Goal: Task Accomplishment & Management: Manage account settings

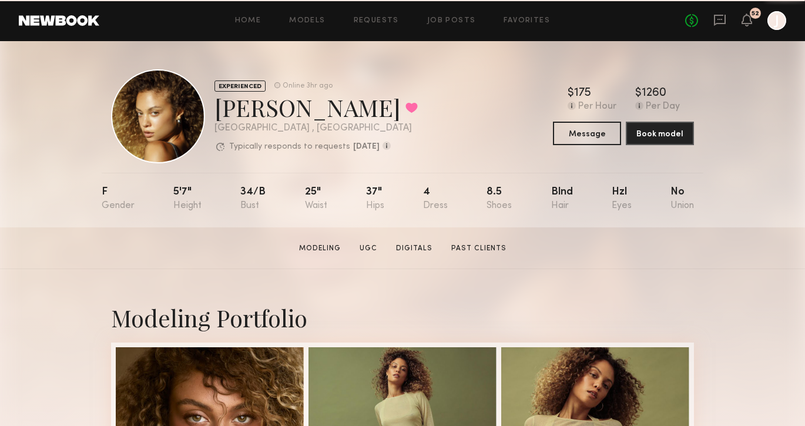
scroll to position [2, 0]
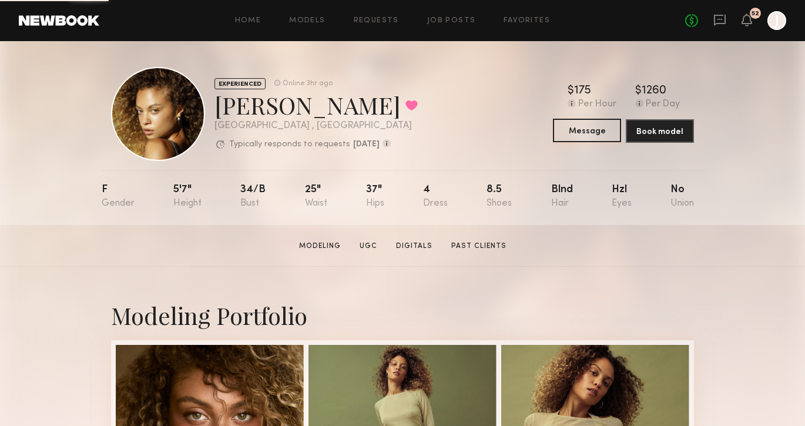
click at [580, 128] on button "Message" at bounding box center [587, 131] width 68 height 24
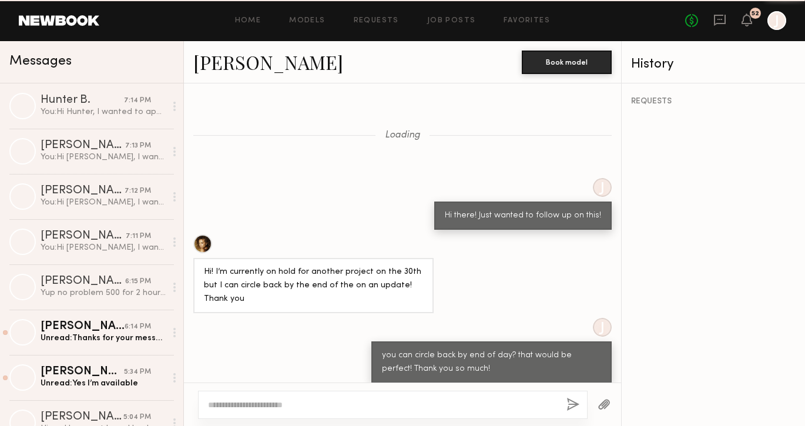
scroll to position [1391, 0]
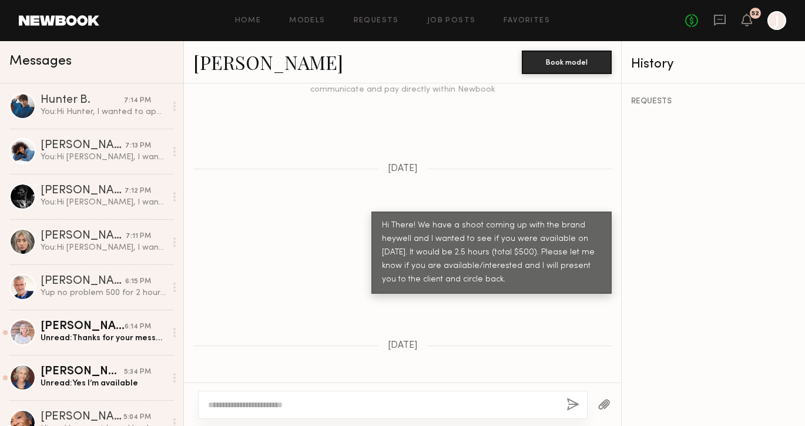
click at [410, 398] on div at bounding box center [393, 405] width 390 height 28
click at [393, 404] on textarea at bounding box center [382, 405] width 349 height 12
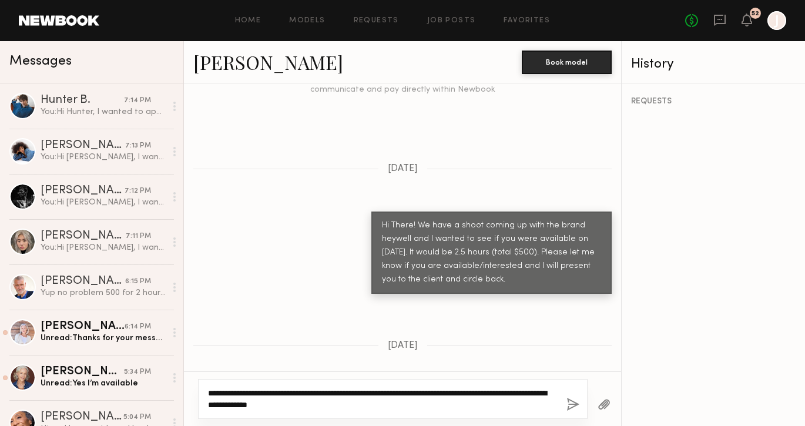
click at [255, 394] on textarea "**********" at bounding box center [382, 399] width 349 height 24
drag, startPoint x: 326, startPoint y: 392, endPoint x: 300, endPoint y: 392, distance: 25.3
click at [300, 392] on textarea "**********" at bounding box center [382, 399] width 349 height 24
type textarea "**********"
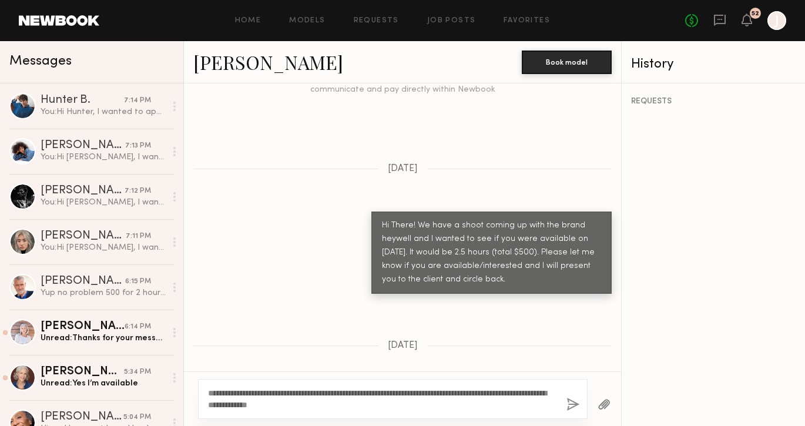
click at [575, 403] on button "button" at bounding box center [572, 405] width 13 height 15
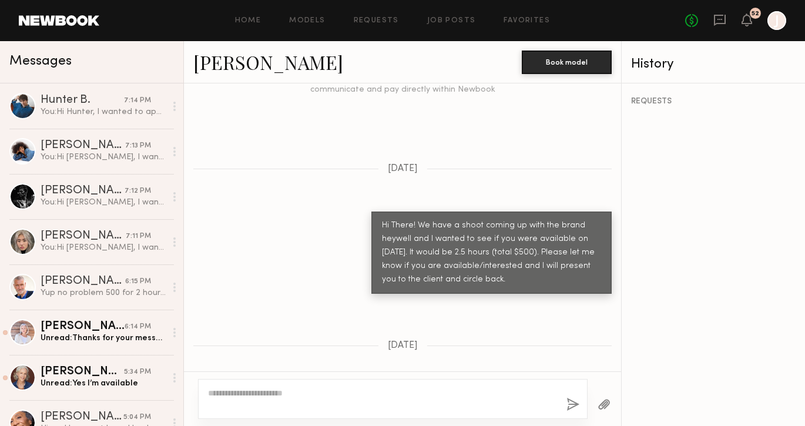
scroll to position [1563, 0]
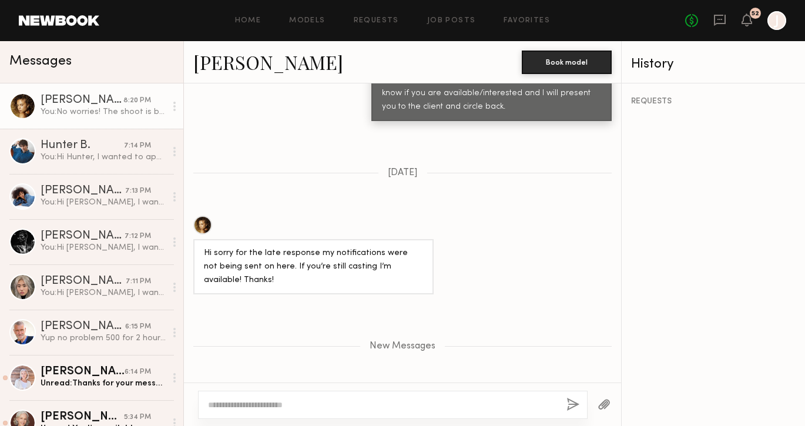
click at [394, 402] on textarea at bounding box center [382, 405] width 349 height 12
paste textarea "**********"
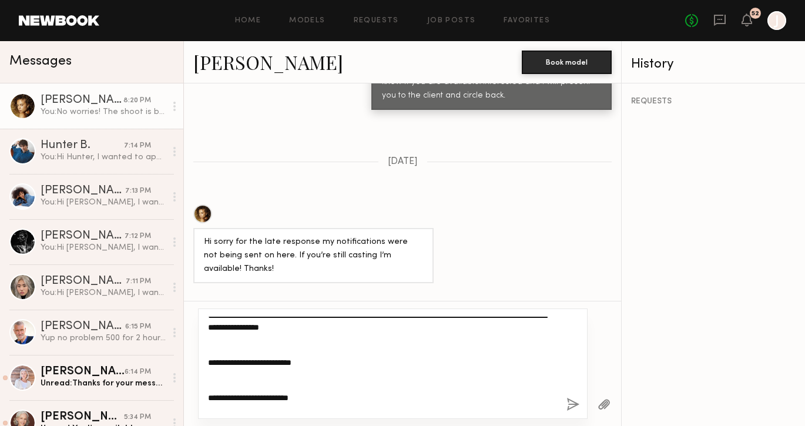
scroll to position [0, 0]
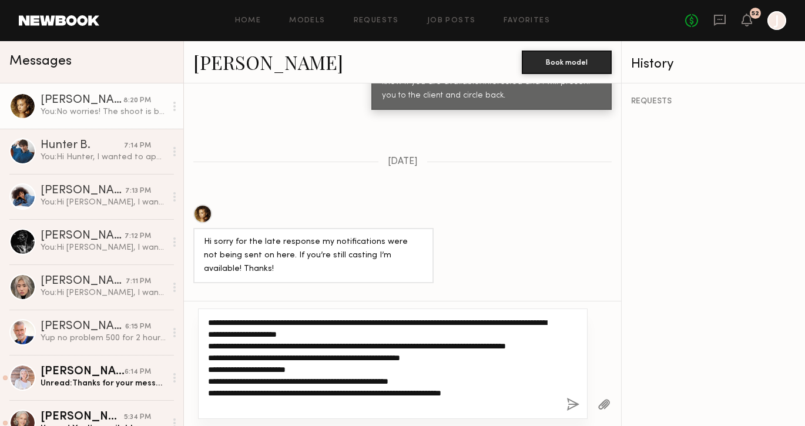
click at [294, 323] on textarea "**********" at bounding box center [382, 364] width 349 height 94
drag, startPoint x: 450, startPoint y: 324, endPoint x: 408, endPoint y: 324, distance: 42.3
click at [408, 324] on textarea "**********" at bounding box center [382, 364] width 349 height 94
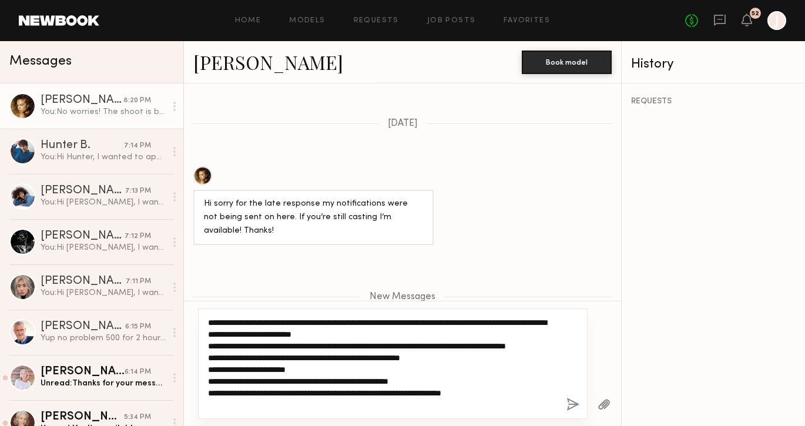
scroll to position [1616, 0]
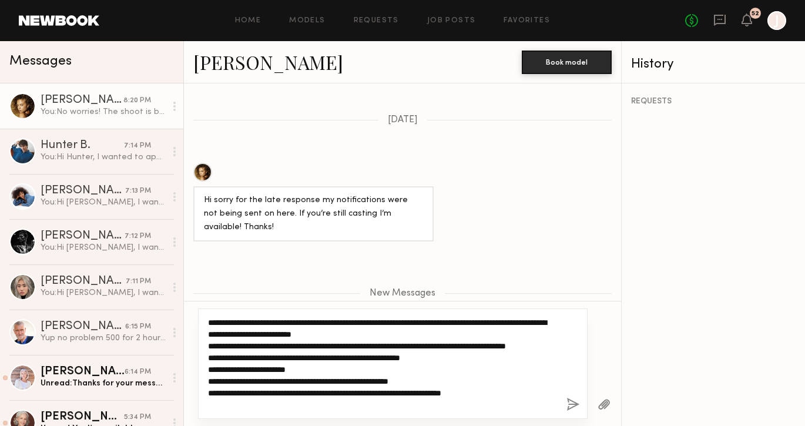
click at [422, 335] on textarea "**********" at bounding box center [382, 364] width 349 height 94
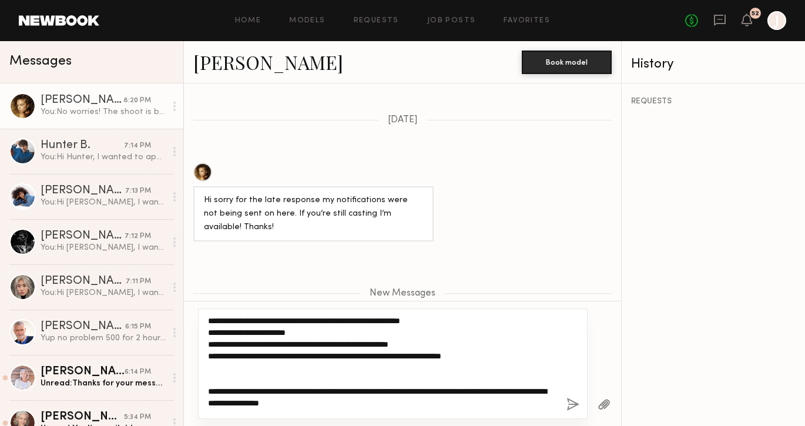
scroll to position [49, 0]
drag, startPoint x: 496, startPoint y: 367, endPoint x: 202, endPoint y: 331, distance: 295.9
click at [202, 331] on div "**********" at bounding box center [393, 363] width 390 height 110
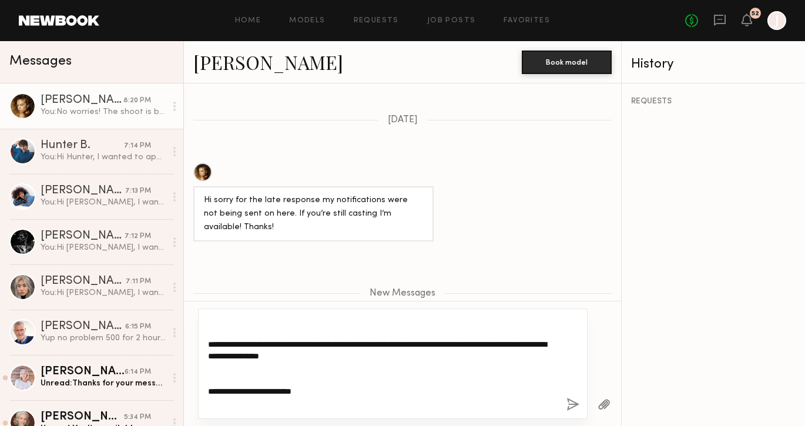
scroll to position [37, 0]
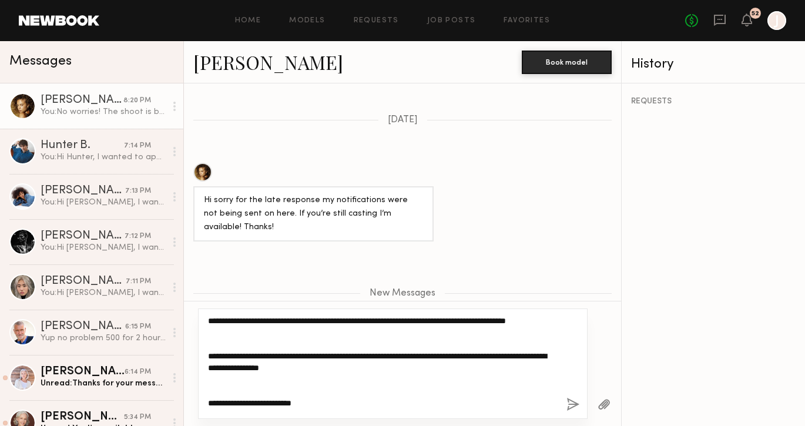
click at [224, 351] on textarea "**********" at bounding box center [382, 364] width 349 height 94
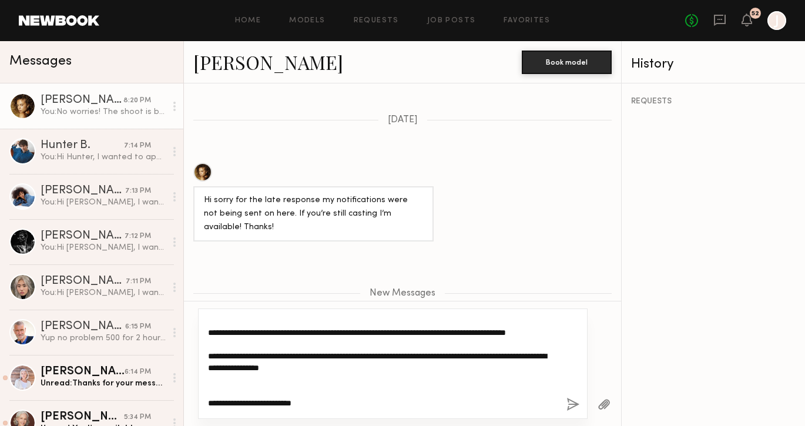
scroll to position [0, 0]
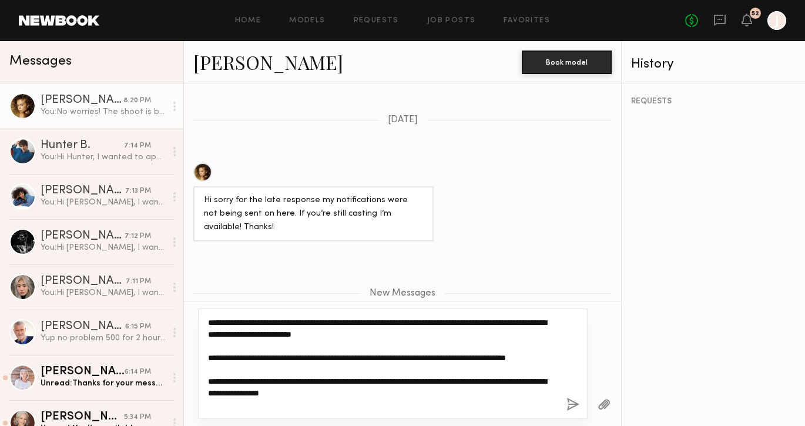
click at [250, 357] on textarea "**********" at bounding box center [382, 364] width 349 height 94
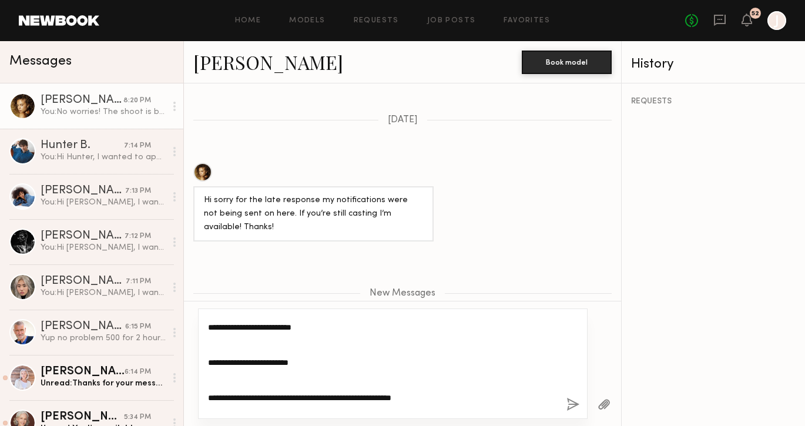
scroll to position [58, 0]
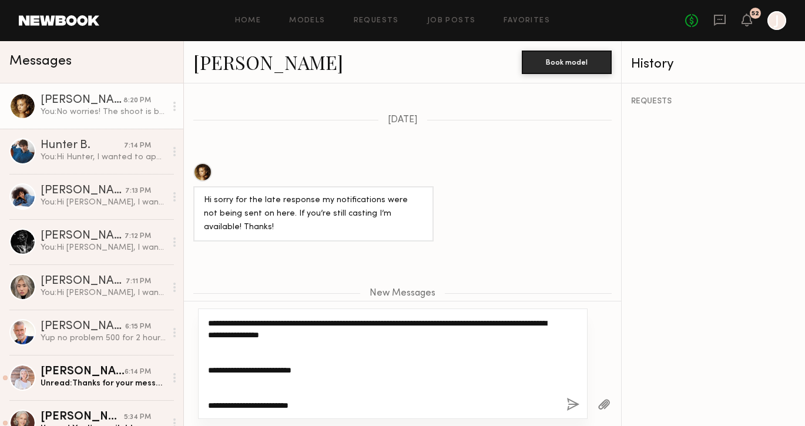
click at [208, 367] on textarea "**********" at bounding box center [382, 364] width 349 height 94
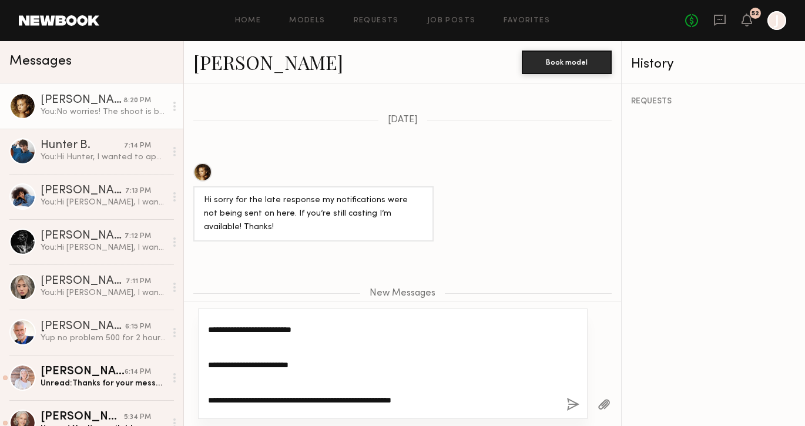
scroll to position [88, 0]
click at [208, 373] on textarea "**********" at bounding box center [382, 364] width 349 height 94
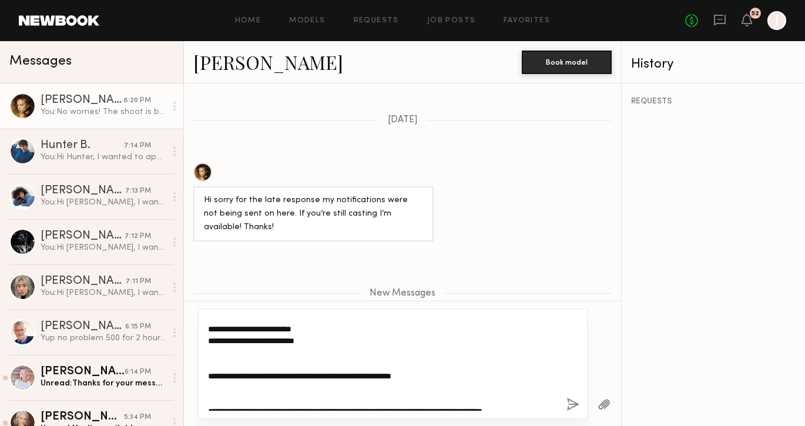
click at [209, 386] on textarea "**********" at bounding box center [382, 364] width 349 height 94
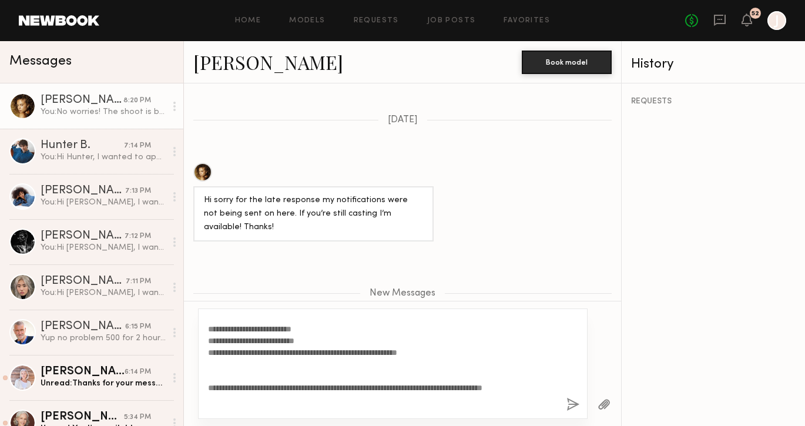
click at [207, 400] on div "**********" at bounding box center [393, 363] width 390 height 110
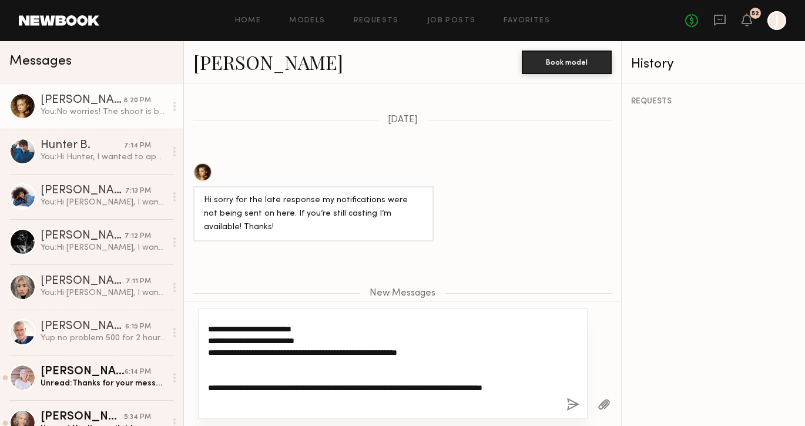
click at [208, 401] on textarea "**********" at bounding box center [382, 364] width 349 height 94
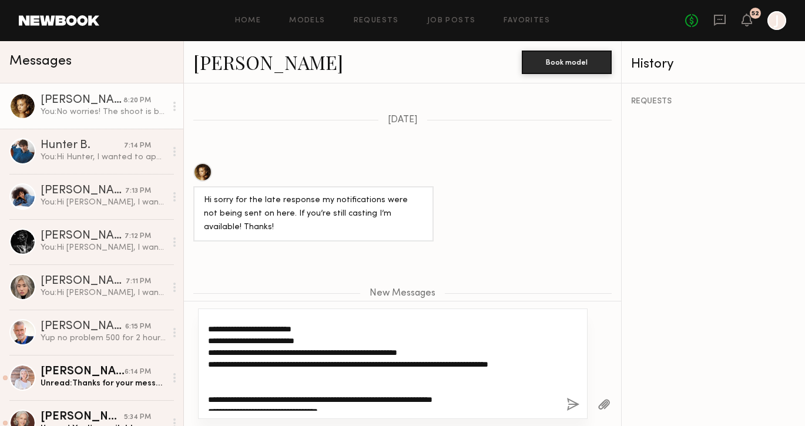
click at [391, 376] on textarea "**********" at bounding box center [382, 364] width 349 height 94
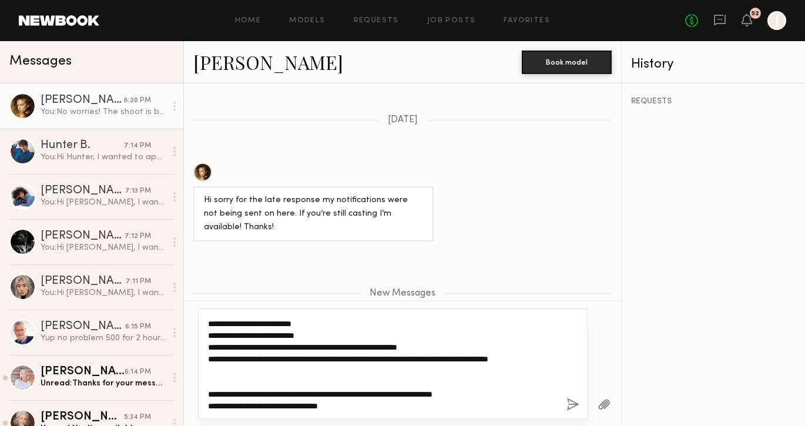
click at [535, 371] on textarea "**********" at bounding box center [382, 364] width 349 height 94
click at [553, 370] on textarea "**********" at bounding box center [382, 364] width 349 height 94
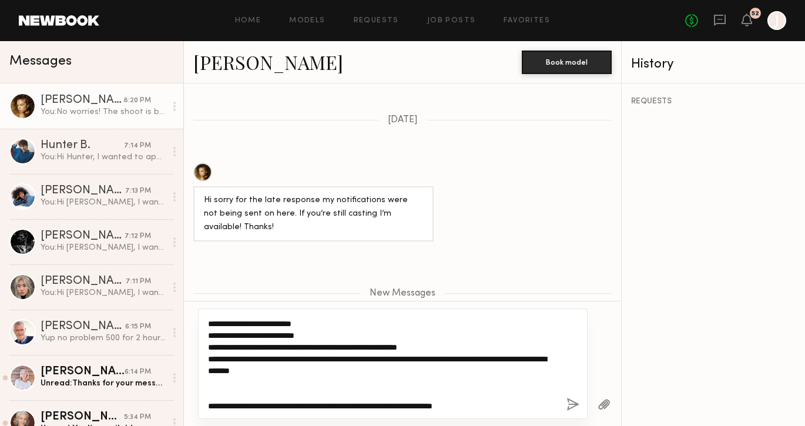
scroll to position [129, 0]
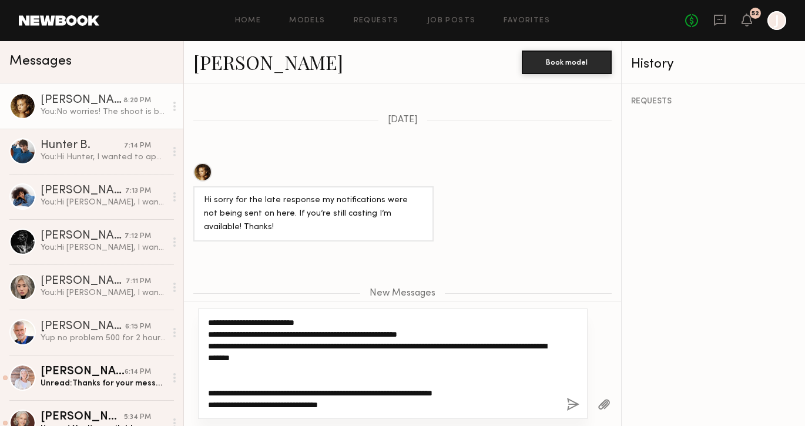
drag, startPoint x: 489, startPoint y: 379, endPoint x: 206, endPoint y: 375, distance: 283.2
click at [206, 375] on div "**********" at bounding box center [393, 363] width 390 height 110
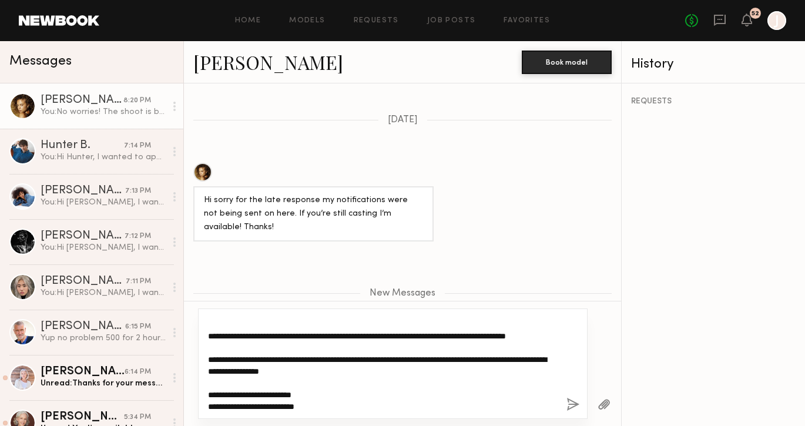
scroll to position [0, 0]
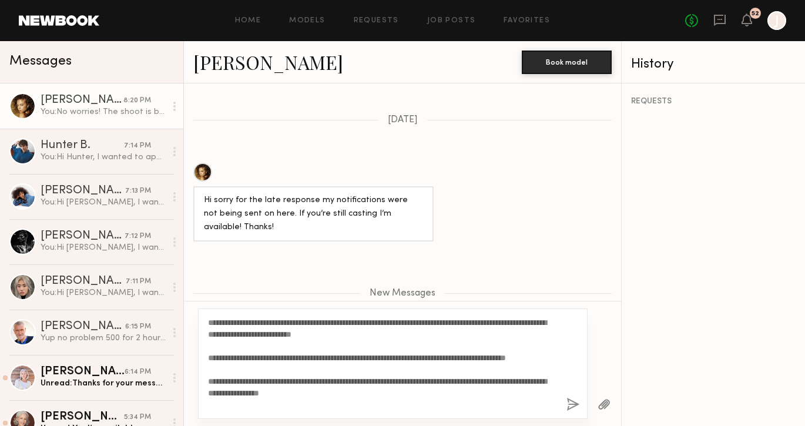
click at [239, 61] on link "Chloe B." at bounding box center [268, 61] width 150 height 25
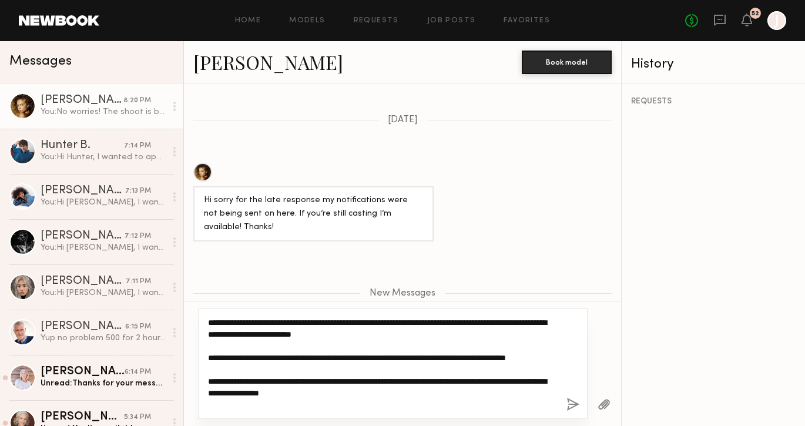
click at [442, 345] on textarea "**********" at bounding box center [382, 364] width 349 height 94
click at [419, 337] on textarea "**********" at bounding box center [382, 364] width 349 height 94
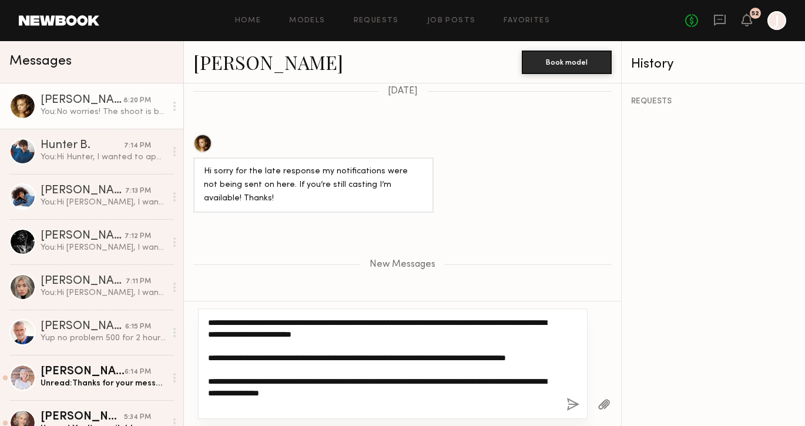
drag, startPoint x: 417, startPoint y: 337, endPoint x: 337, endPoint y: 332, distance: 80.0
click at [337, 332] on textarea "**********" at bounding box center [382, 364] width 349 height 94
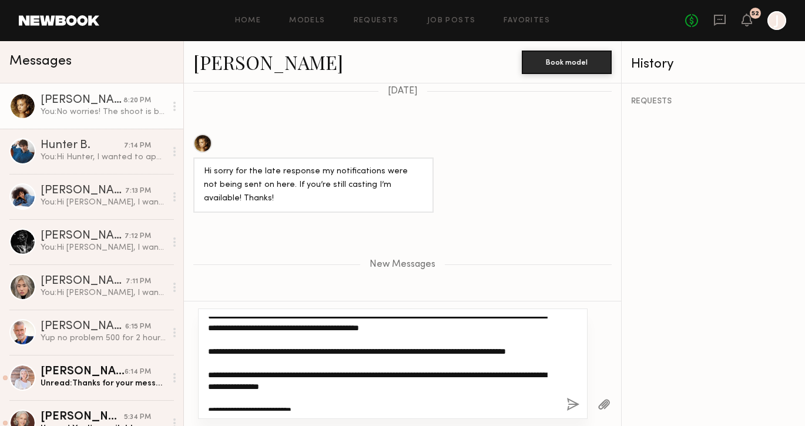
scroll to position [8, 0]
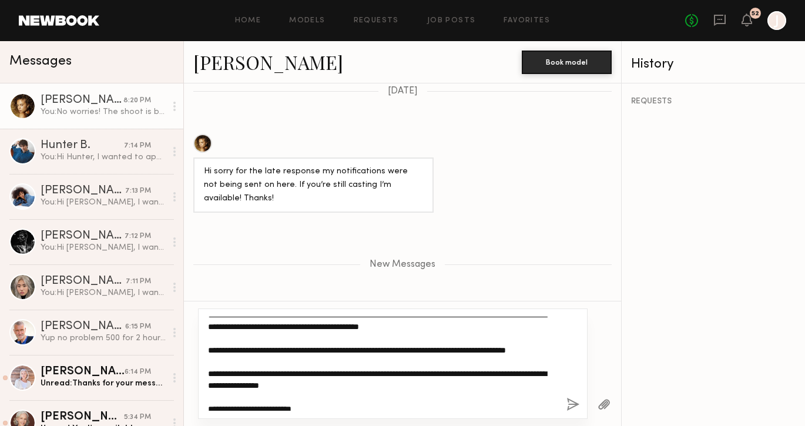
click at [301, 351] on textarea "**********" at bounding box center [382, 364] width 349 height 94
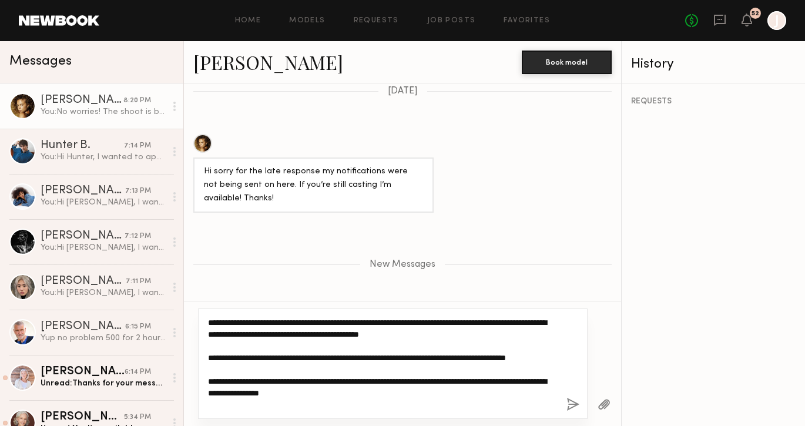
click at [444, 336] on textarea "**********" at bounding box center [382, 364] width 349 height 94
type textarea "**********"
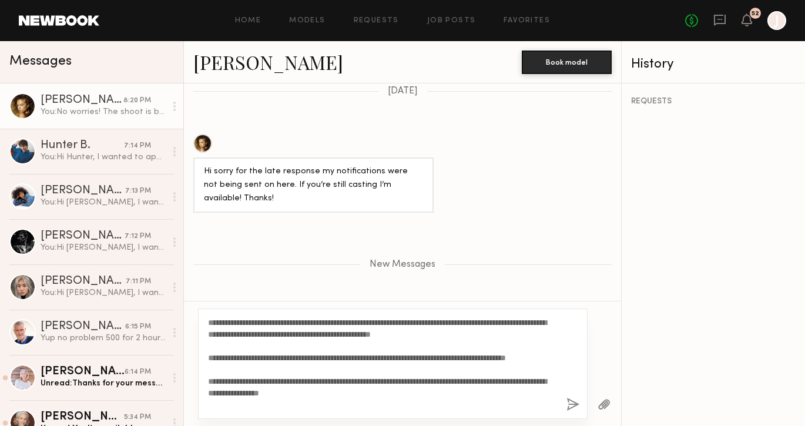
click at [575, 405] on button "button" at bounding box center [572, 405] width 13 height 15
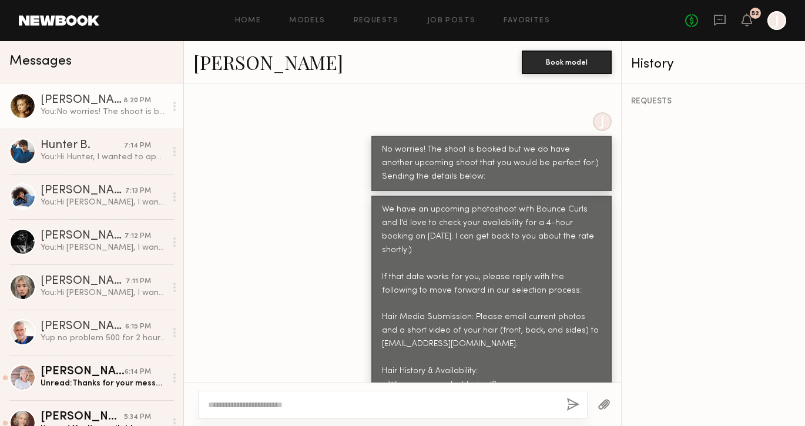
scroll to position [1838, 0]
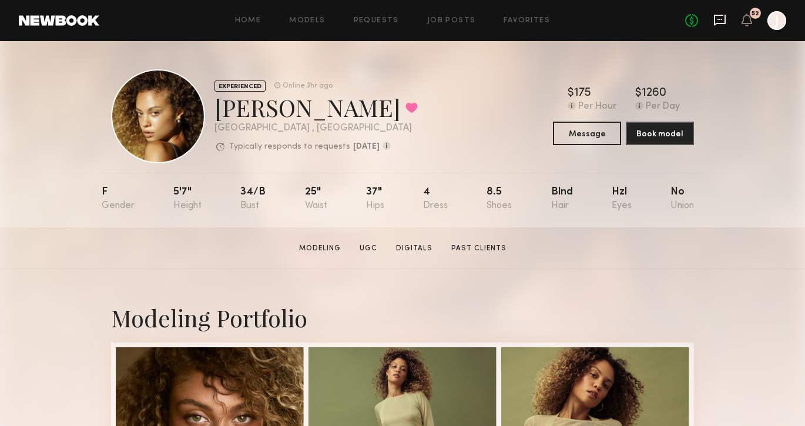
click at [720, 22] on icon at bounding box center [719, 20] width 13 height 13
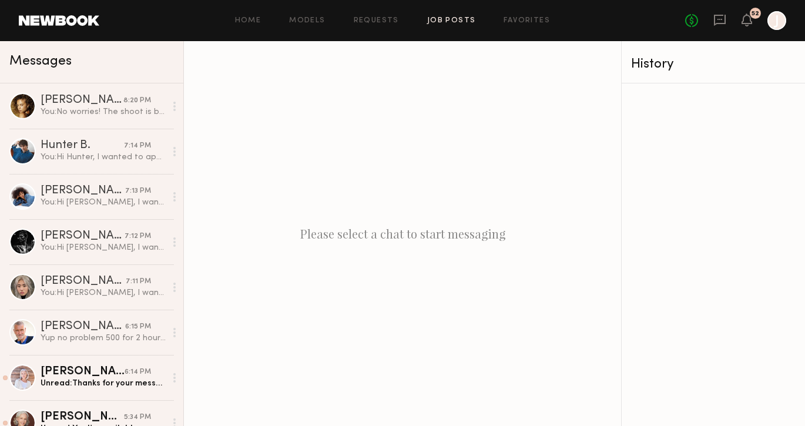
click at [464, 18] on link "Job Posts" at bounding box center [451, 21] width 49 height 8
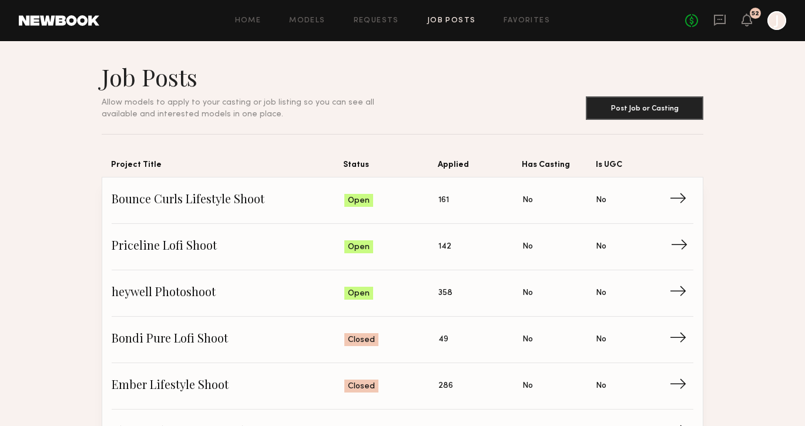
click at [678, 246] on span "→" at bounding box center [682, 247] width 24 height 18
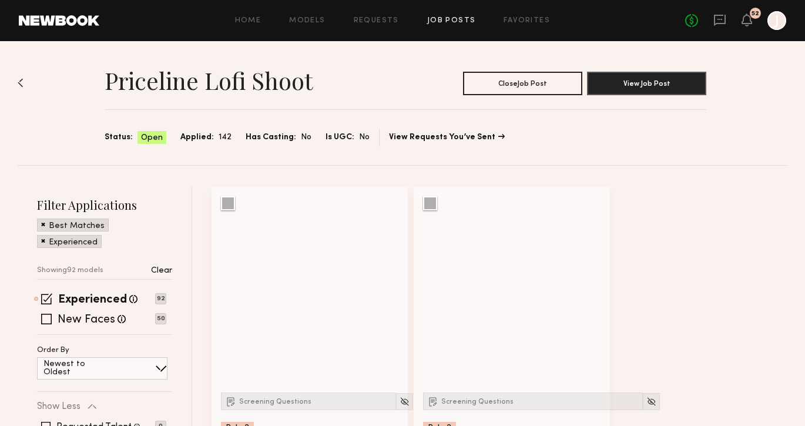
scroll to position [77, 0]
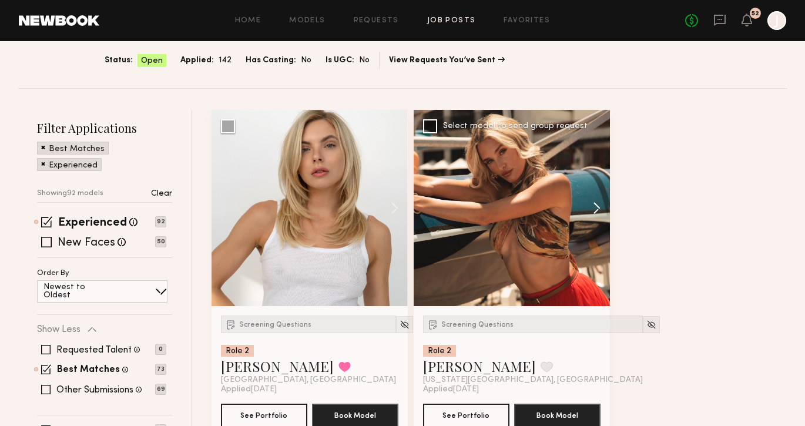
click at [598, 209] on button at bounding box center [591, 208] width 38 height 196
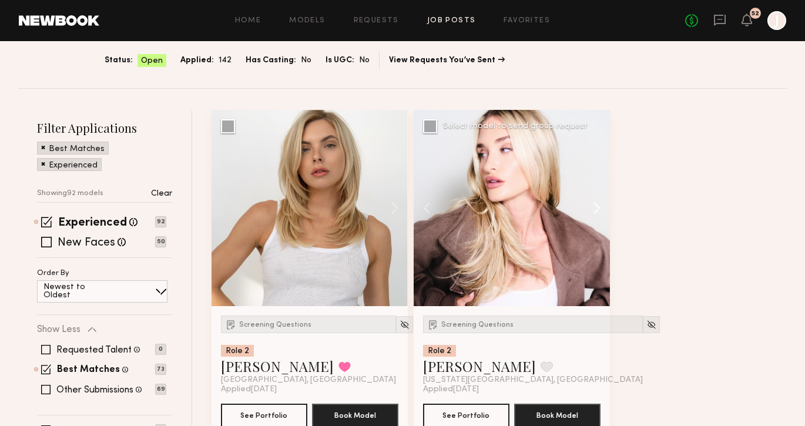
click at [598, 209] on button at bounding box center [591, 208] width 38 height 196
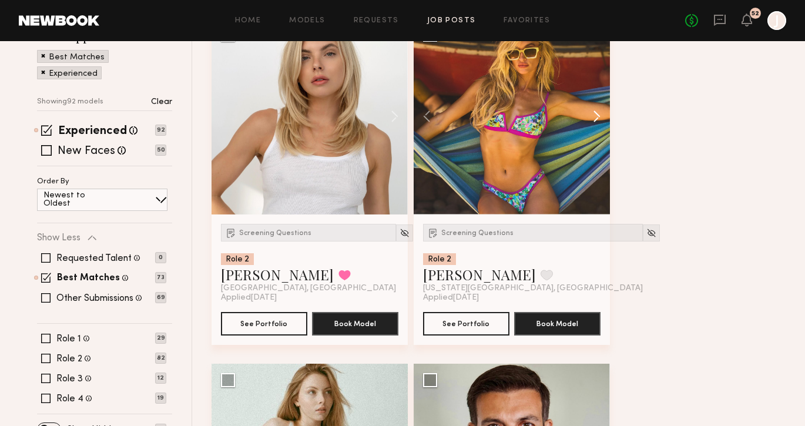
scroll to position [404, 0]
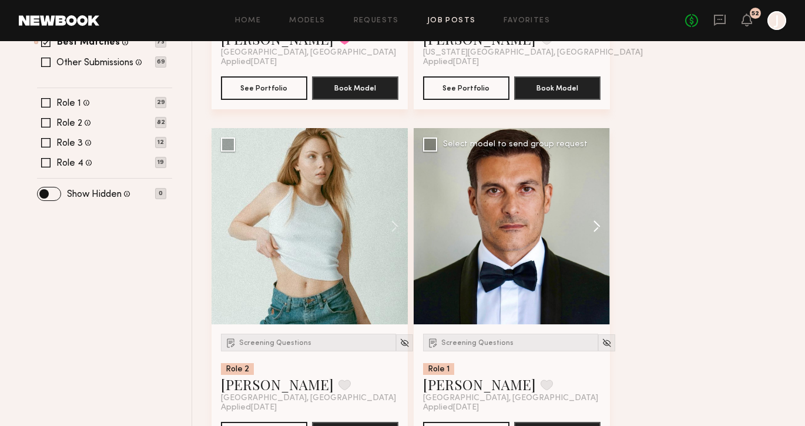
click at [595, 220] on button at bounding box center [591, 226] width 38 height 196
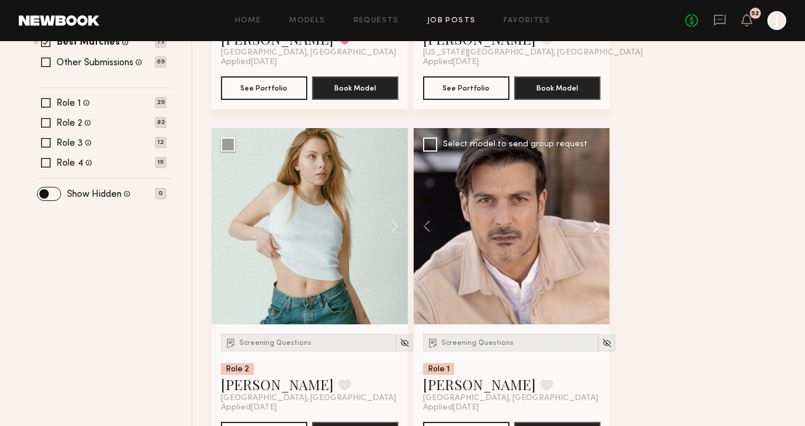
click at [595, 221] on button at bounding box center [591, 226] width 38 height 196
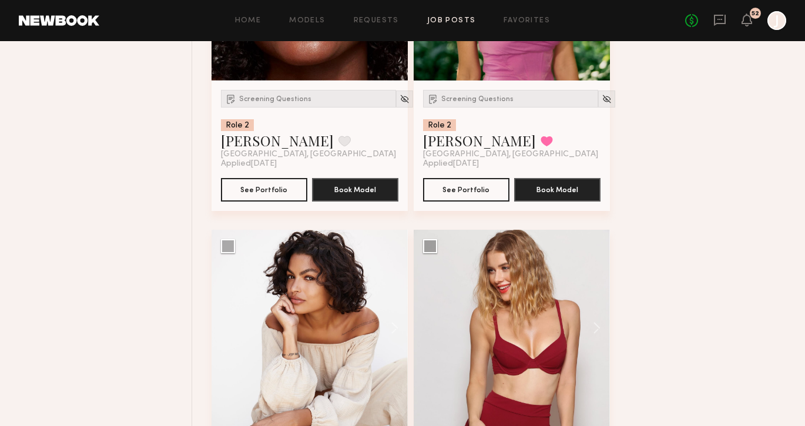
scroll to position [816, 0]
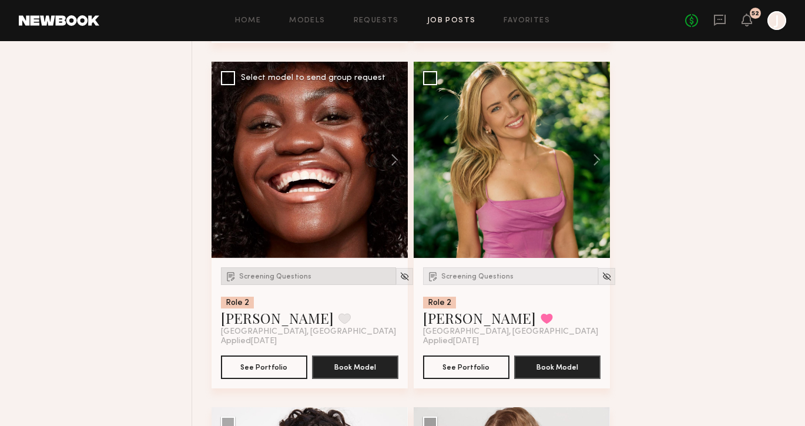
click at [294, 275] on span "Screening Questions" at bounding box center [275, 276] width 72 height 7
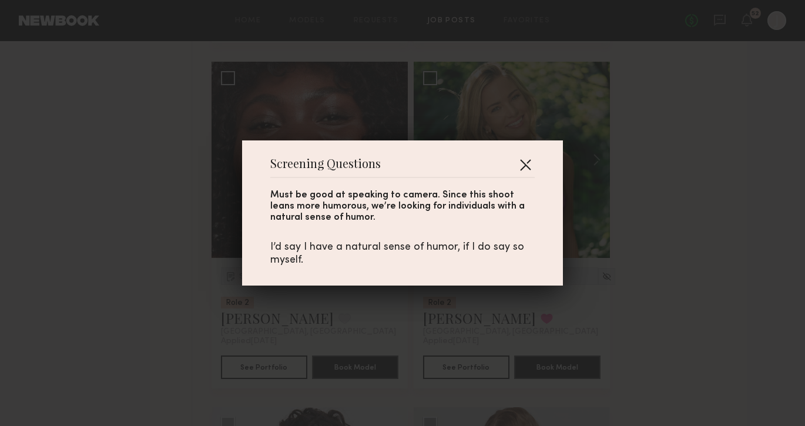
click at [526, 162] on button "button" at bounding box center [525, 164] width 19 height 19
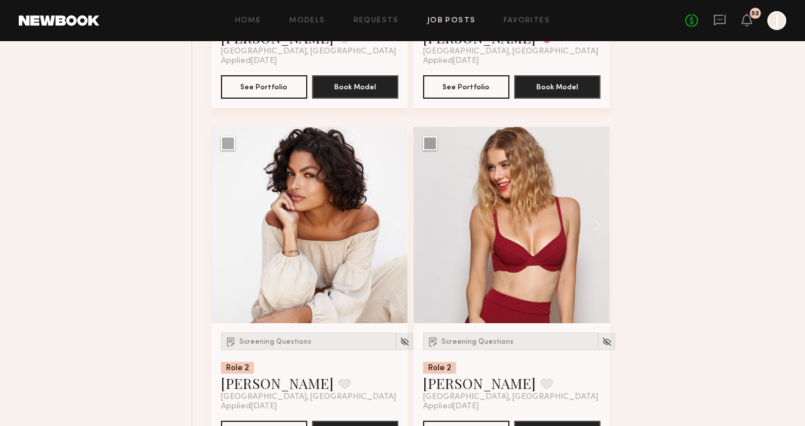
scroll to position [1097, 0]
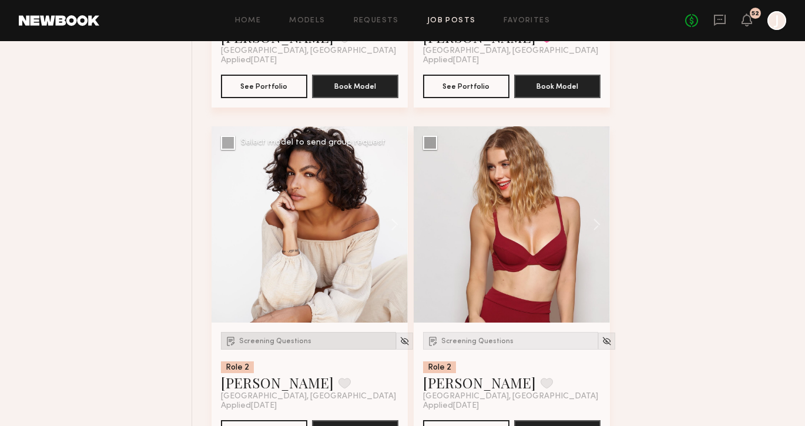
click at [251, 338] on span "Screening Questions" at bounding box center [275, 341] width 72 height 7
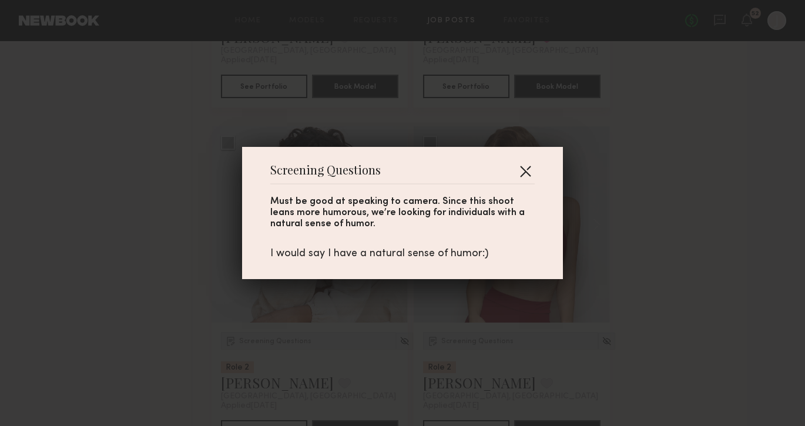
click at [525, 173] on button "button" at bounding box center [525, 171] width 19 height 19
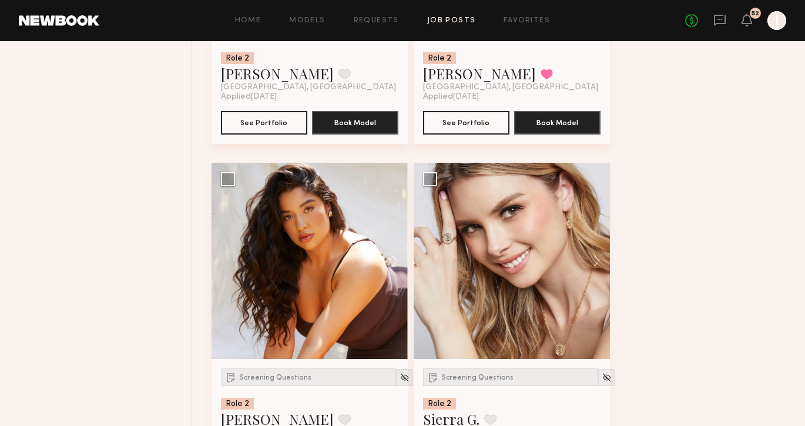
scroll to position [1756, 0]
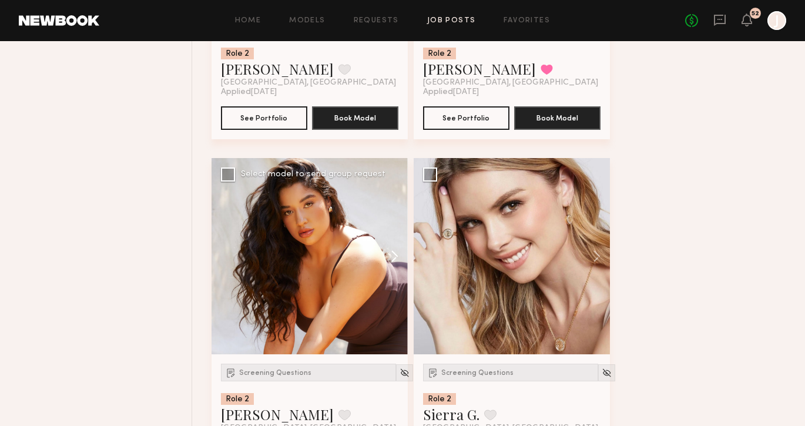
click at [397, 250] on button at bounding box center [389, 256] width 38 height 196
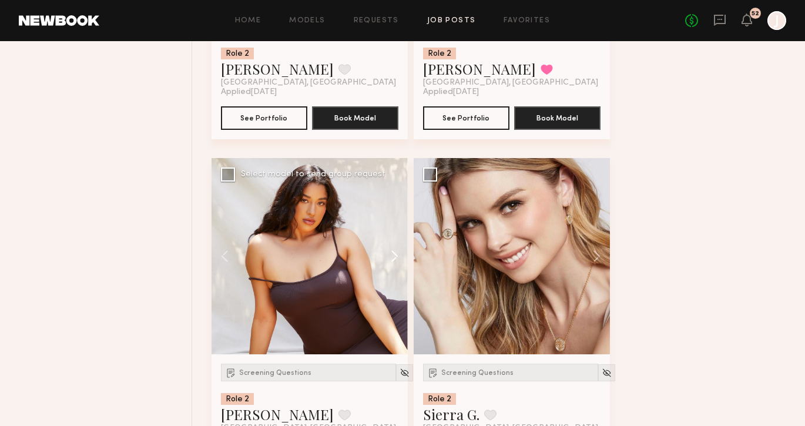
click at [397, 250] on button at bounding box center [389, 256] width 38 height 196
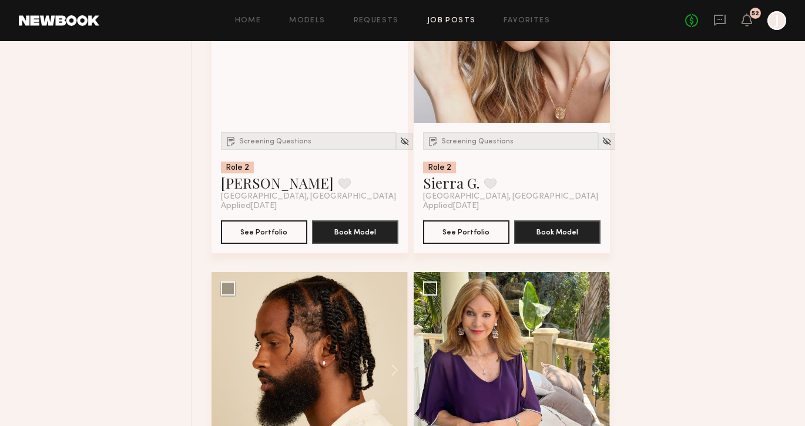
scroll to position [2136, 0]
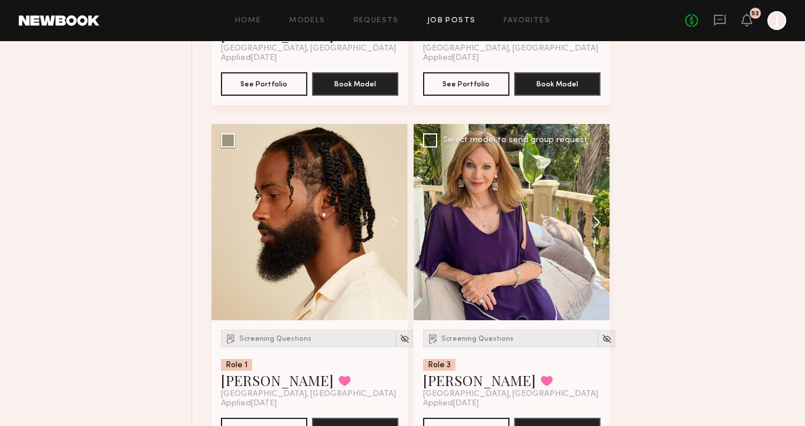
click at [596, 215] on button at bounding box center [591, 222] width 38 height 196
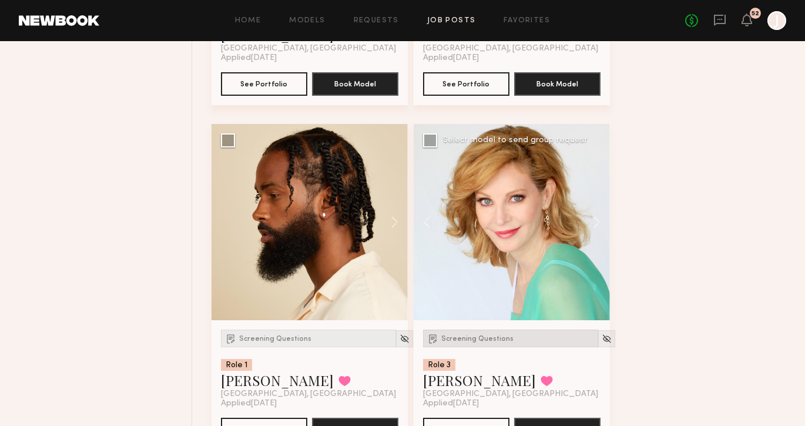
click at [484, 336] on div "Screening Questions" at bounding box center [510, 339] width 175 height 18
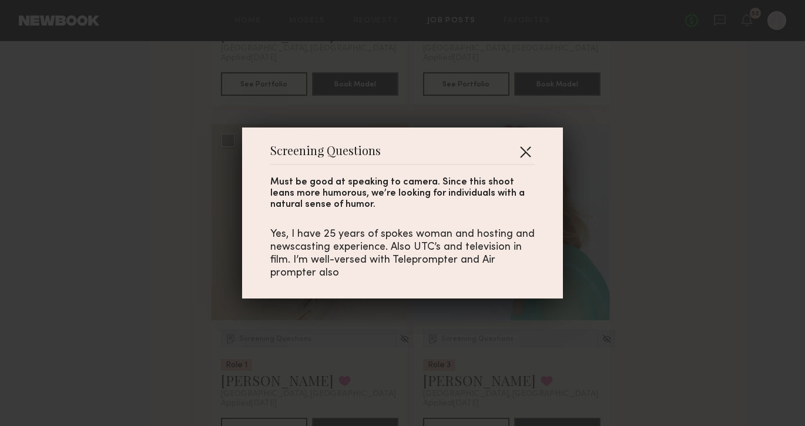
click at [522, 155] on button "button" at bounding box center [525, 151] width 19 height 19
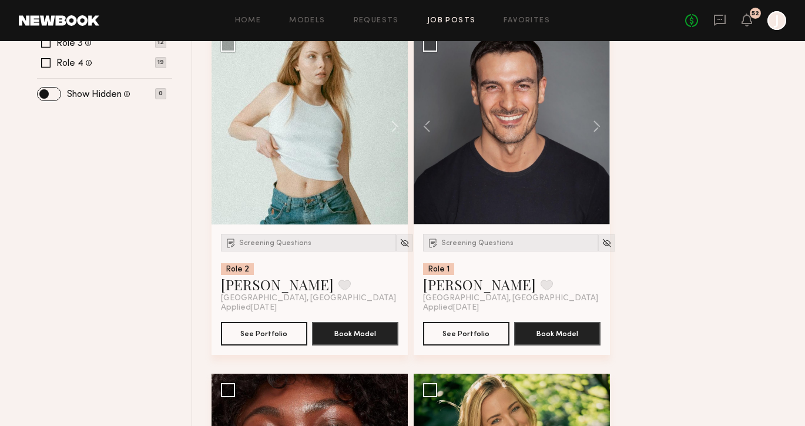
scroll to position [0, 0]
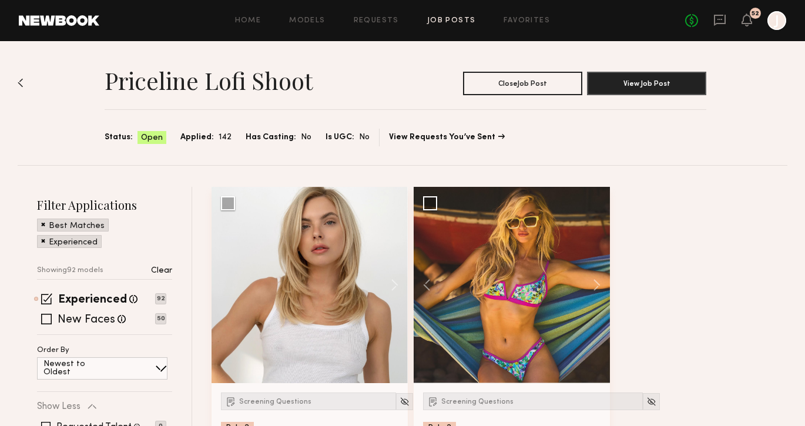
click at [459, 18] on link "Job Posts" at bounding box center [451, 21] width 49 height 8
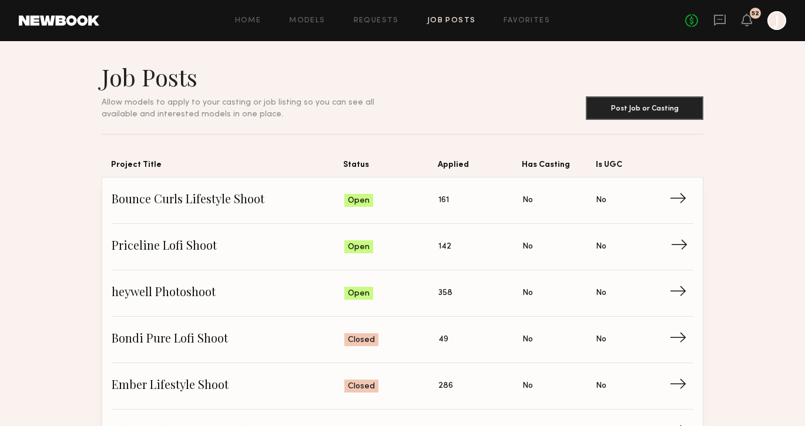
click at [676, 249] on span "→" at bounding box center [682, 247] width 24 height 18
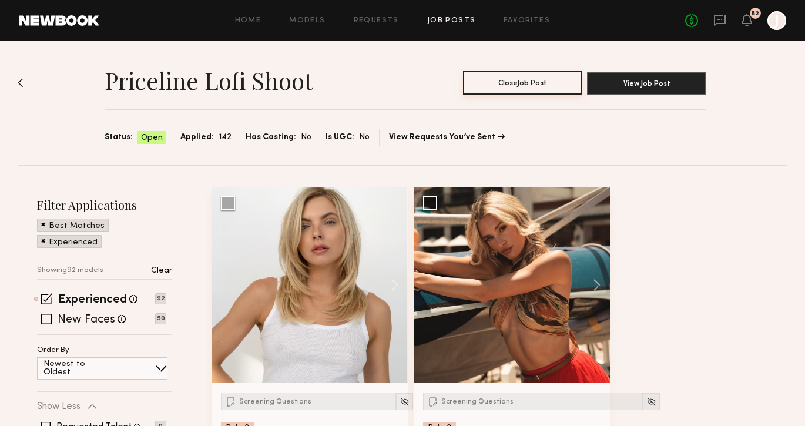
click at [546, 88] on button "Close Job Post" at bounding box center [522, 83] width 119 height 24
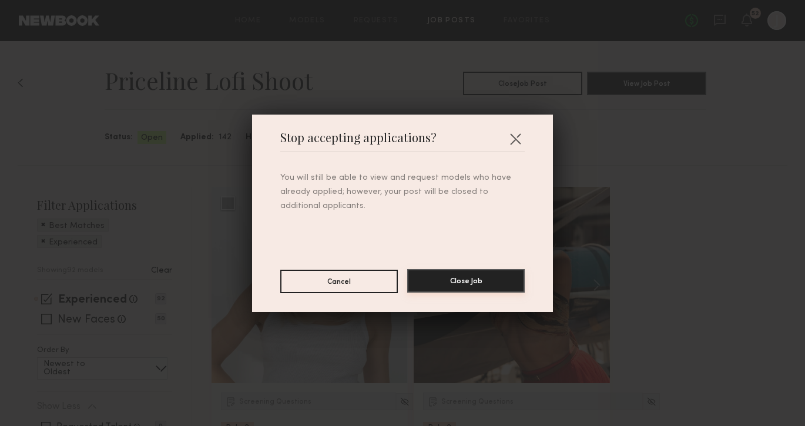
click at [476, 283] on button "Close Job" at bounding box center [466, 281] width 118 height 24
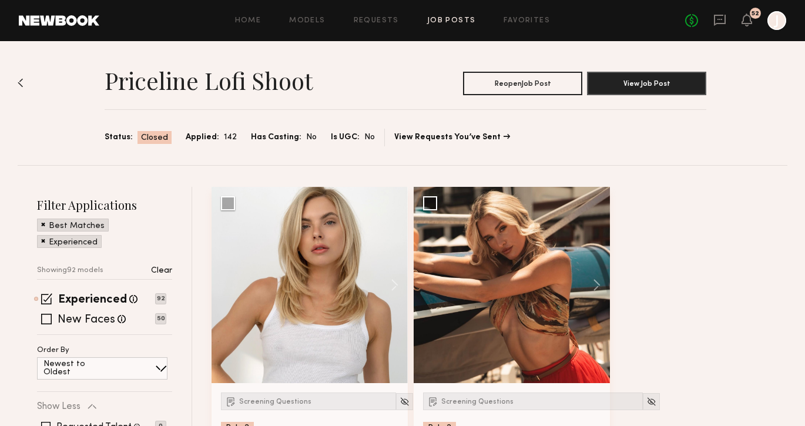
click at [452, 18] on link "Job Posts" at bounding box center [451, 21] width 49 height 8
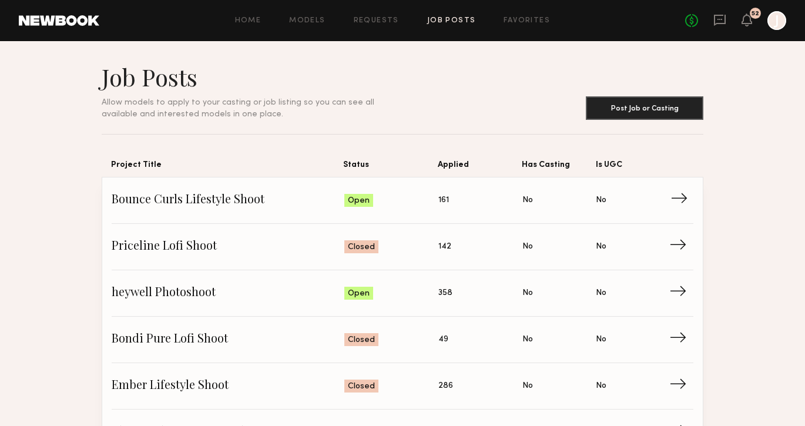
click at [676, 197] on span "→" at bounding box center [682, 201] width 24 height 18
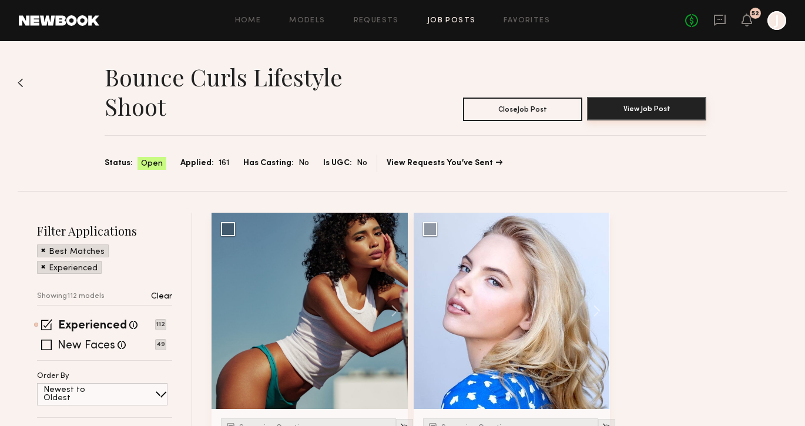
click at [641, 106] on button "View Job Post" at bounding box center [646, 109] width 119 height 24
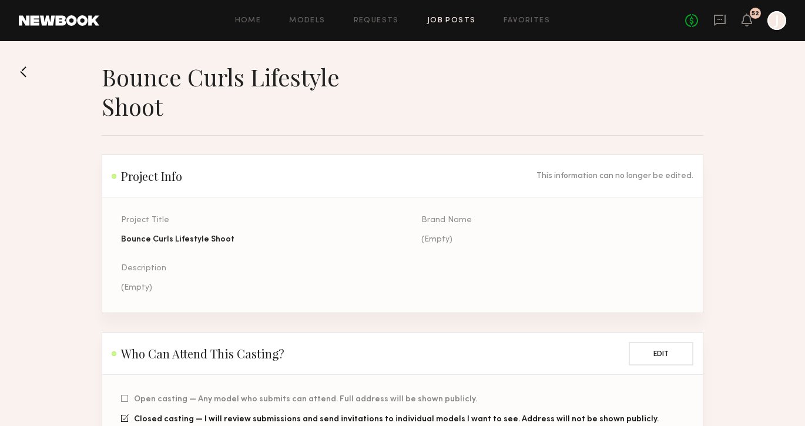
click at [23, 65] on button at bounding box center [28, 71] width 19 height 19
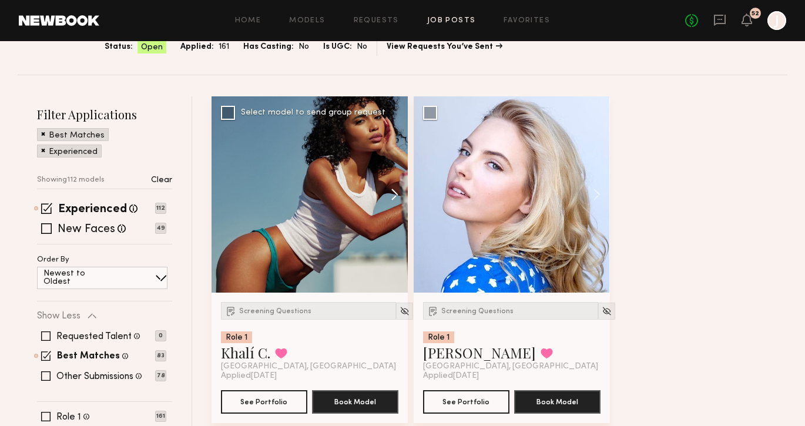
scroll to position [123, 0]
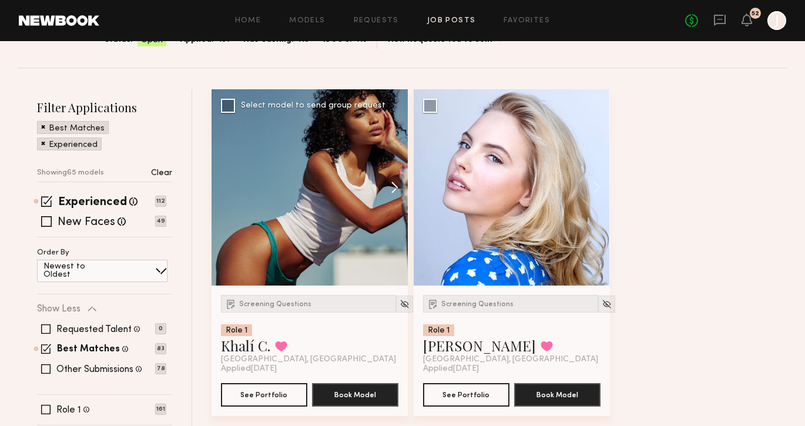
click at [396, 185] on button at bounding box center [389, 187] width 38 height 196
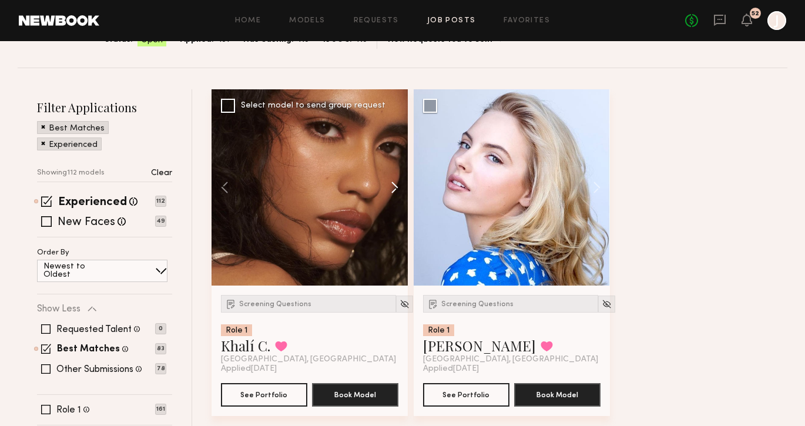
click at [396, 185] on button at bounding box center [389, 187] width 38 height 196
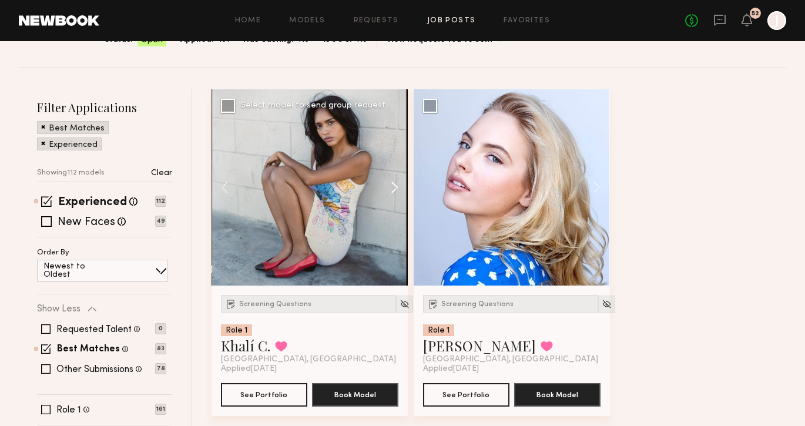
click at [396, 185] on button at bounding box center [389, 187] width 38 height 196
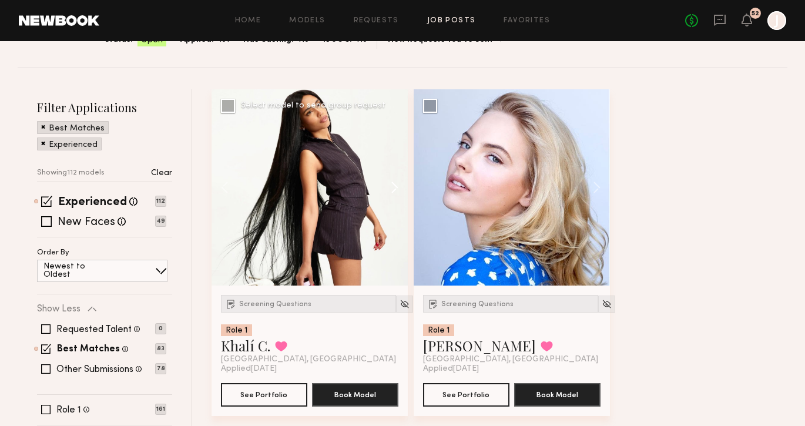
click at [395, 185] on button at bounding box center [389, 187] width 38 height 196
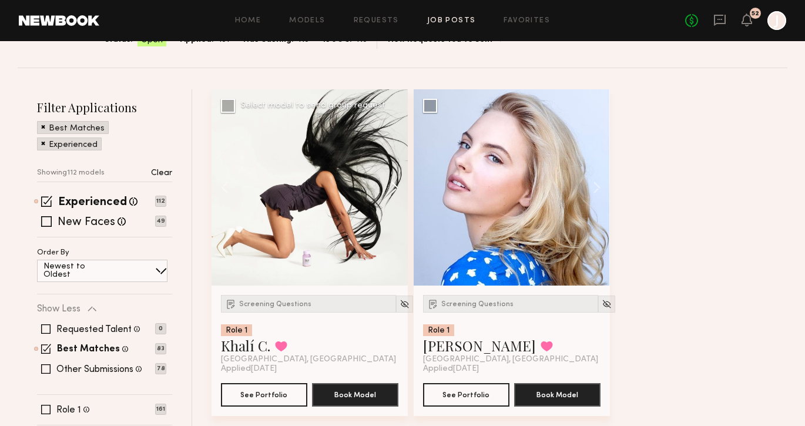
click at [394, 185] on button at bounding box center [389, 187] width 38 height 196
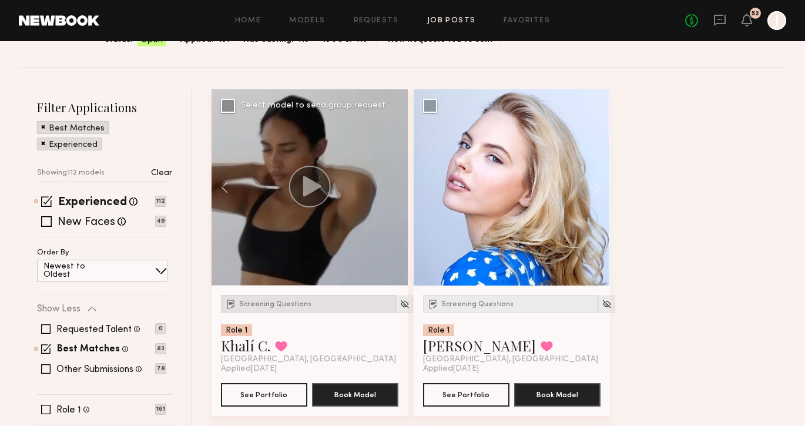
click at [265, 301] on span "Screening Questions" at bounding box center [275, 304] width 72 height 7
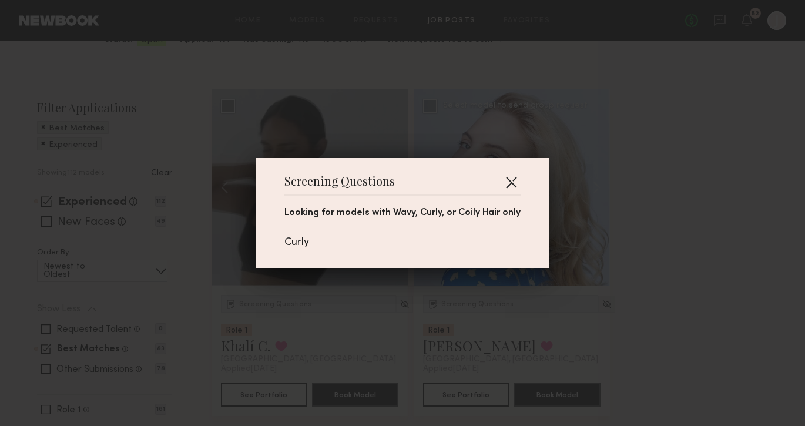
click at [515, 183] on button "button" at bounding box center [511, 182] width 19 height 19
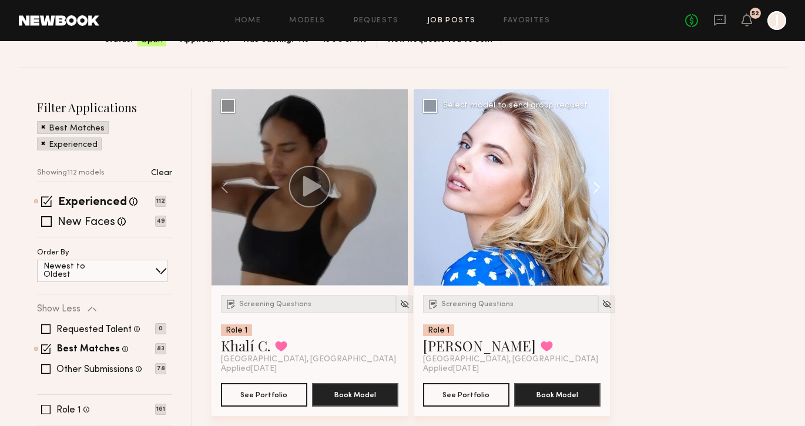
click at [595, 189] on button at bounding box center [591, 187] width 38 height 196
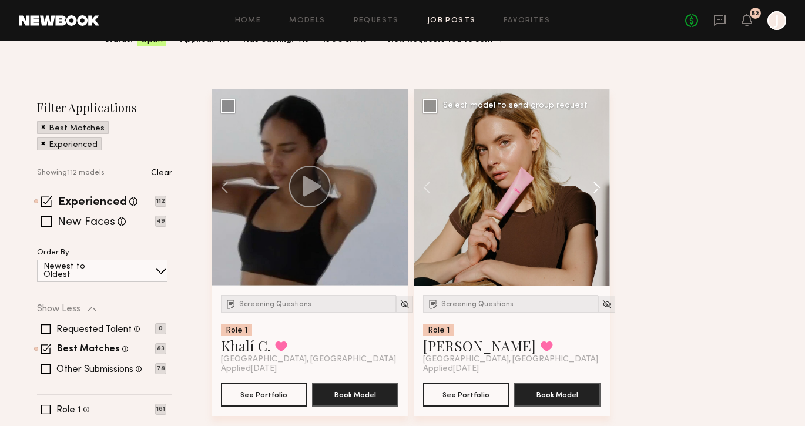
click at [595, 189] on button at bounding box center [591, 187] width 38 height 196
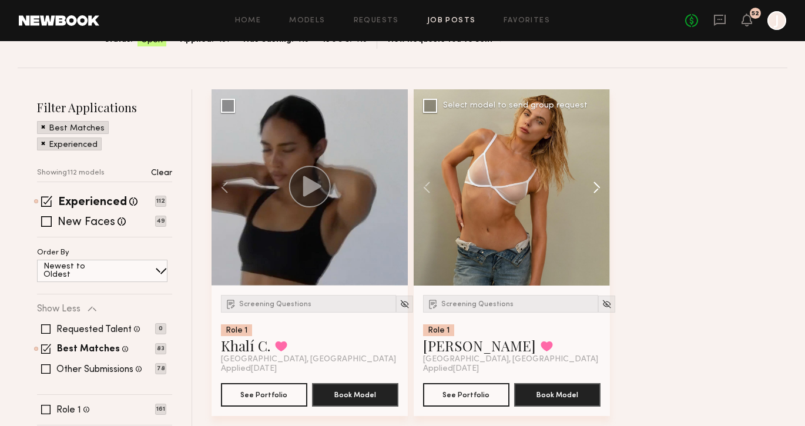
click at [596, 189] on button at bounding box center [591, 187] width 38 height 196
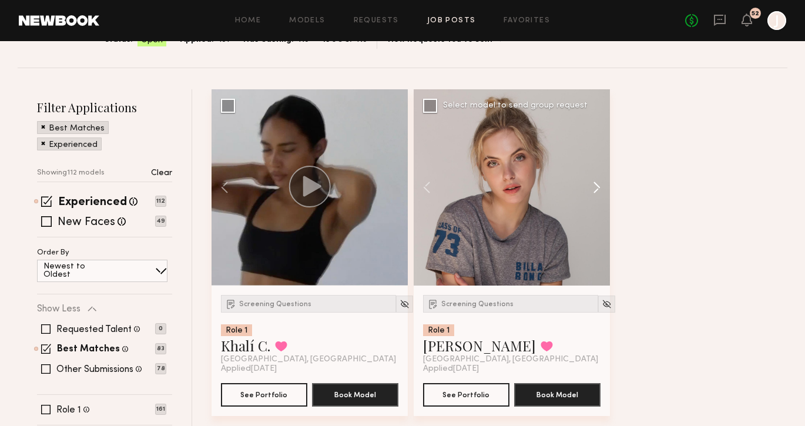
click at [596, 189] on button at bounding box center [591, 187] width 38 height 196
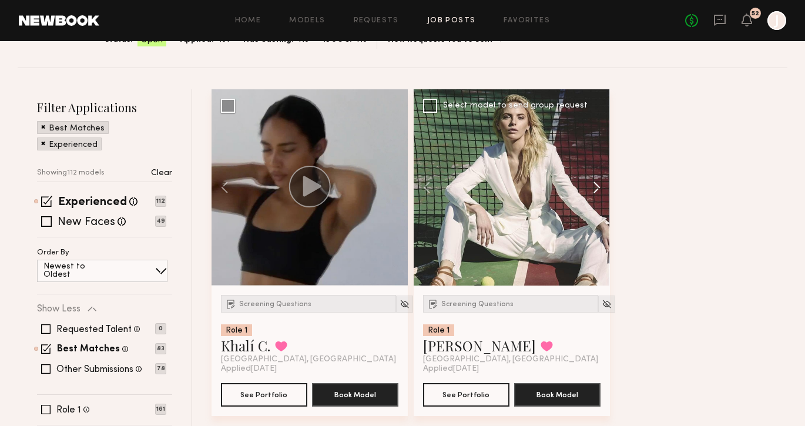
click at [597, 189] on button at bounding box center [591, 187] width 38 height 196
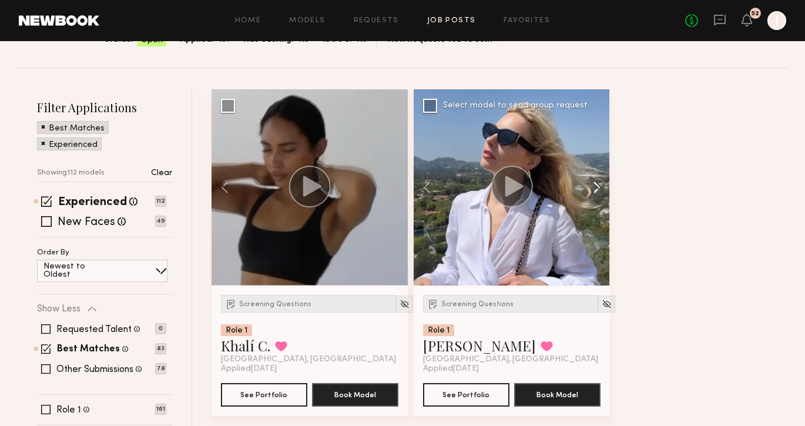
click at [595, 187] on button at bounding box center [591, 187] width 38 height 196
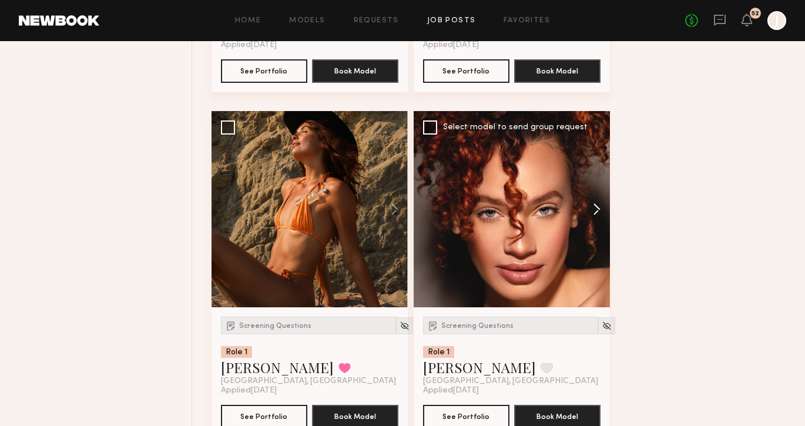
scroll to position [1485, 0]
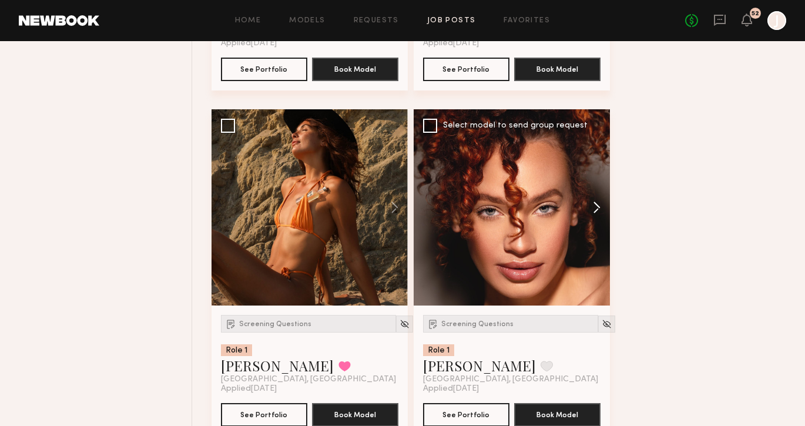
click at [602, 206] on button at bounding box center [591, 207] width 38 height 196
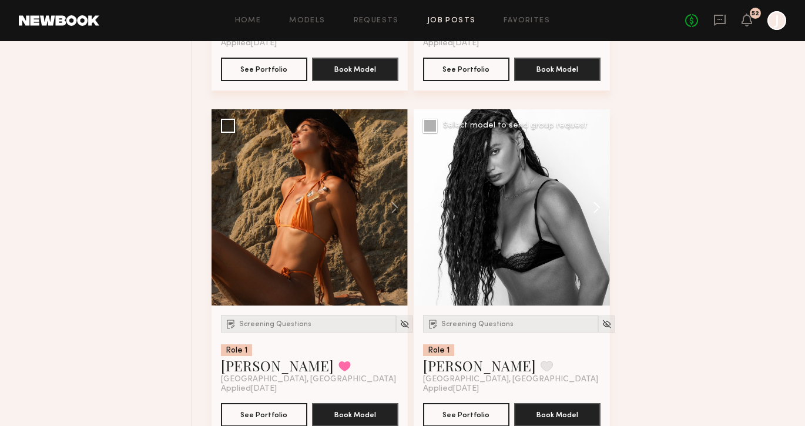
click at [602, 206] on button at bounding box center [591, 207] width 38 height 196
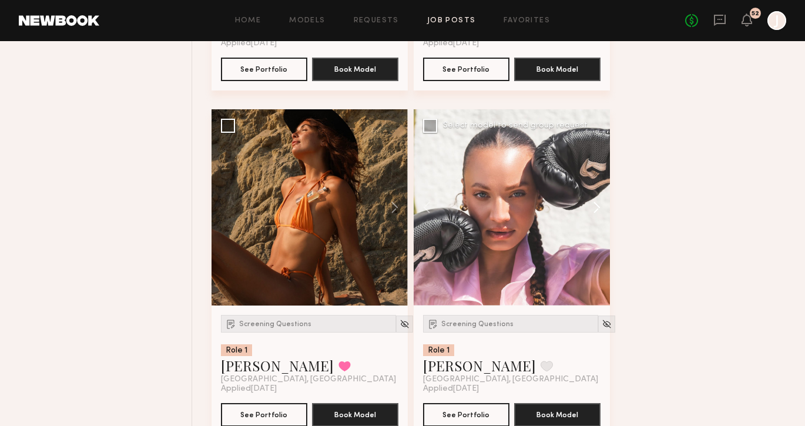
click at [600, 206] on button at bounding box center [591, 207] width 38 height 196
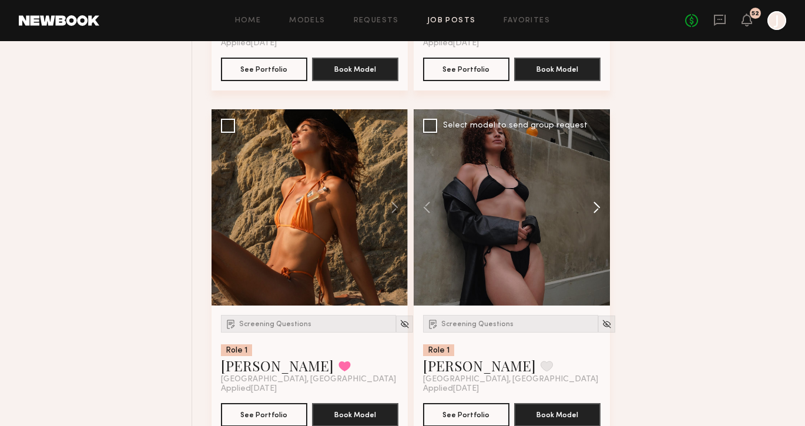
click at [600, 206] on button at bounding box center [591, 207] width 38 height 196
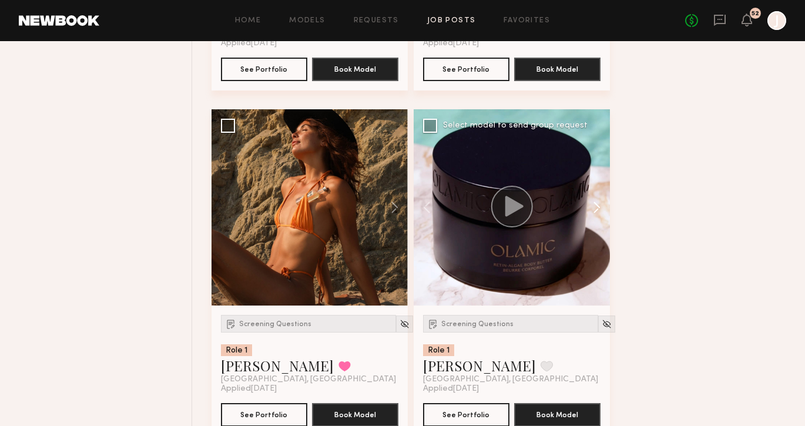
click at [600, 206] on button at bounding box center [591, 207] width 38 height 196
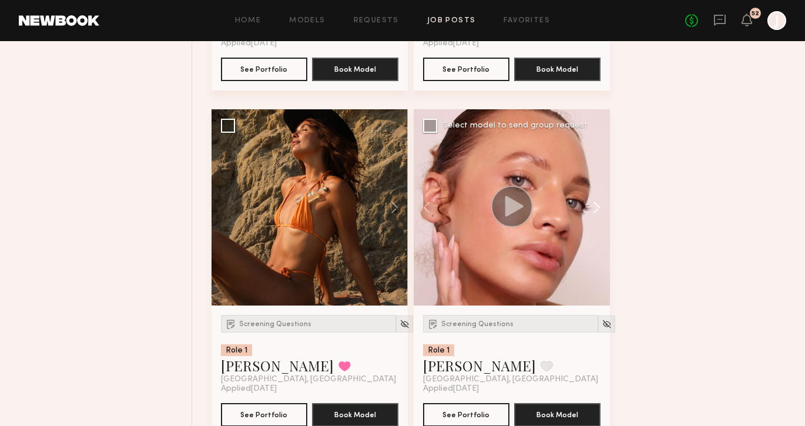
click at [600, 206] on button at bounding box center [591, 207] width 38 height 196
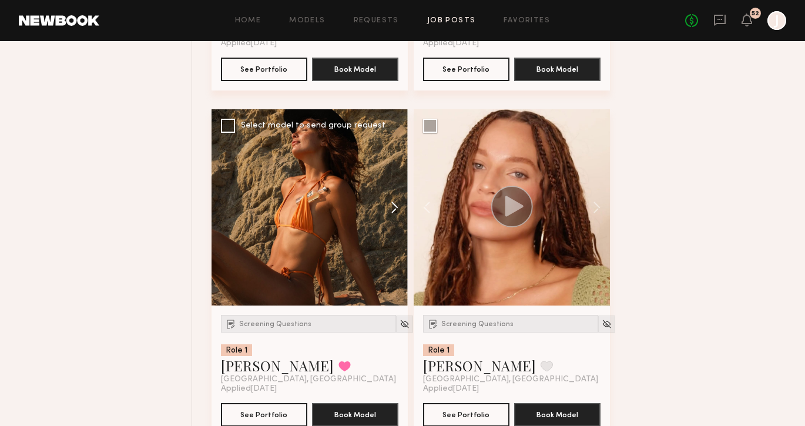
click at [392, 210] on button at bounding box center [389, 207] width 38 height 196
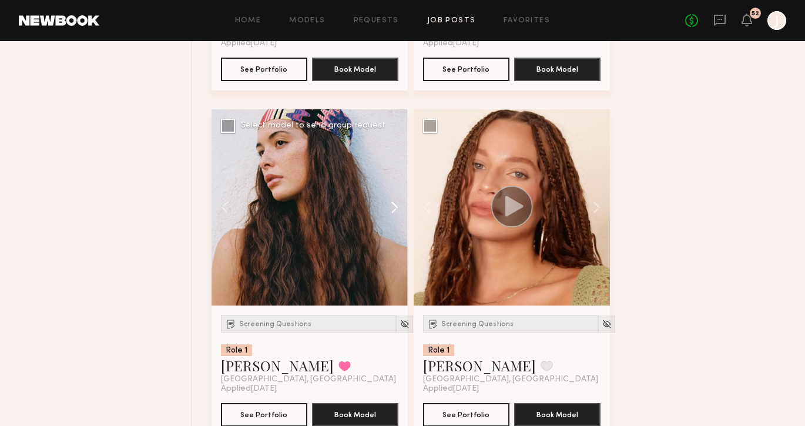
click at [392, 210] on button at bounding box center [389, 207] width 38 height 196
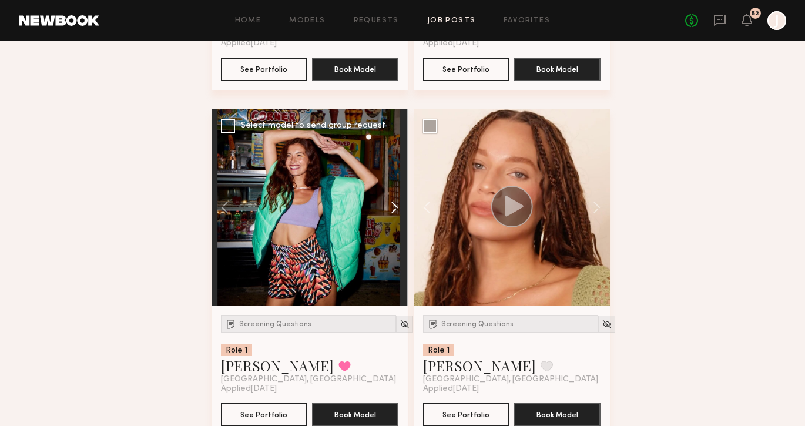
click at [393, 210] on button at bounding box center [389, 207] width 38 height 196
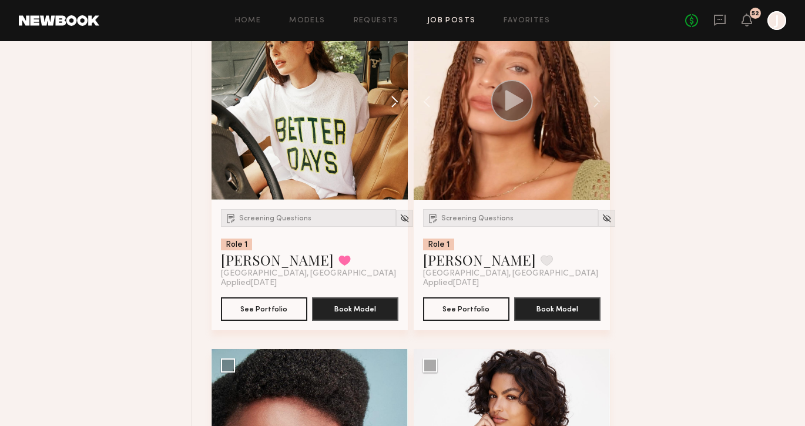
scroll to position [1785, 0]
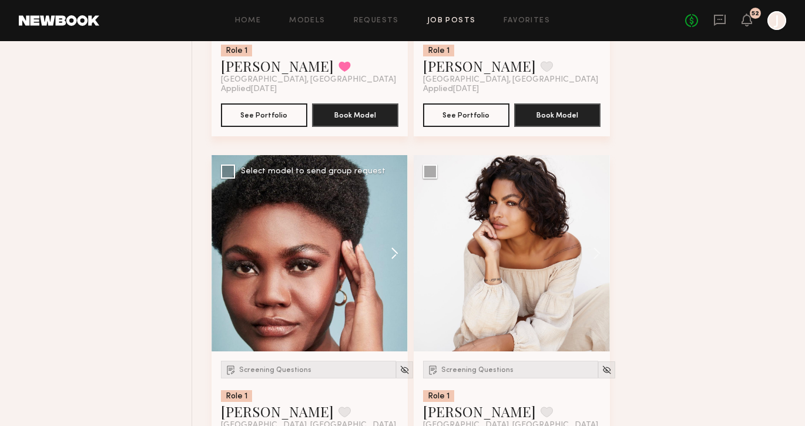
click at [392, 244] on button at bounding box center [389, 253] width 38 height 196
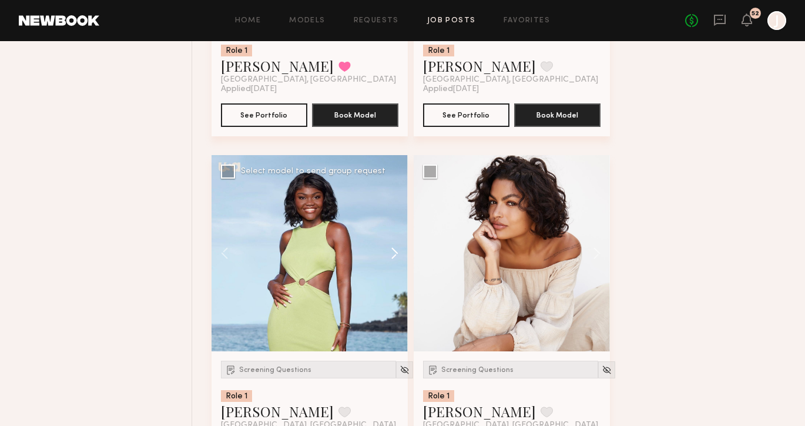
click at [394, 250] on button at bounding box center [389, 253] width 38 height 196
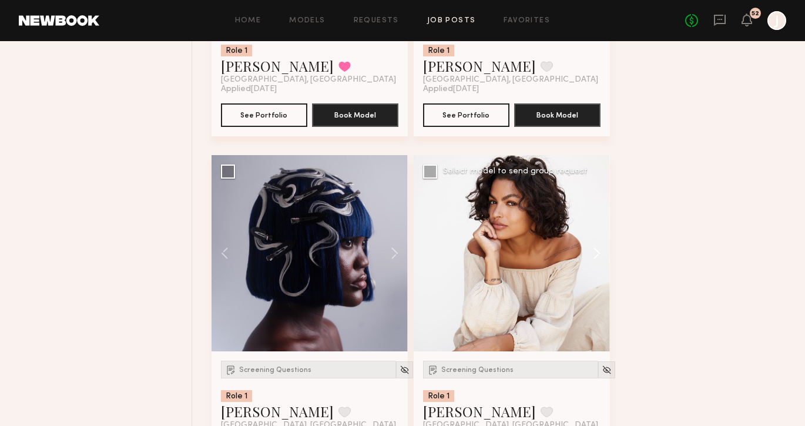
click at [590, 253] on button at bounding box center [591, 253] width 38 height 196
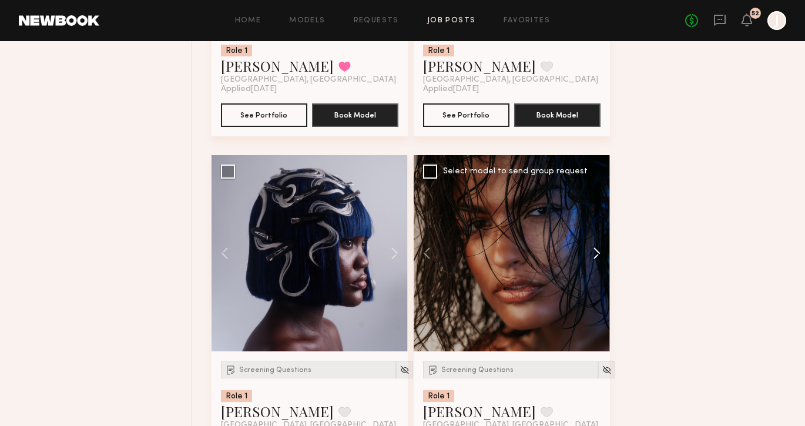
click at [590, 253] on button at bounding box center [591, 253] width 38 height 196
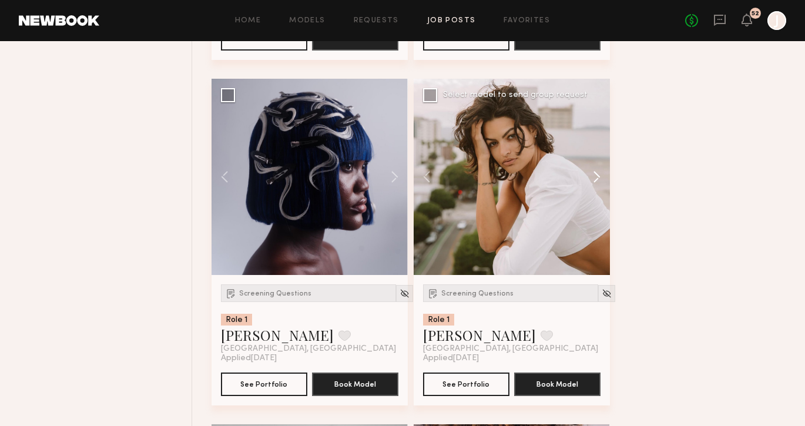
scroll to position [2146, 0]
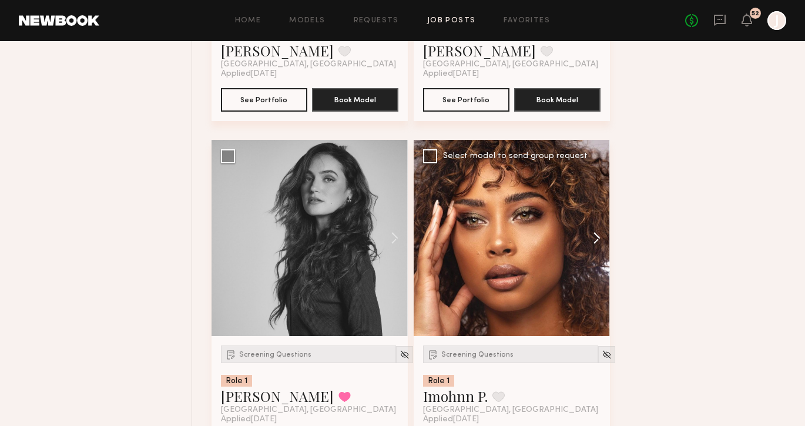
click at [598, 235] on button at bounding box center [591, 238] width 38 height 196
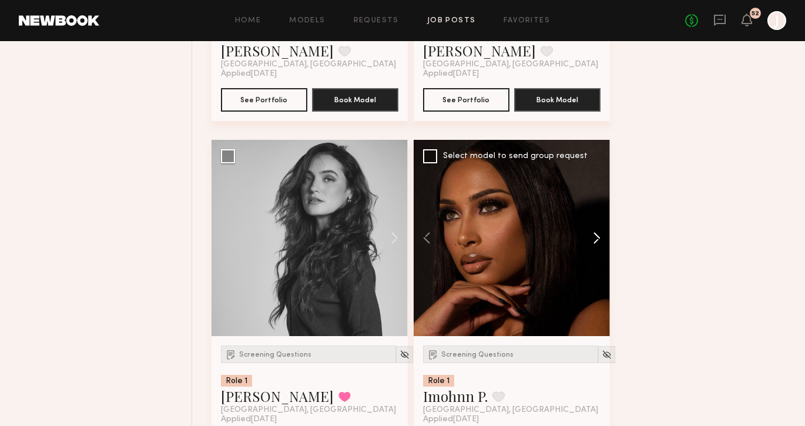
click at [598, 235] on button at bounding box center [591, 238] width 38 height 196
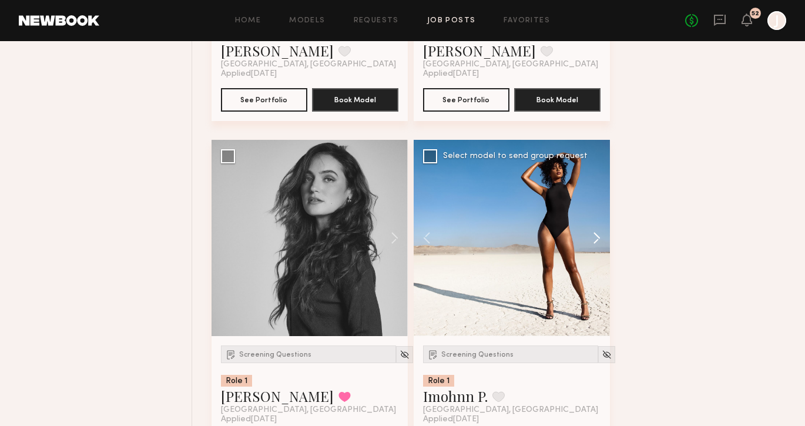
click at [596, 237] on button at bounding box center [591, 238] width 38 height 196
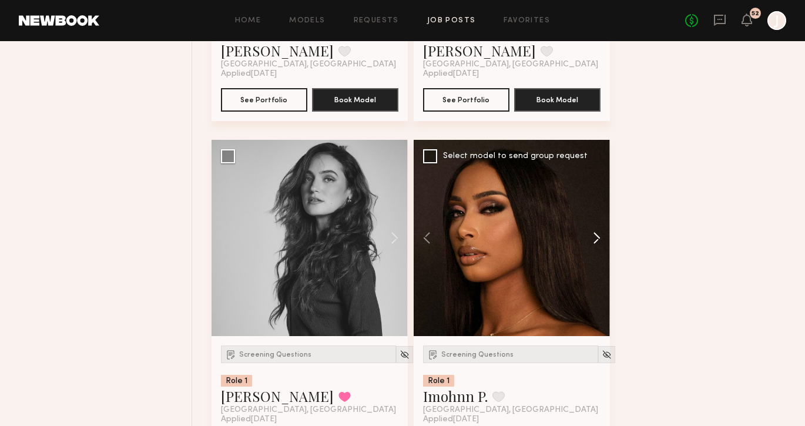
click at [596, 237] on button at bounding box center [591, 238] width 38 height 196
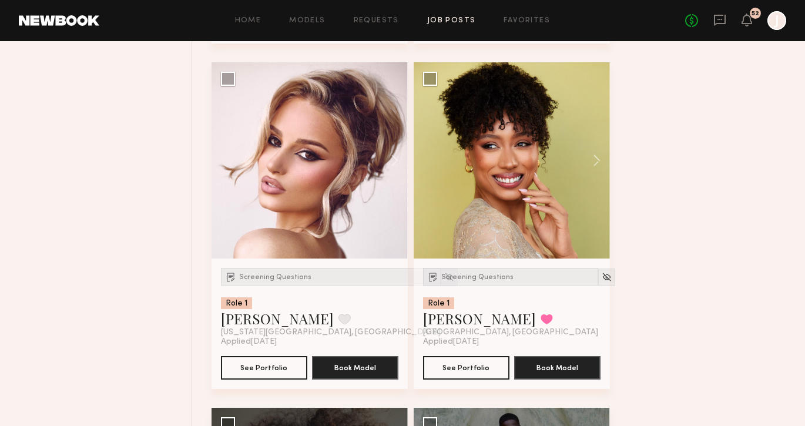
scroll to position [2838, 0]
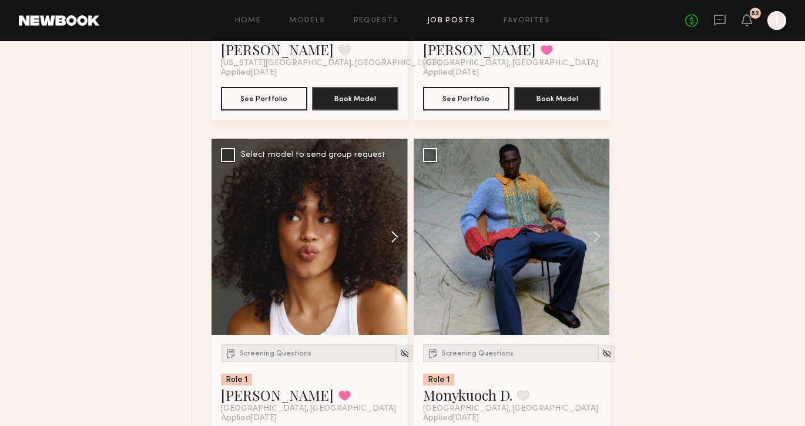
click at [395, 239] on button at bounding box center [389, 237] width 38 height 196
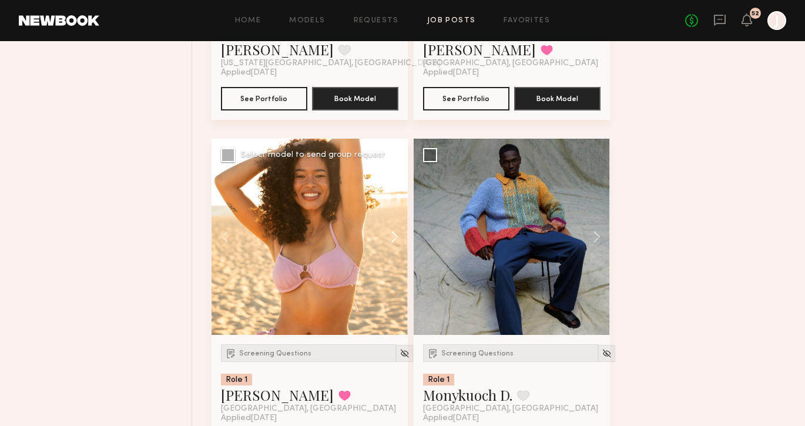
click at [395, 239] on button at bounding box center [389, 237] width 38 height 196
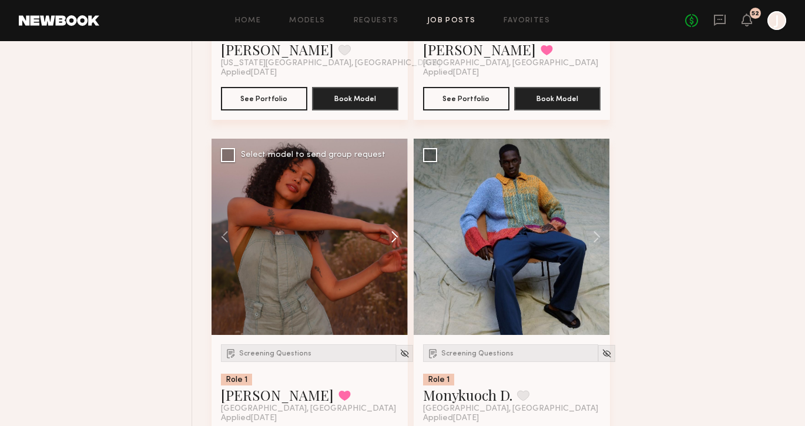
click at [394, 240] on button at bounding box center [389, 237] width 38 height 196
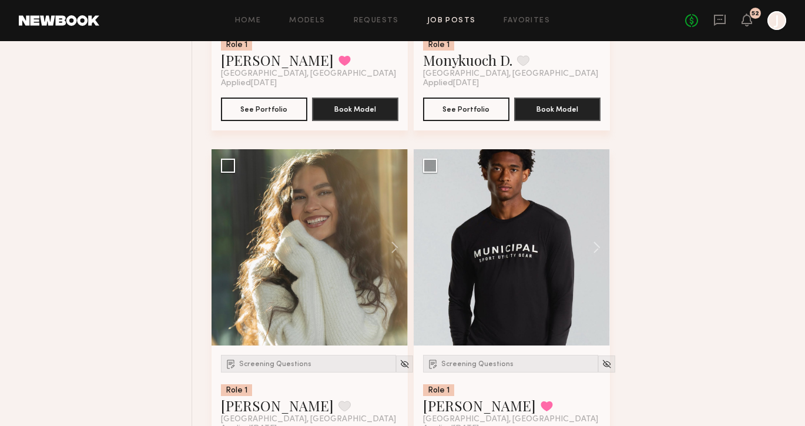
scroll to position [3174, 0]
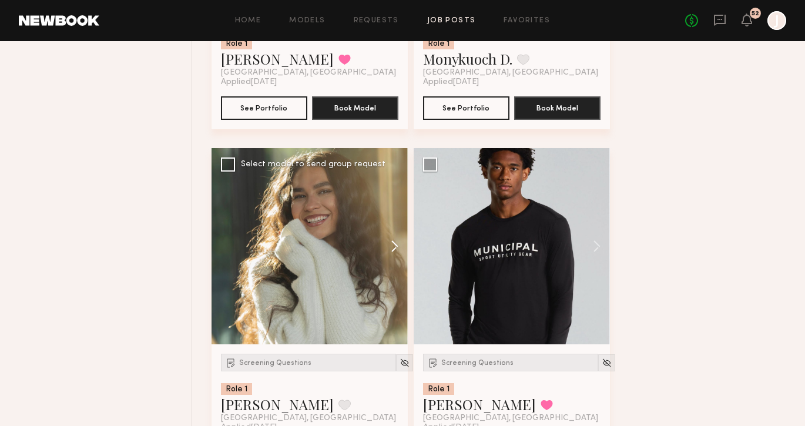
click at [394, 253] on button at bounding box center [389, 246] width 38 height 196
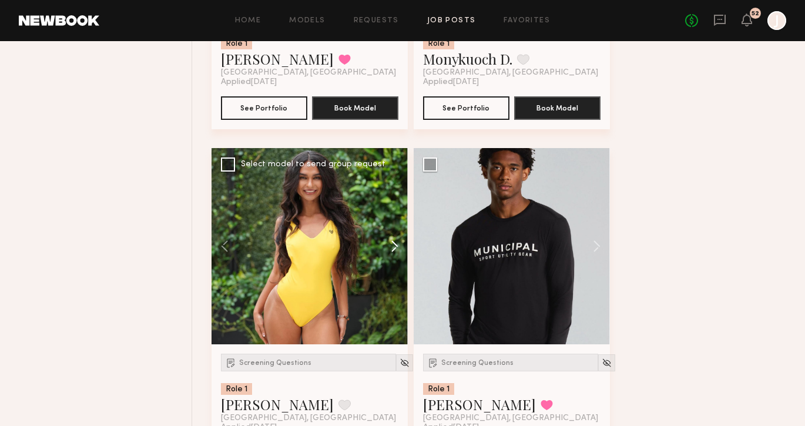
click at [395, 251] on button at bounding box center [389, 246] width 38 height 196
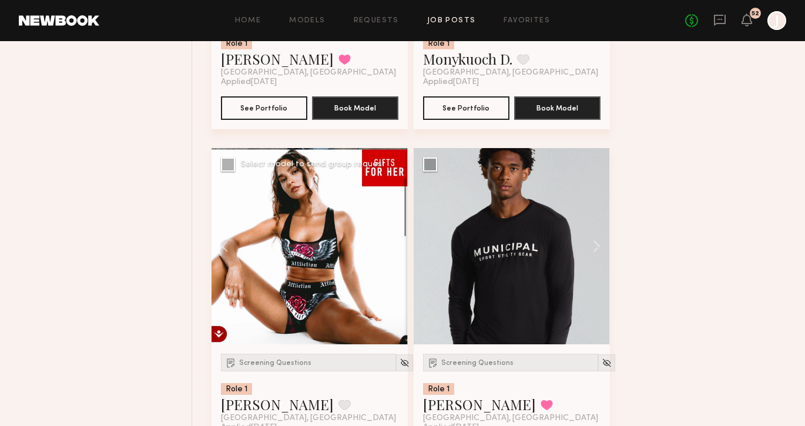
click at [394, 251] on button at bounding box center [389, 246] width 38 height 196
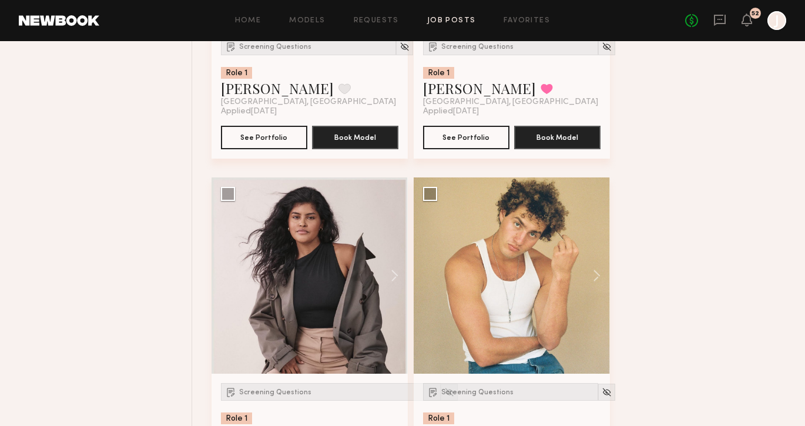
scroll to position [3525, 0]
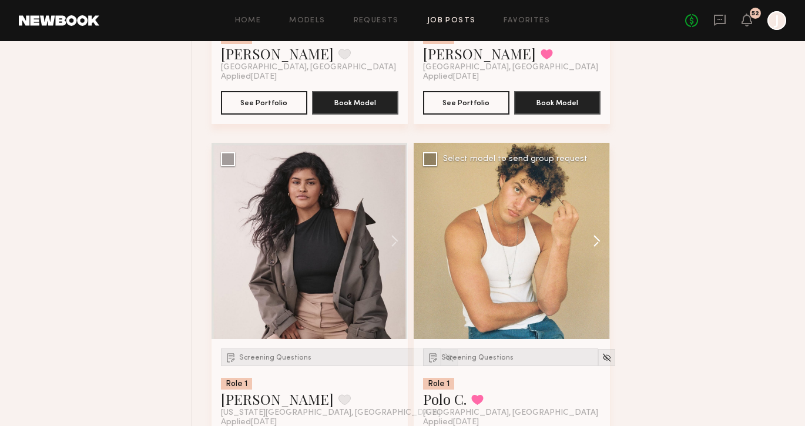
click at [603, 243] on button at bounding box center [591, 241] width 38 height 196
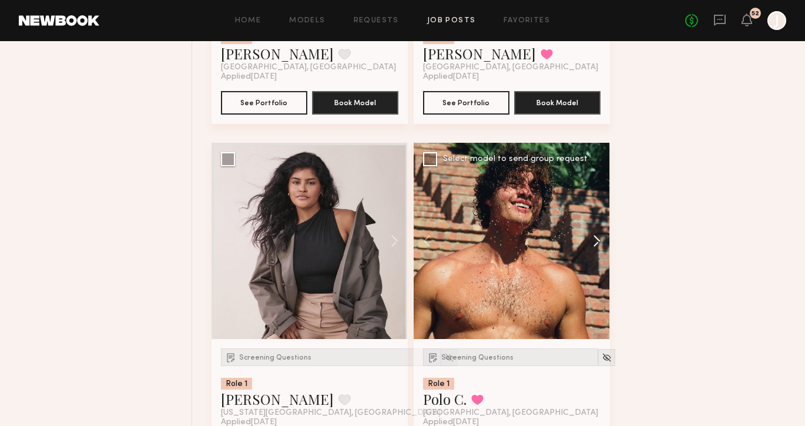
click at [600, 241] on button at bounding box center [591, 241] width 38 height 196
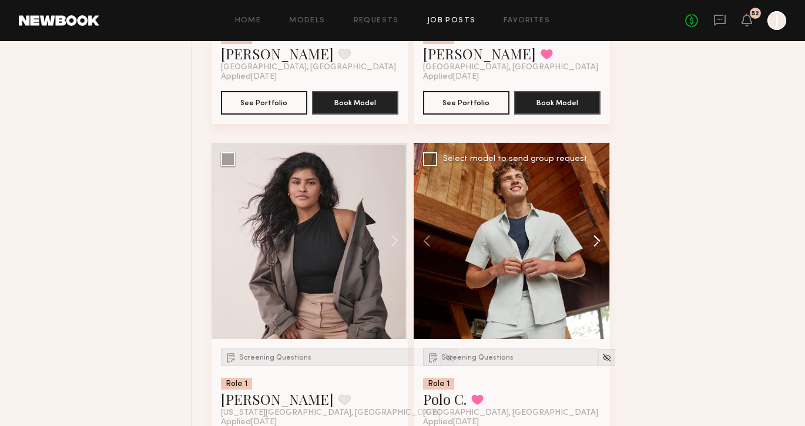
click at [600, 241] on button at bounding box center [591, 241] width 38 height 196
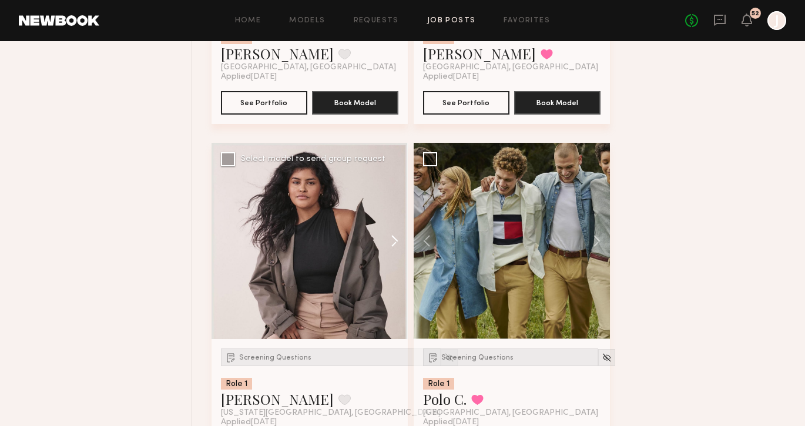
click at [394, 239] on button at bounding box center [389, 241] width 38 height 196
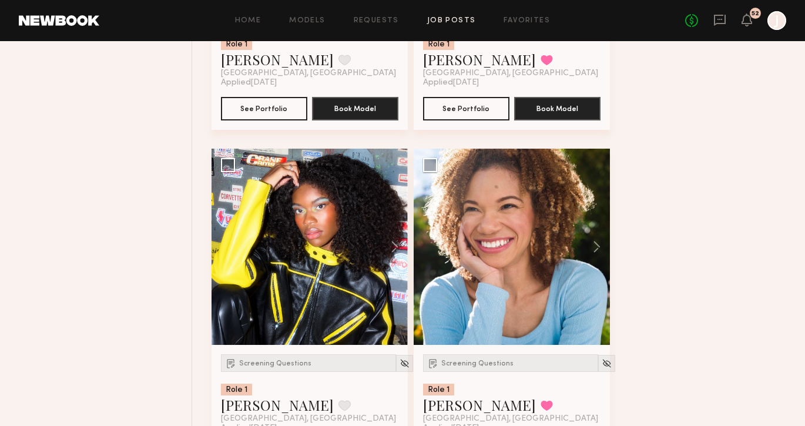
scroll to position [4222, 0]
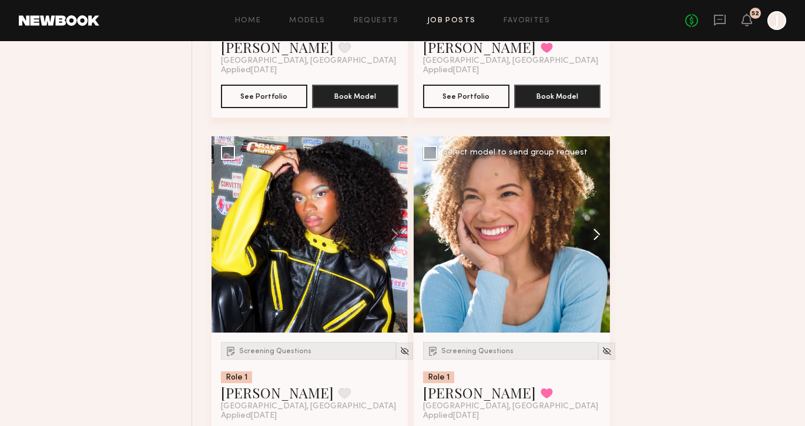
click at [596, 244] on button at bounding box center [591, 234] width 38 height 196
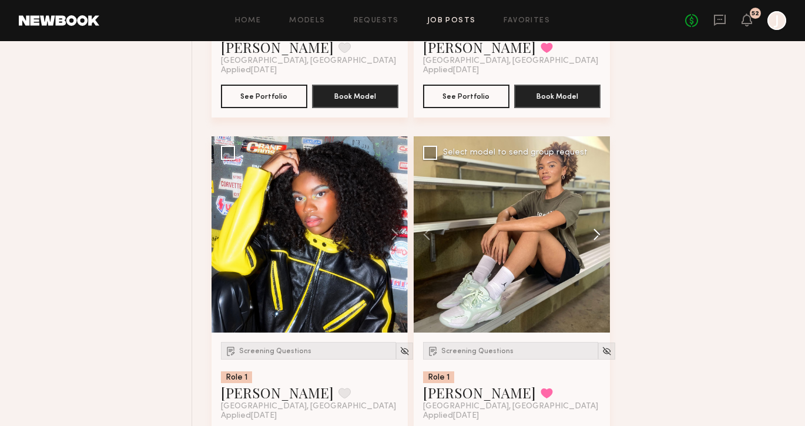
click at [598, 241] on button at bounding box center [591, 234] width 38 height 196
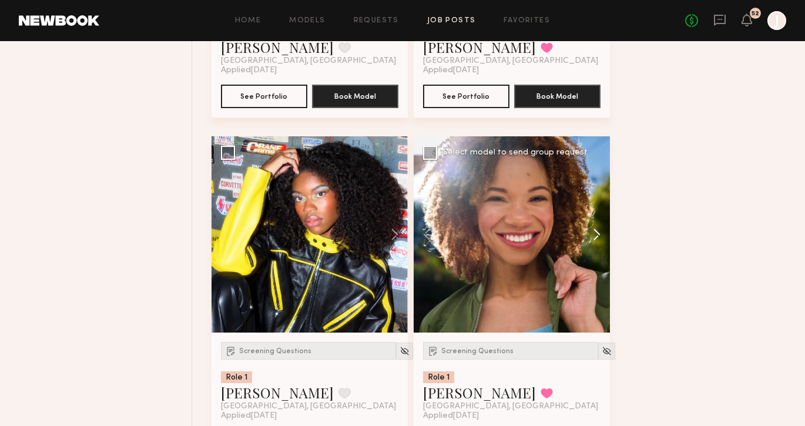
click at [598, 240] on button at bounding box center [591, 234] width 38 height 196
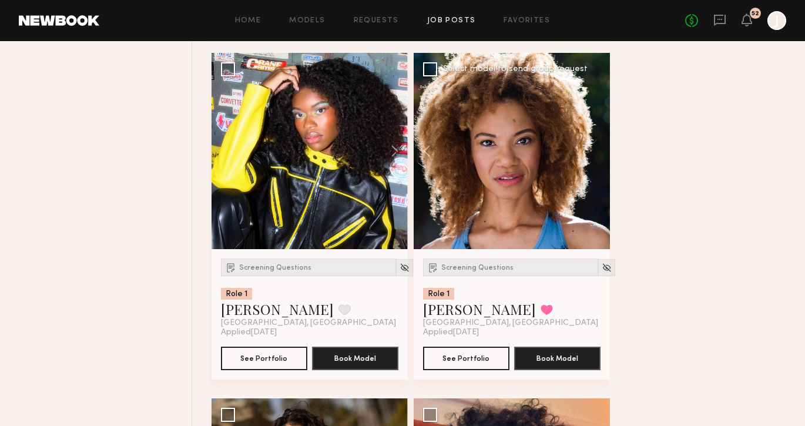
scroll to position [4309, 0]
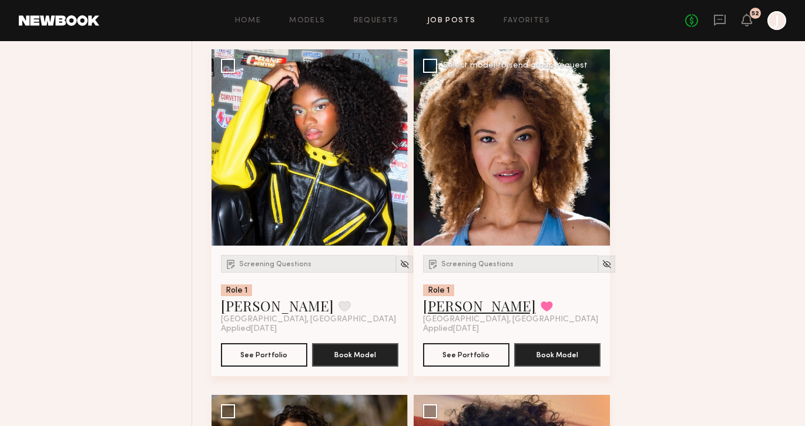
click at [463, 312] on link "Mandi W." at bounding box center [479, 305] width 113 height 19
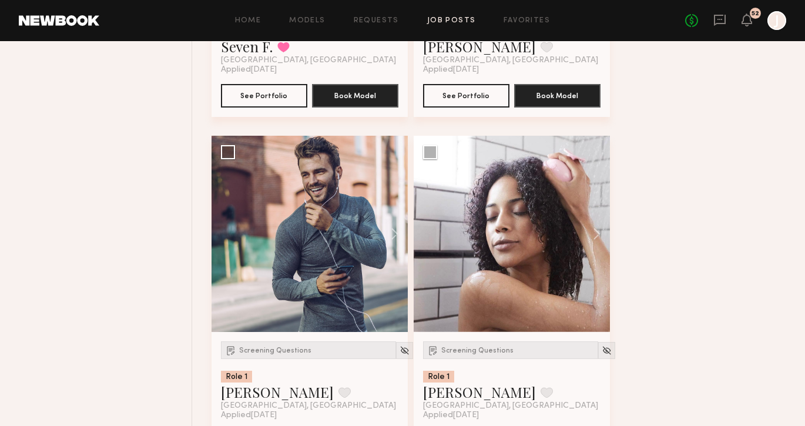
scroll to position [4914, 0]
click at [288, 363] on div "Screening Questions Role 1 Ajdin S. Favorite Los Angeles, CA" at bounding box center [308, 375] width 175 height 69
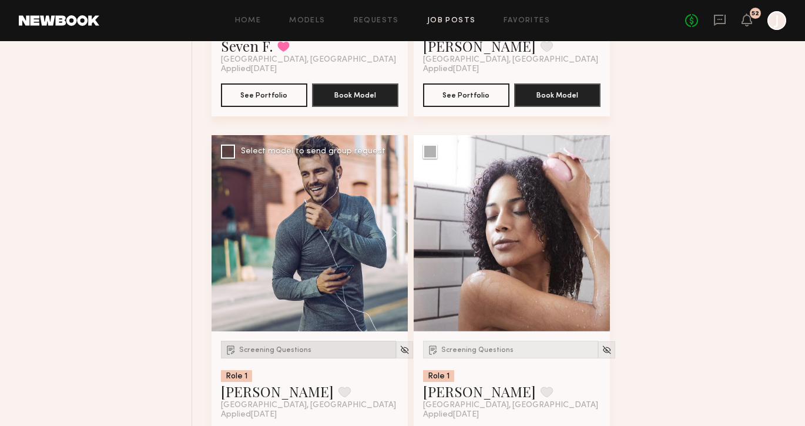
click at [288, 353] on span "Screening Questions" at bounding box center [275, 350] width 72 height 7
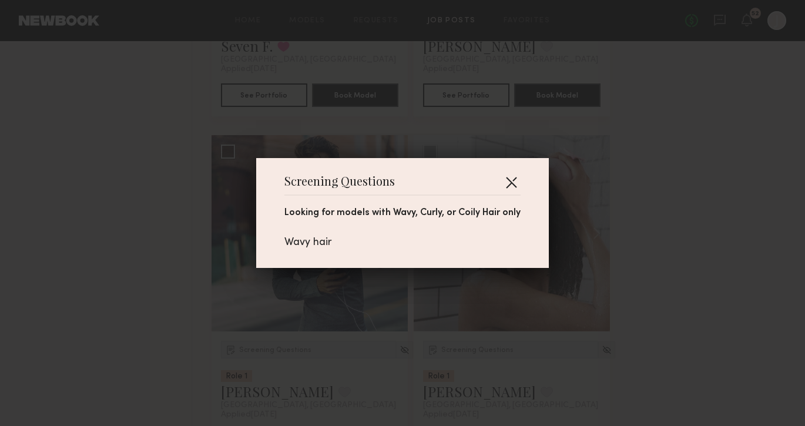
click at [509, 182] on button "button" at bounding box center [511, 182] width 19 height 19
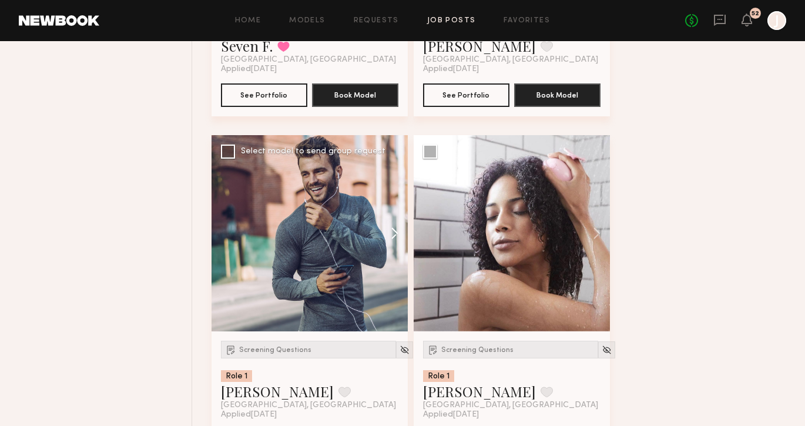
click at [398, 230] on button at bounding box center [389, 233] width 38 height 196
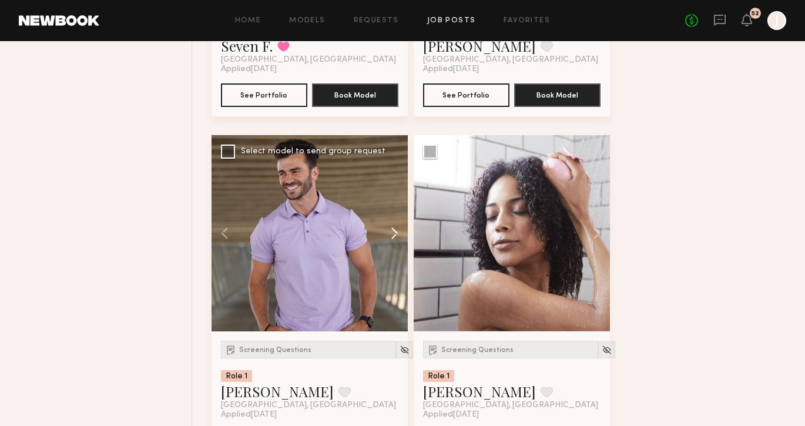
click at [398, 234] on button at bounding box center [389, 233] width 38 height 196
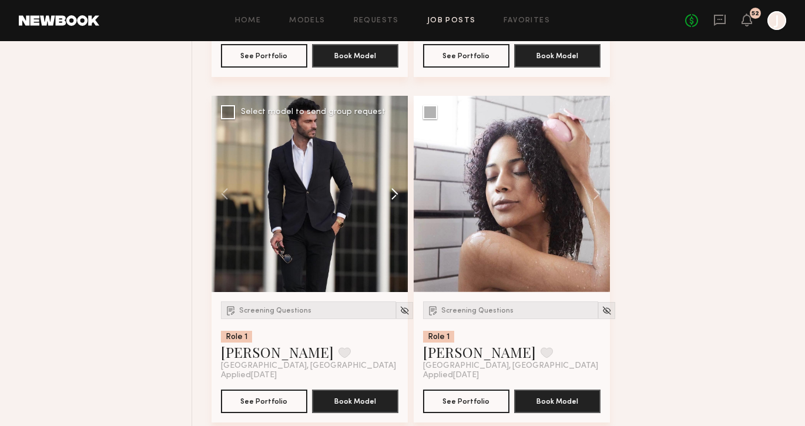
scroll to position [4964, 0]
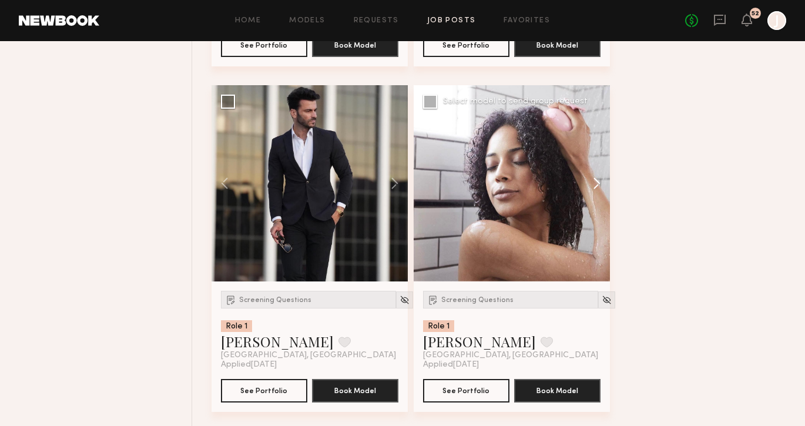
click at [598, 188] on button at bounding box center [591, 183] width 38 height 196
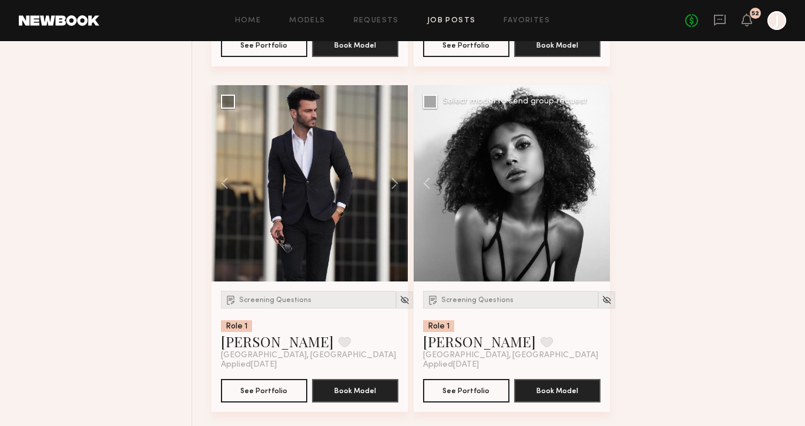
click at [596, 186] on button at bounding box center [591, 183] width 38 height 196
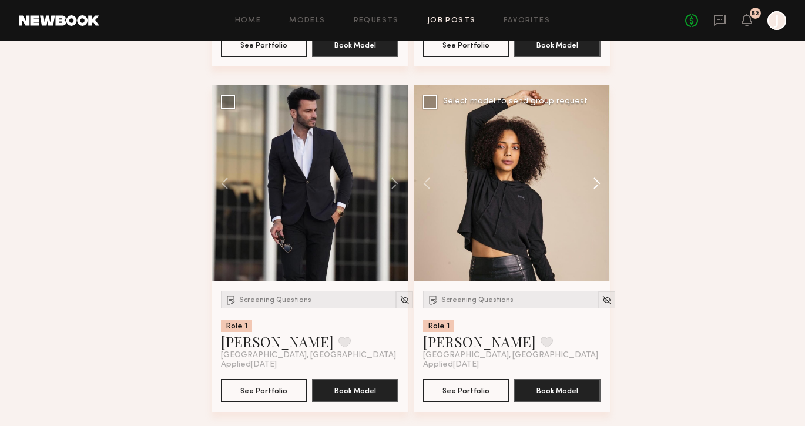
click at [596, 186] on button at bounding box center [591, 183] width 38 height 196
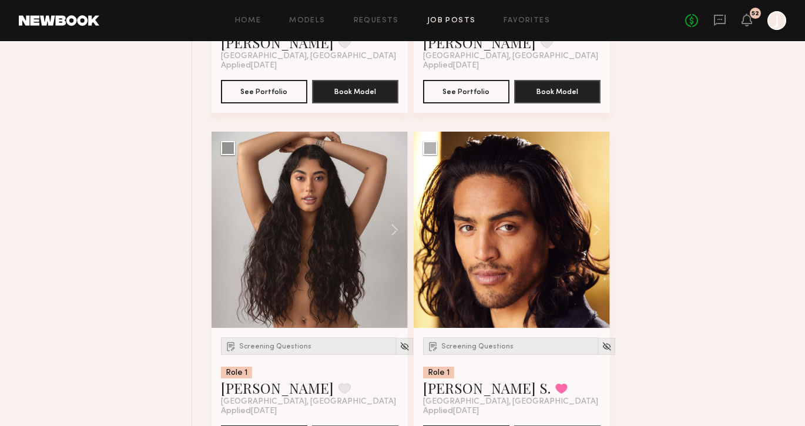
scroll to position [5296, 0]
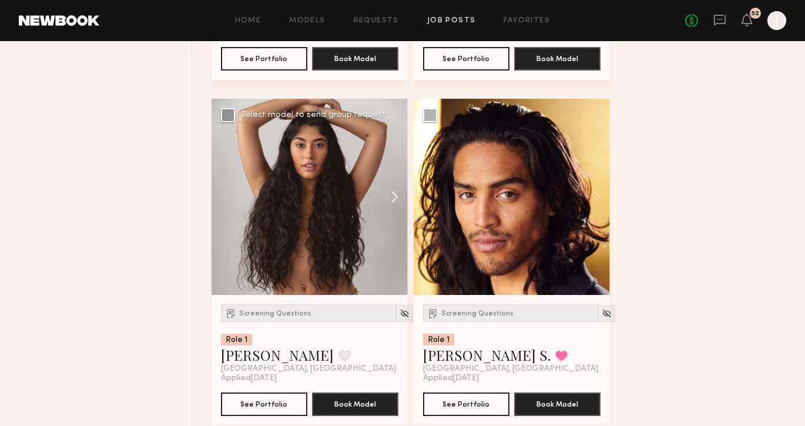
click at [397, 197] on button at bounding box center [389, 197] width 38 height 196
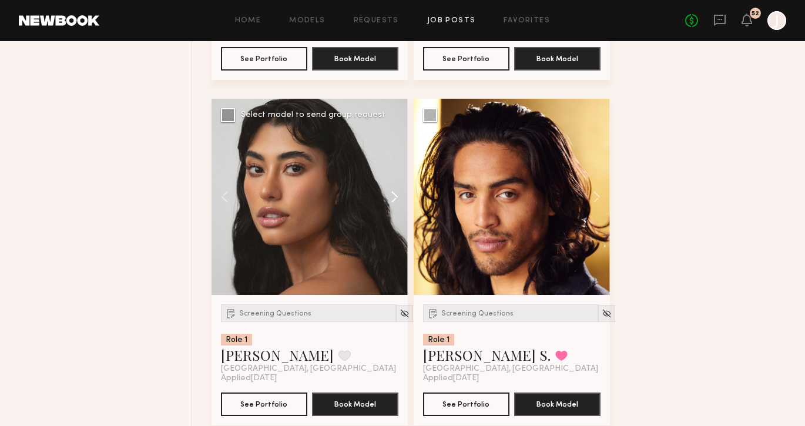
click at [397, 197] on button at bounding box center [389, 197] width 38 height 196
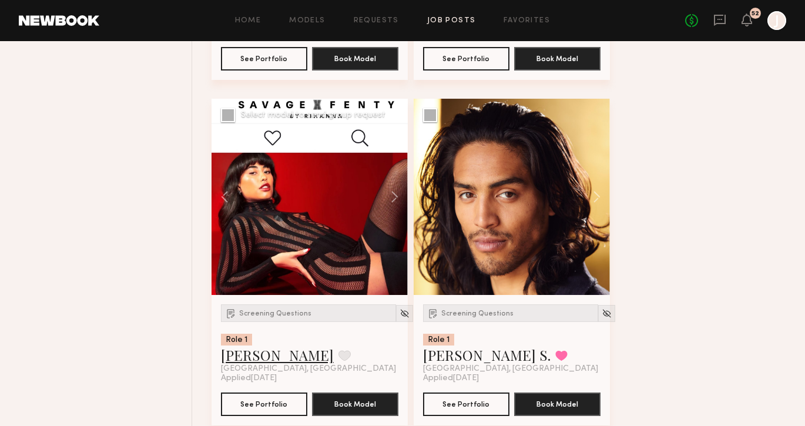
click at [261, 360] on link "Camila R." at bounding box center [277, 354] width 113 height 19
click at [595, 206] on button at bounding box center [591, 197] width 38 height 196
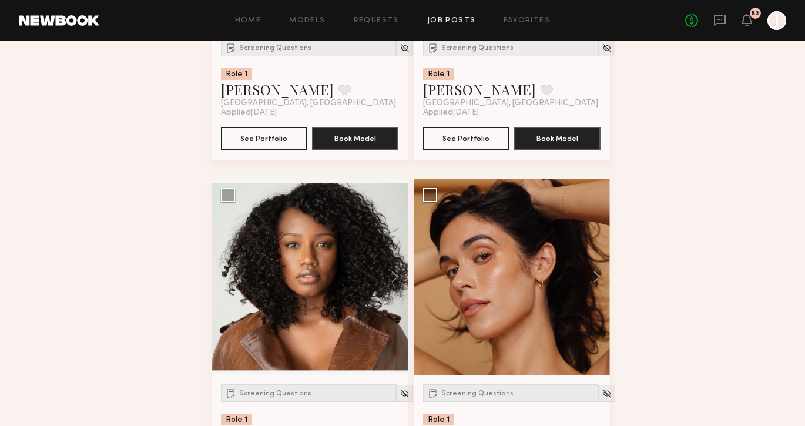
scroll to position [5975, 0]
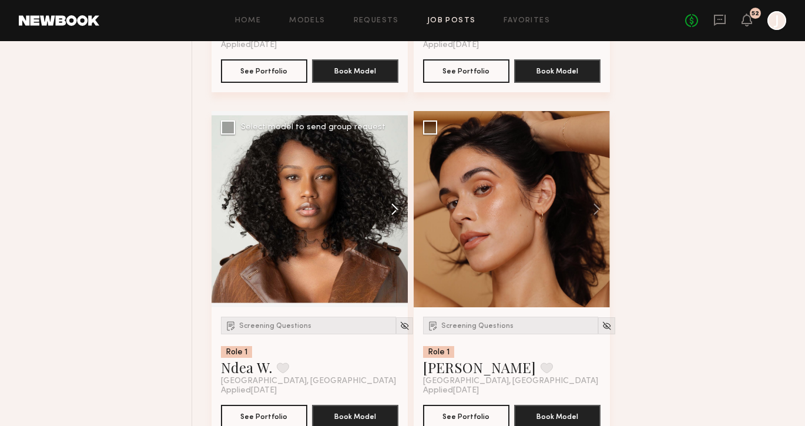
click at [394, 214] on button at bounding box center [389, 209] width 38 height 196
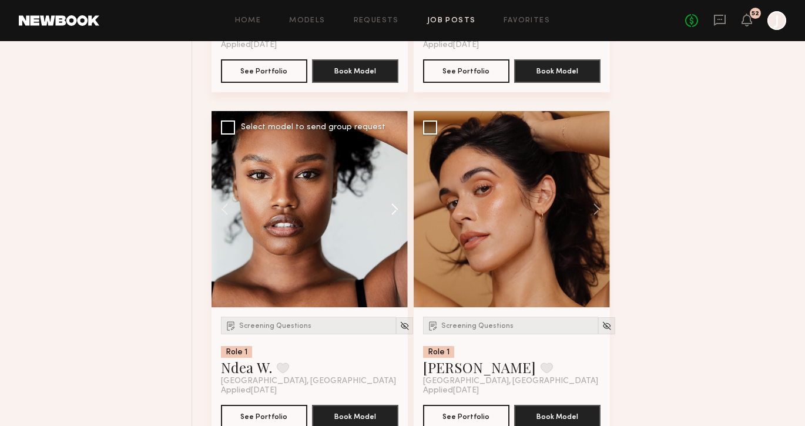
click at [394, 214] on button at bounding box center [389, 209] width 38 height 196
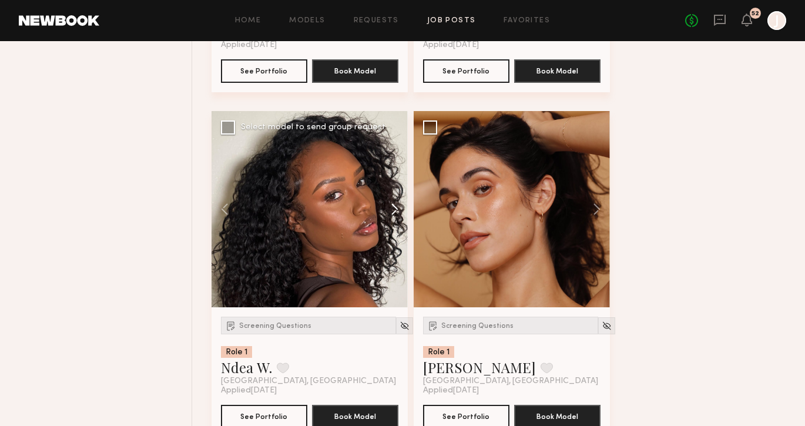
click at [395, 215] on button at bounding box center [389, 209] width 38 height 196
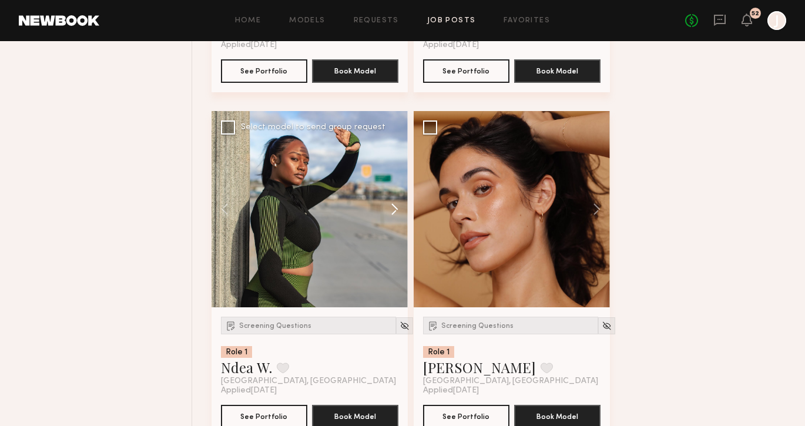
click at [397, 216] on button at bounding box center [389, 209] width 38 height 196
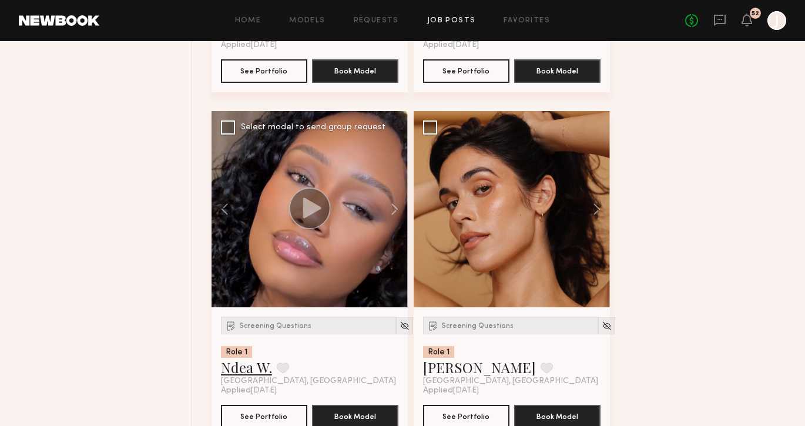
click at [230, 374] on link "Ndea W." at bounding box center [246, 367] width 51 height 19
click at [593, 211] on button at bounding box center [591, 209] width 38 height 196
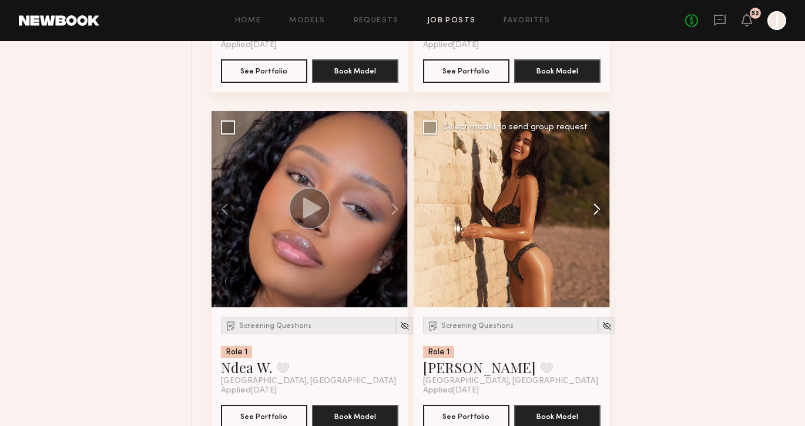
click at [593, 211] on button at bounding box center [591, 209] width 38 height 196
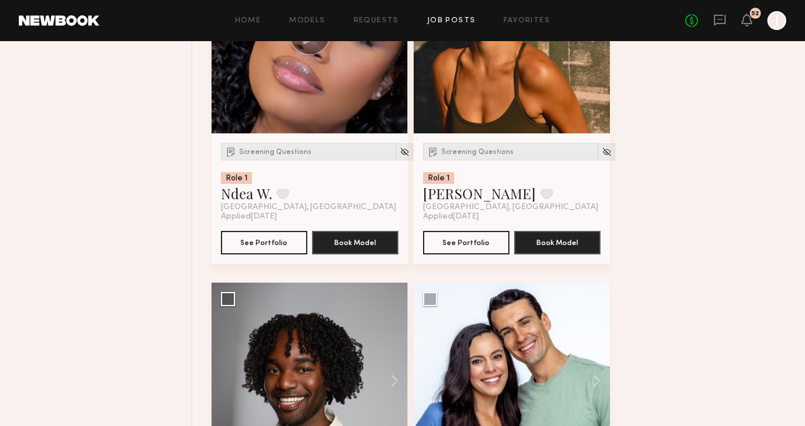
scroll to position [6071, 0]
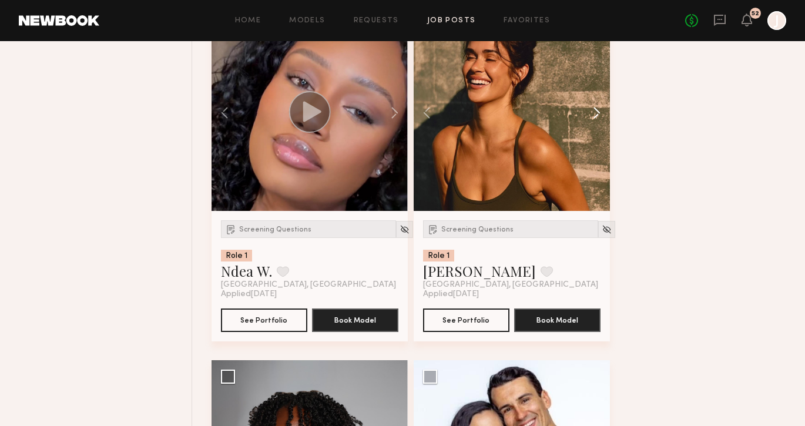
click at [595, 123] on button at bounding box center [591, 113] width 38 height 196
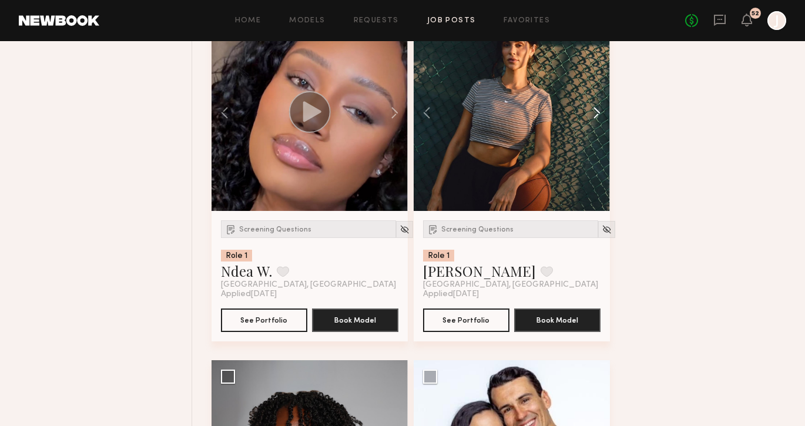
click at [595, 123] on button at bounding box center [591, 113] width 38 height 196
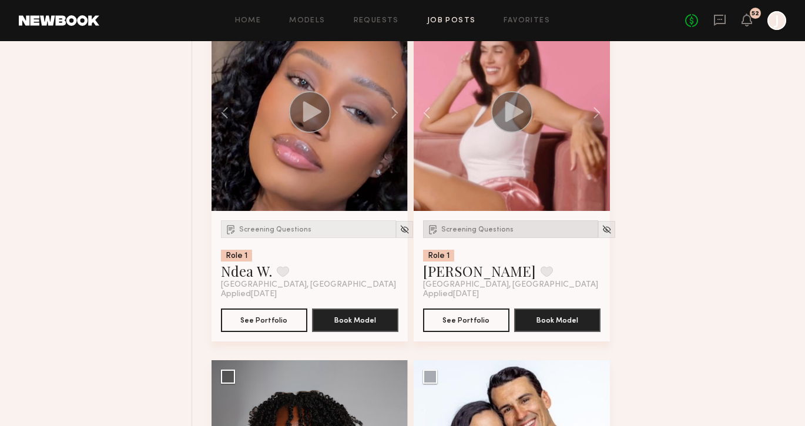
click at [503, 233] on span "Screening Questions" at bounding box center [477, 229] width 72 height 7
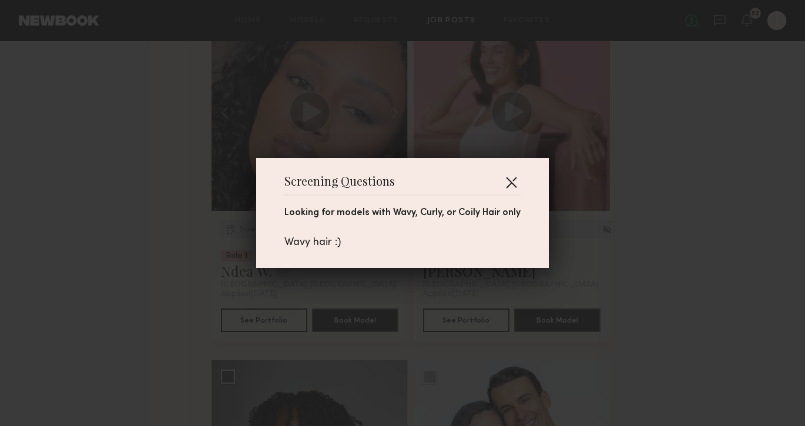
click at [511, 176] on button "button" at bounding box center [511, 182] width 19 height 19
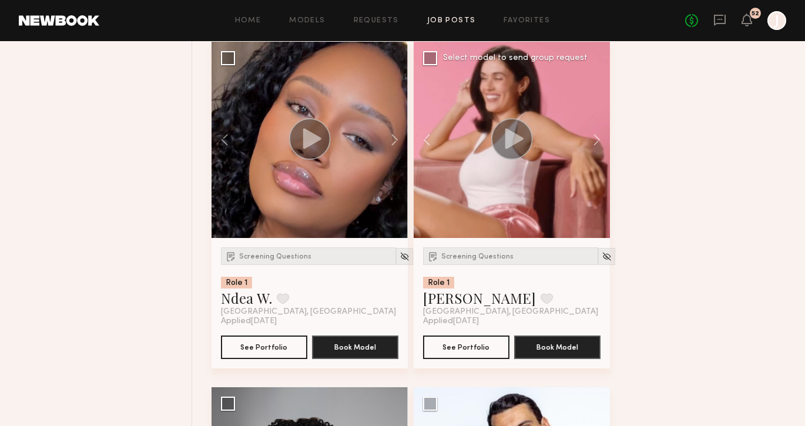
scroll to position [6002, 0]
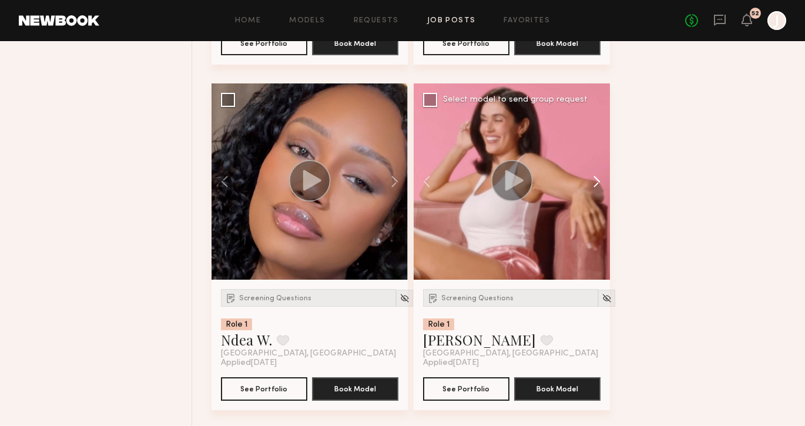
click at [596, 189] on button at bounding box center [591, 181] width 38 height 196
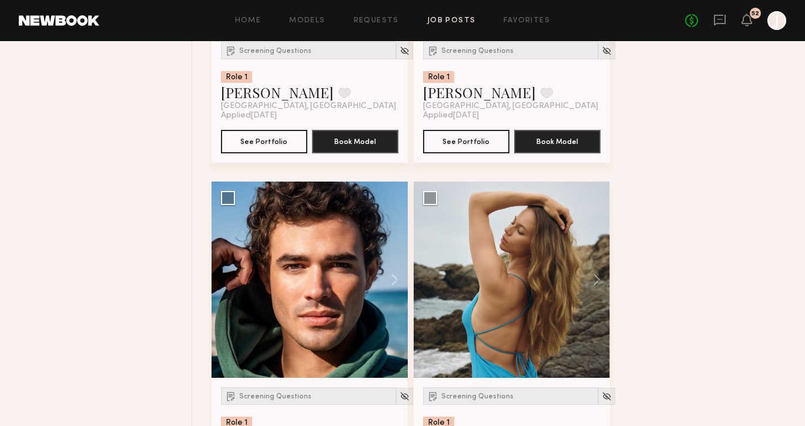
scroll to position [6709, 0]
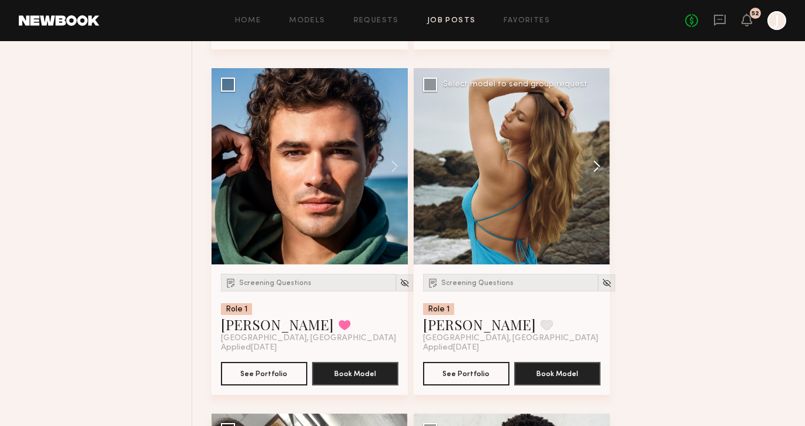
click at [595, 175] on button at bounding box center [591, 166] width 38 height 196
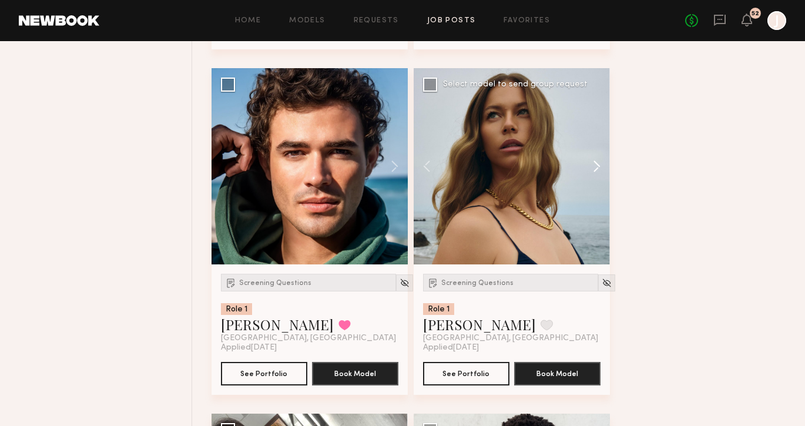
click at [594, 170] on button at bounding box center [591, 166] width 38 height 196
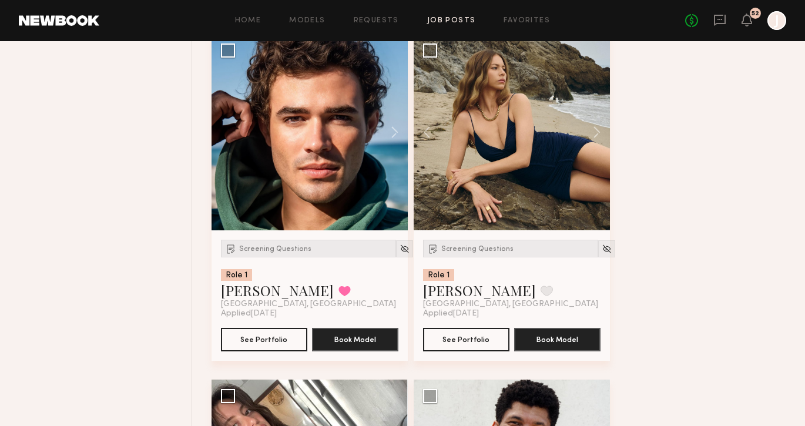
scroll to position [6657, 0]
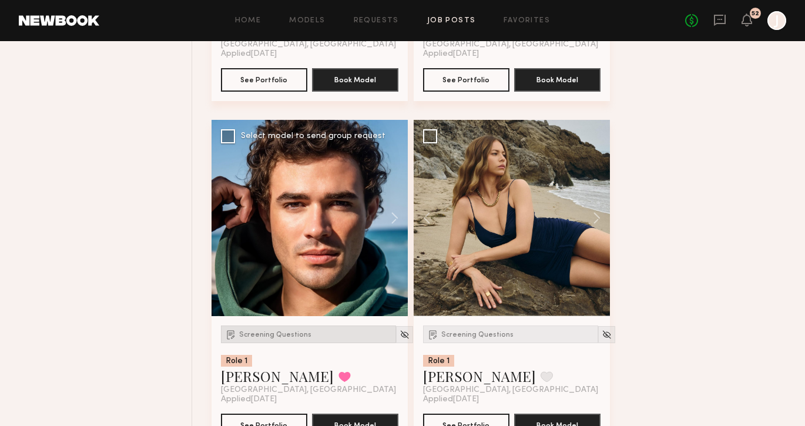
click at [288, 338] on span "Screening Questions" at bounding box center [275, 334] width 72 height 7
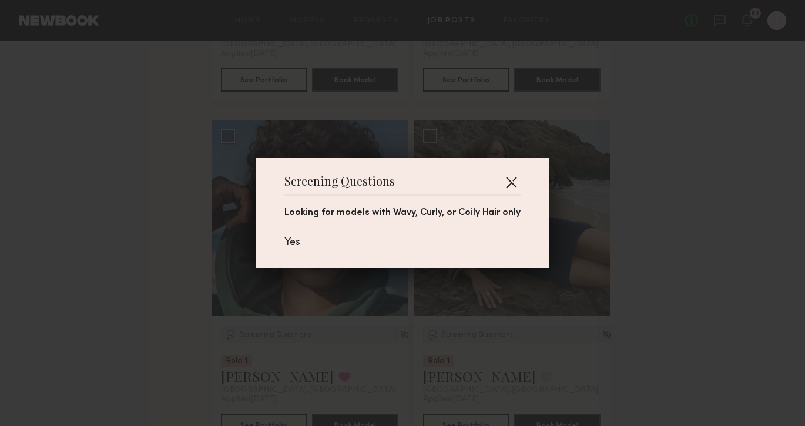
click at [509, 182] on button "button" at bounding box center [511, 182] width 19 height 19
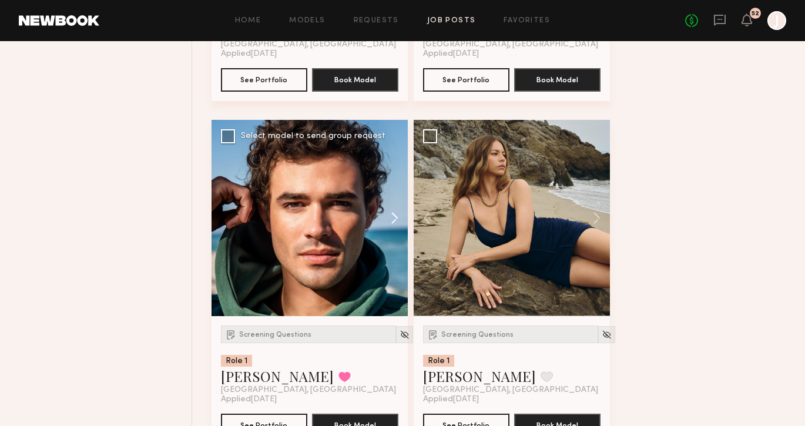
click at [397, 227] on button at bounding box center [389, 218] width 38 height 196
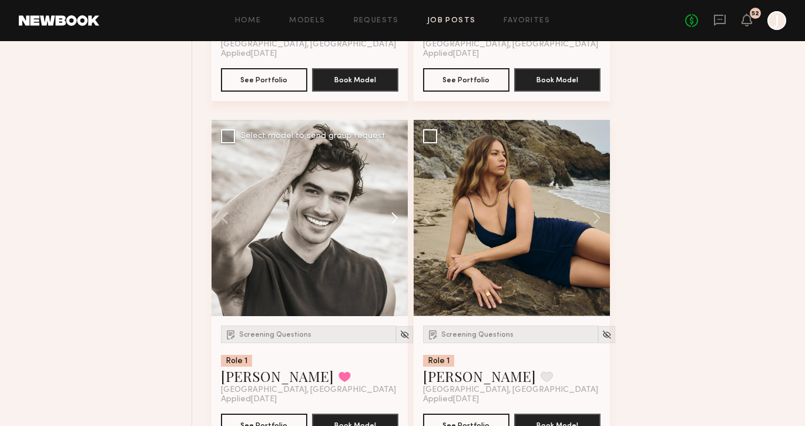
click at [397, 227] on button at bounding box center [389, 218] width 38 height 196
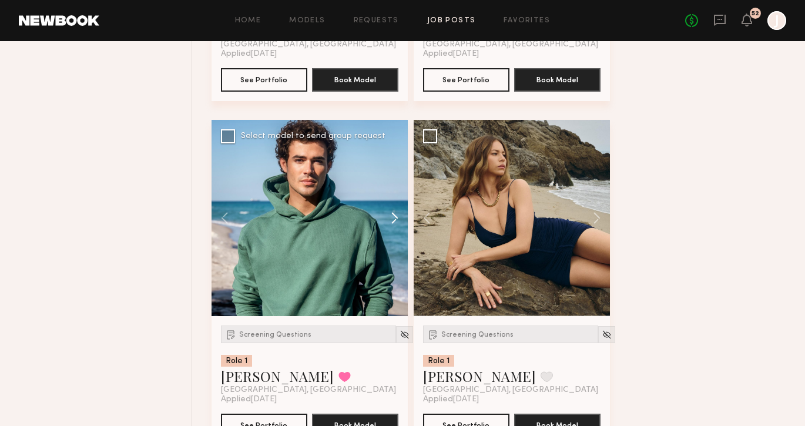
click at [397, 227] on button at bounding box center [389, 218] width 38 height 196
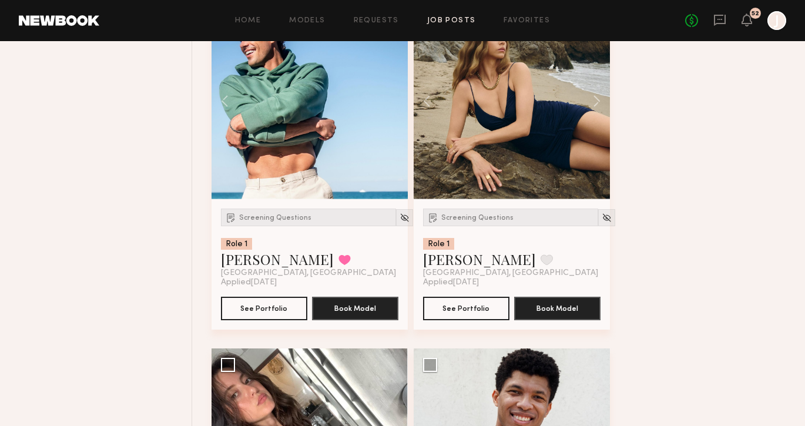
scroll to position [6774, 0]
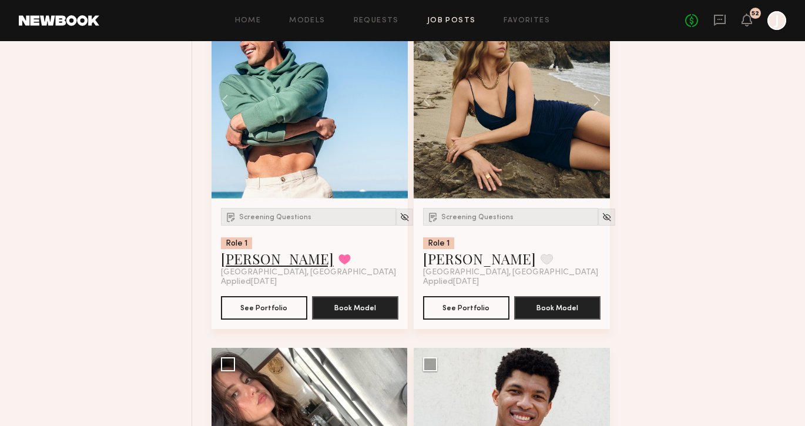
click at [250, 268] on link "[PERSON_NAME]" at bounding box center [277, 258] width 113 height 19
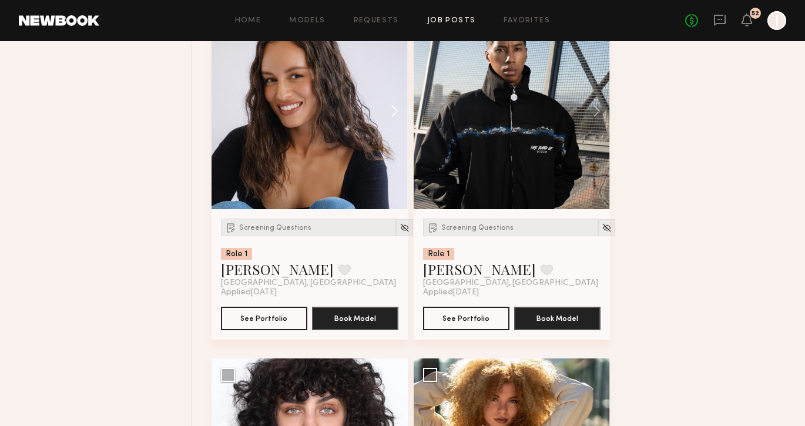
scroll to position [7671, 0]
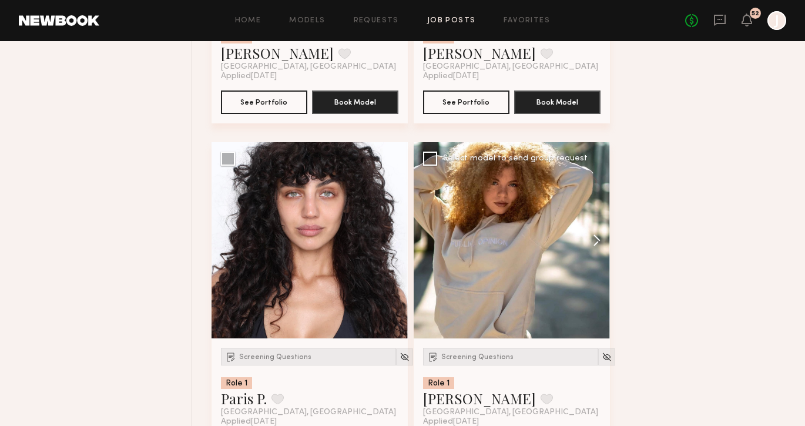
click at [598, 238] on button at bounding box center [591, 240] width 38 height 196
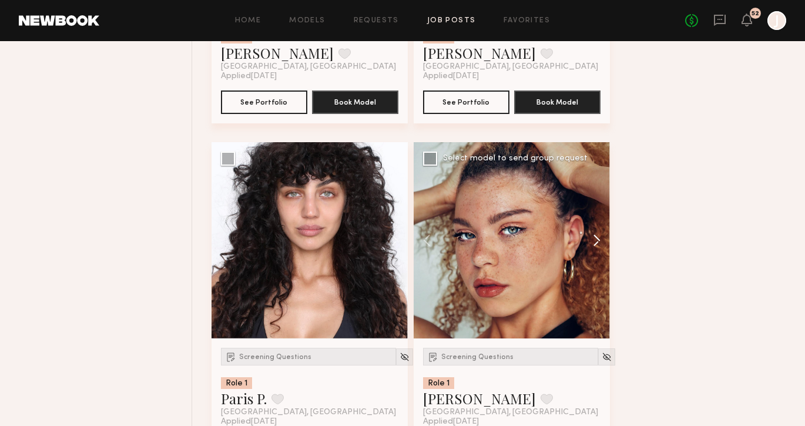
click at [598, 238] on button at bounding box center [591, 240] width 38 height 196
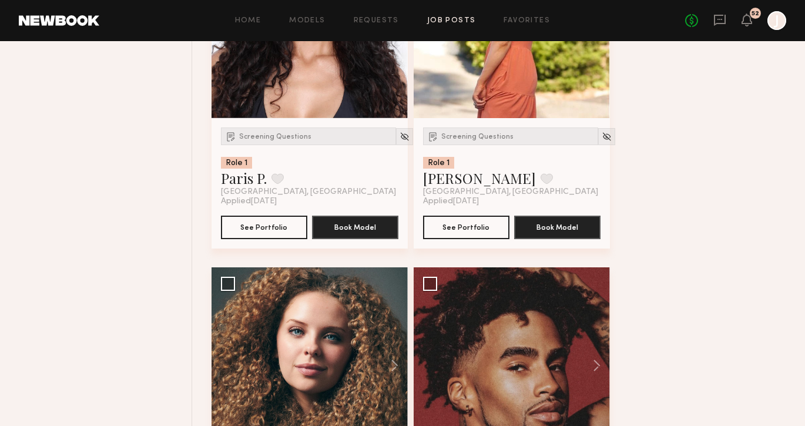
scroll to position [7995, 0]
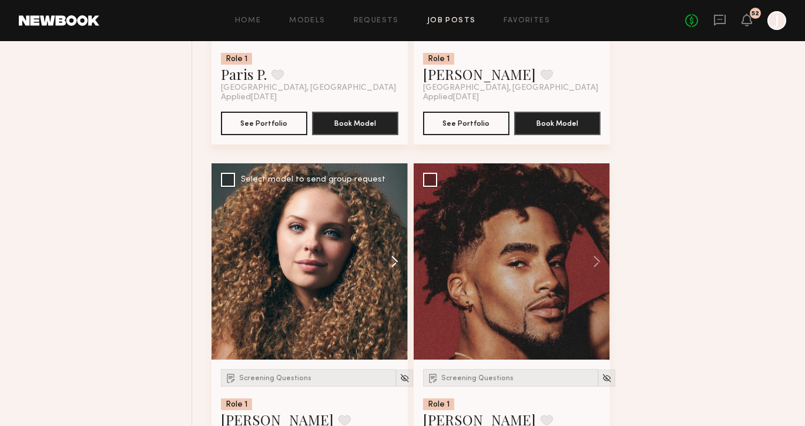
click at [392, 267] on button at bounding box center [389, 261] width 38 height 196
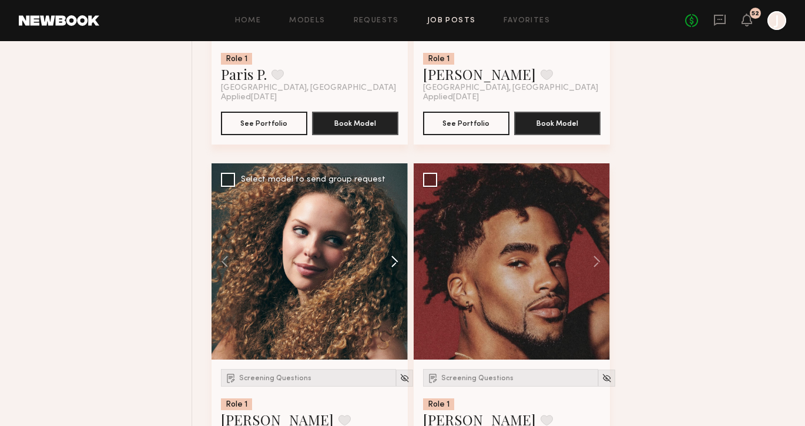
click at [393, 267] on button at bounding box center [389, 261] width 38 height 196
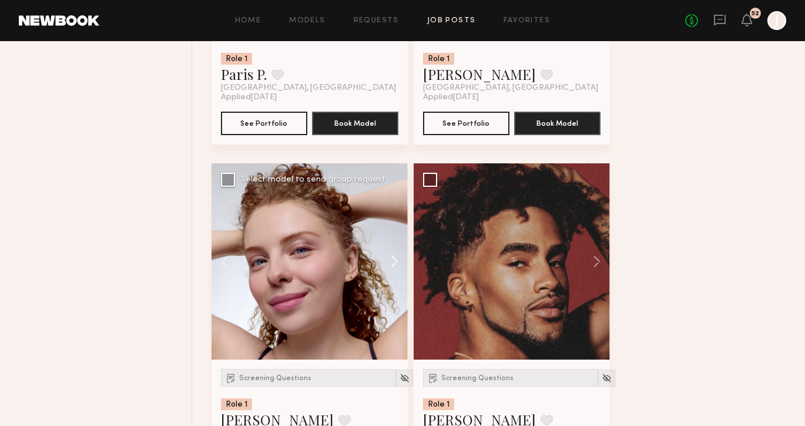
click at [393, 268] on button at bounding box center [389, 261] width 38 height 196
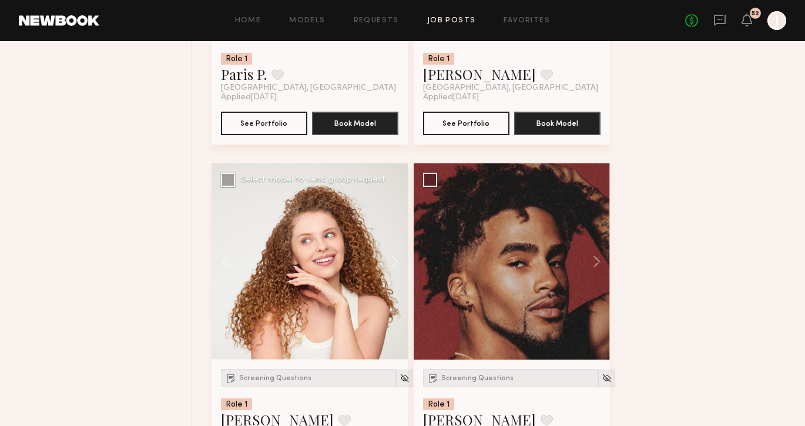
click at [394, 269] on button at bounding box center [389, 261] width 38 height 196
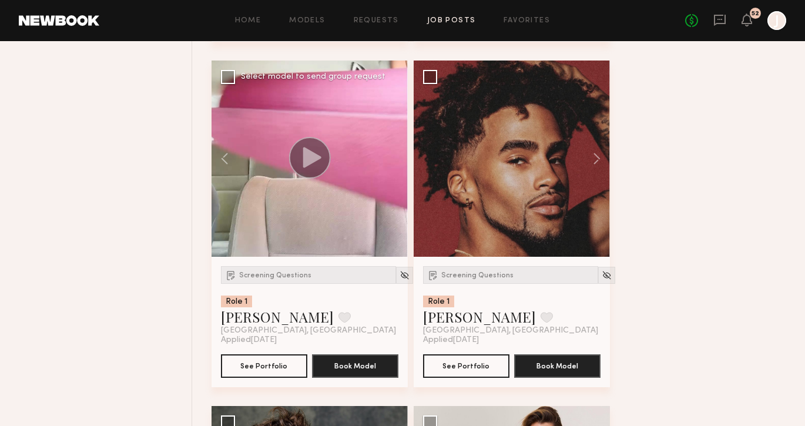
scroll to position [8253, 0]
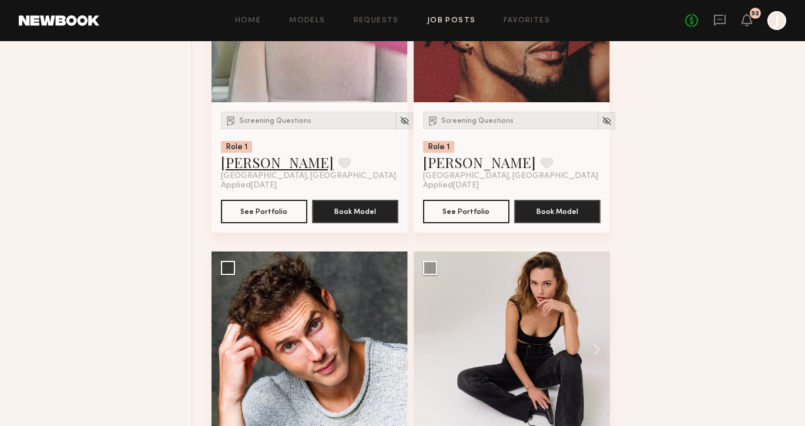
click at [261, 172] on link "[PERSON_NAME]" at bounding box center [277, 162] width 113 height 19
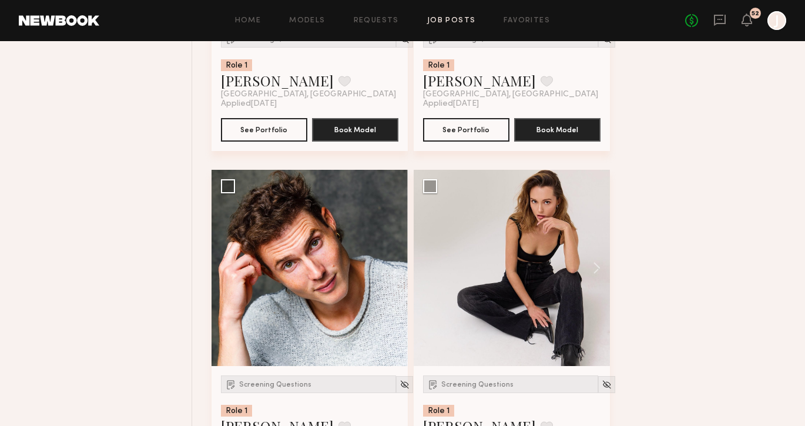
scroll to position [8495, 0]
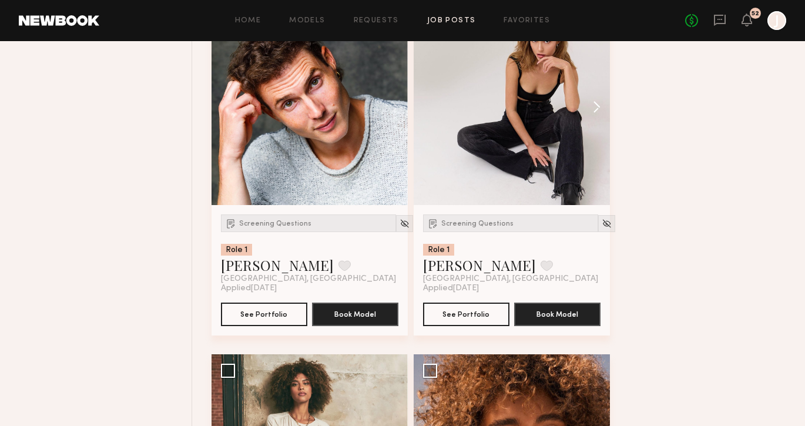
click at [591, 115] on button at bounding box center [591, 107] width 38 height 196
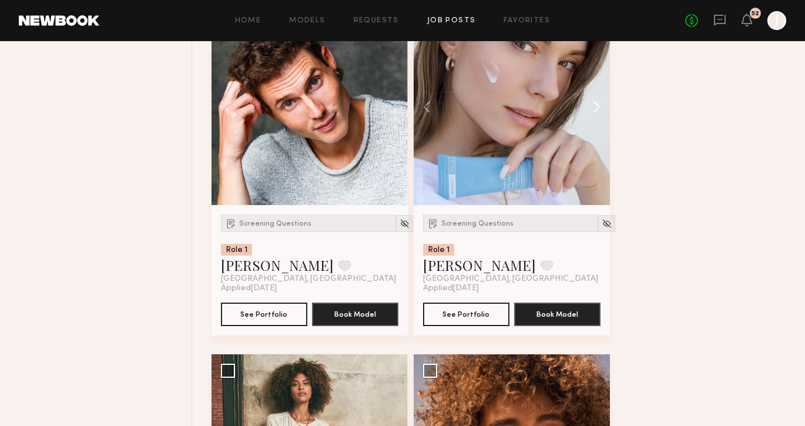
click at [594, 115] on button at bounding box center [591, 107] width 38 height 196
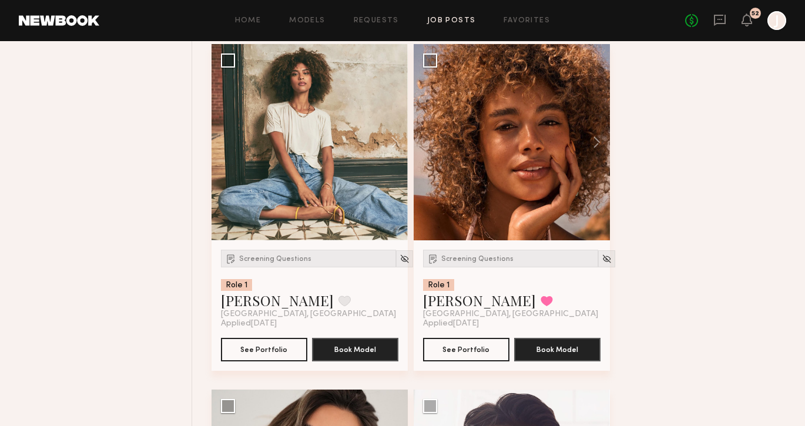
scroll to position [8816, 0]
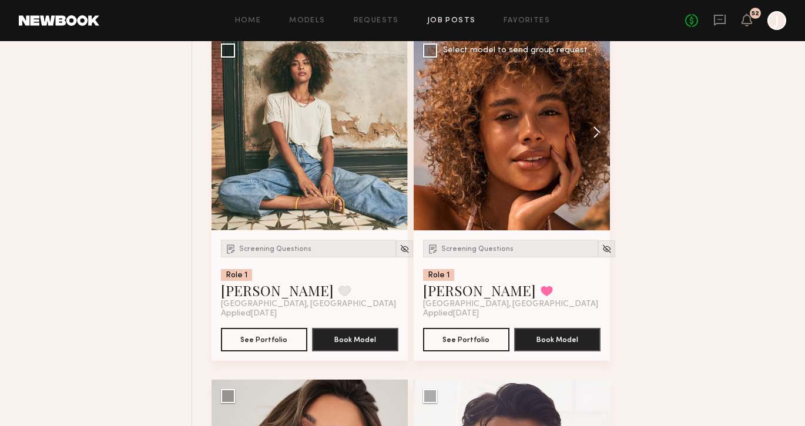
click at [600, 140] on button at bounding box center [591, 132] width 38 height 196
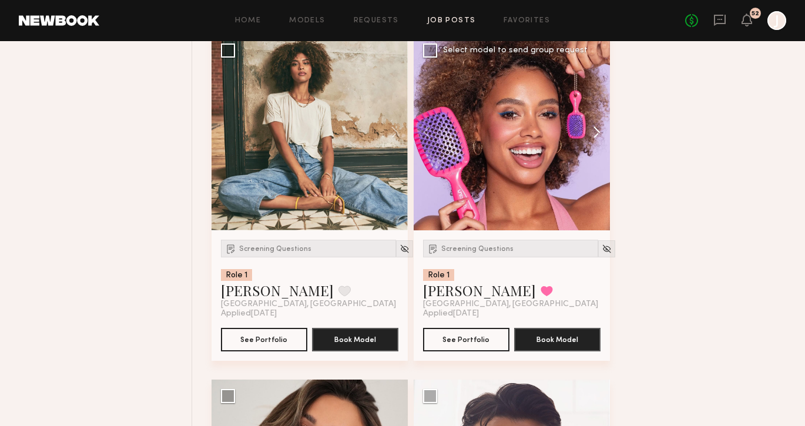
click at [600, 140] on button at bounding box center [591, 132] width 38 height 196
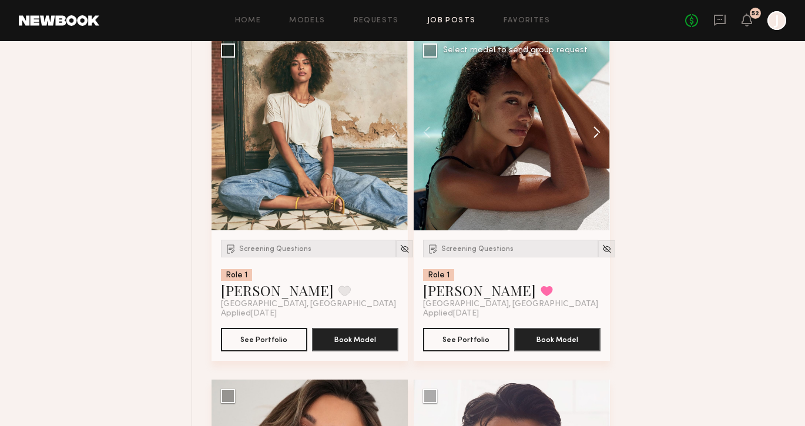
click at [600, 140] on button at bounding box center [591, 132] width 38 height 196
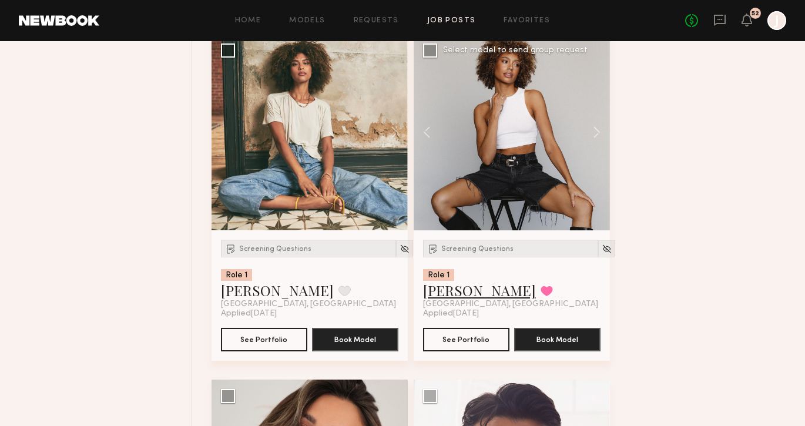
click at [456, 298] on link "[PERSON_NAME]" at bounding box center [479, 290] width 113 height 19
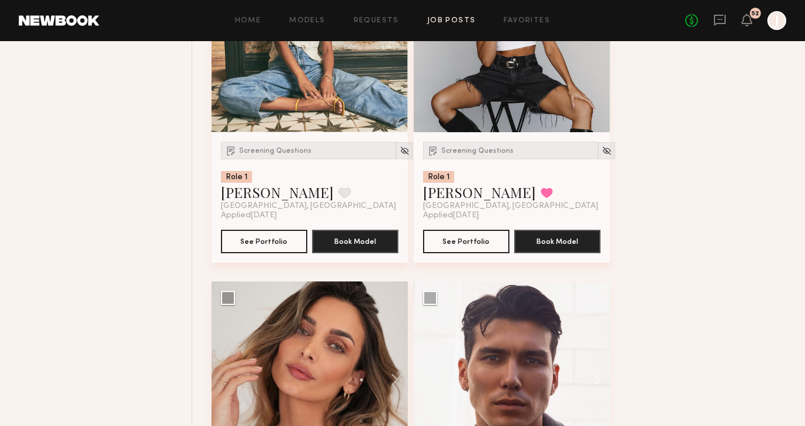
scroll to position [9076, 0]
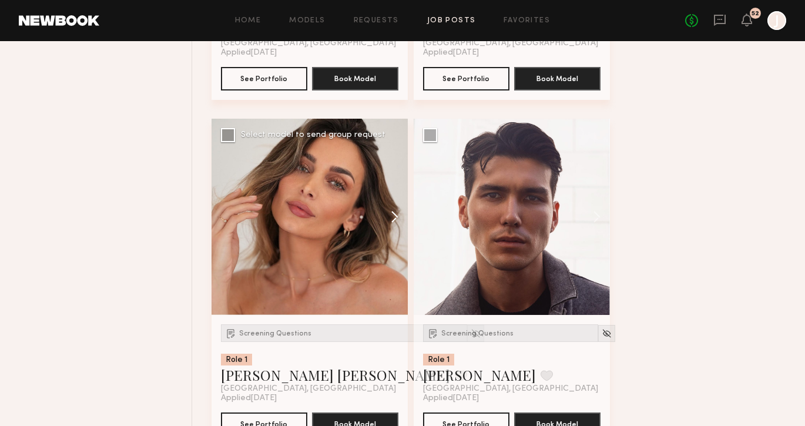
click at [390, 225] on button at bounding box center [389, 217] width 38 height 196
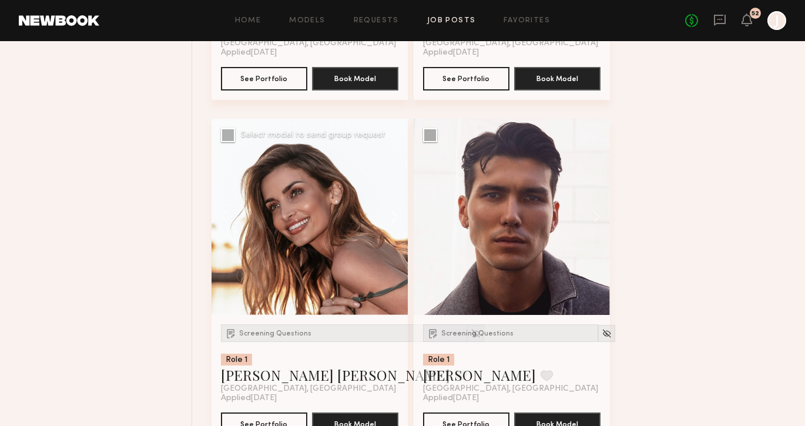
click at [390, 225] on button at bounding box center [389, 217] width 38 height 196
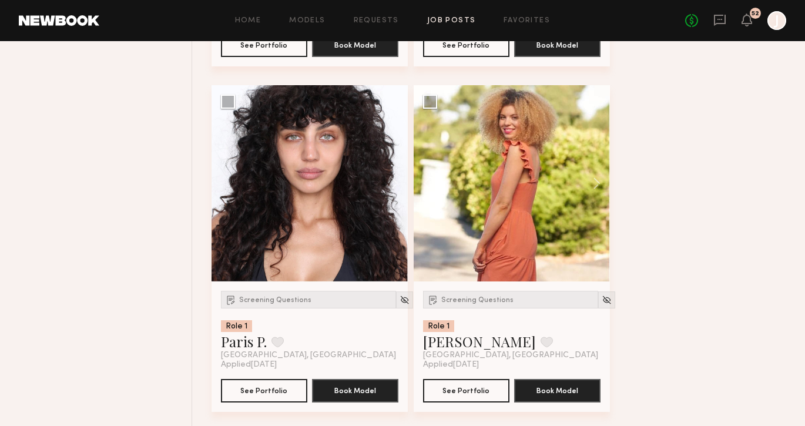
scroll to position [7725, 0]
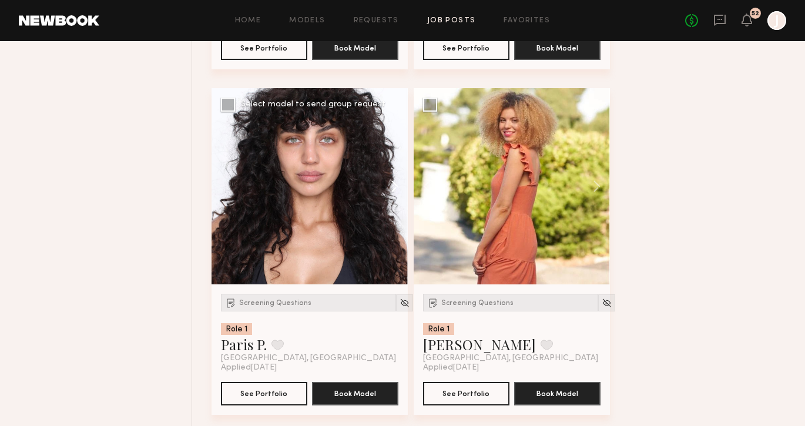
click at [394, 196] on button at bounding box center [389, 186] width 38 height 196
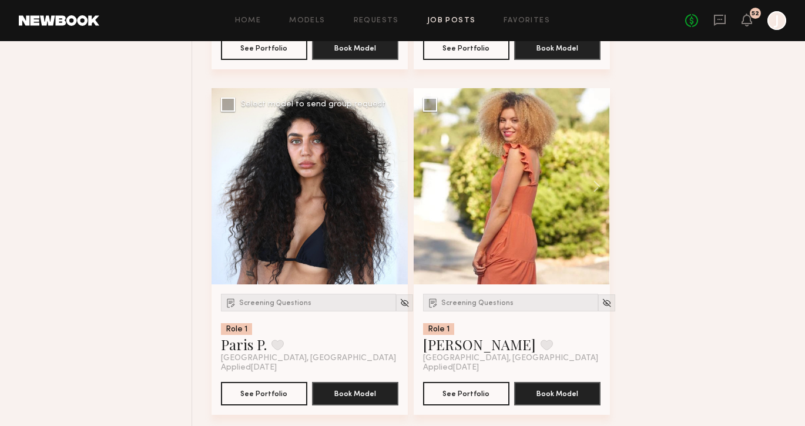
click at [394, 196] on button at bounding box center [389, 186] width 38 height 196
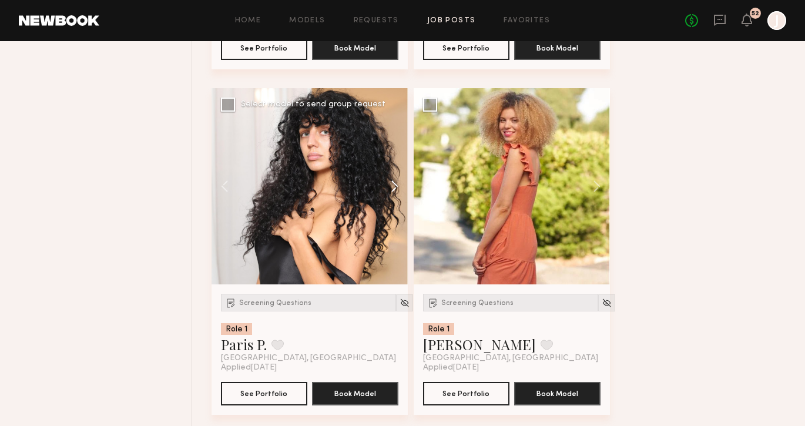
click at [394, 196] on button at bounding box center [389, 186] width 38 height 196
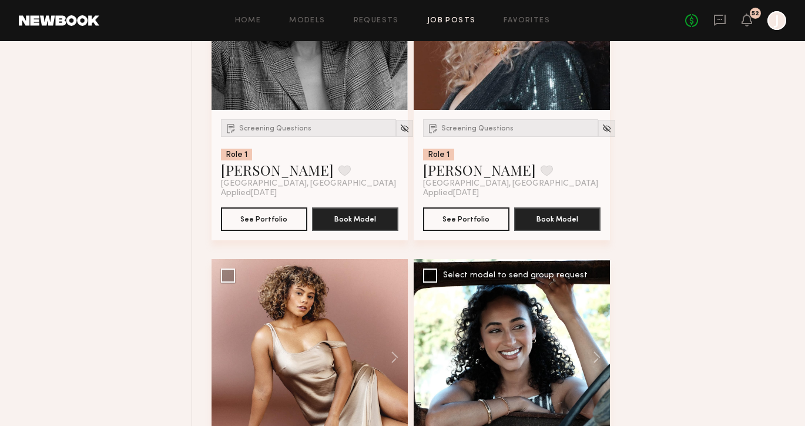
scroll to position [10380, 0]
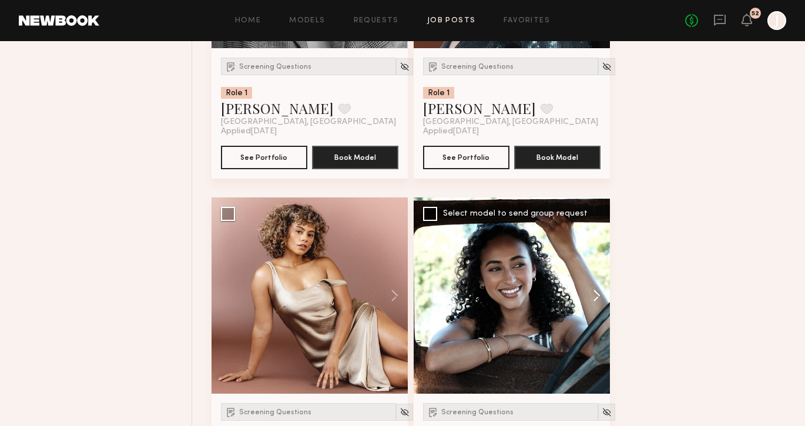
click at [598, 308] on button at bounding box center [591, 295] width 38 height 196
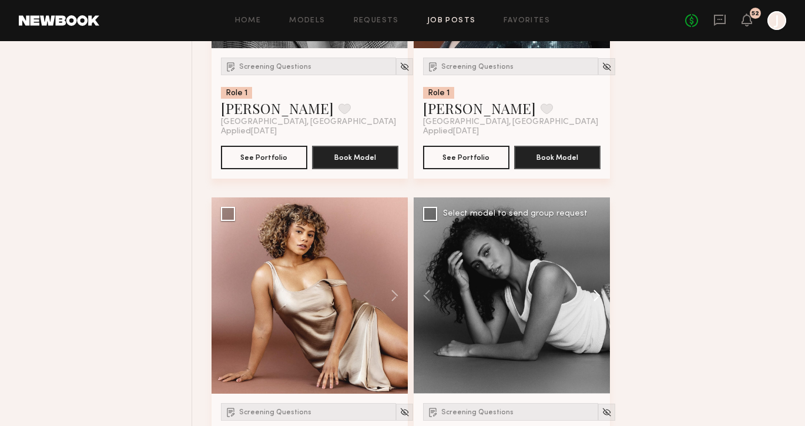
click at [598, 307] on button at bounding box center [591, 295] width 38 height 196
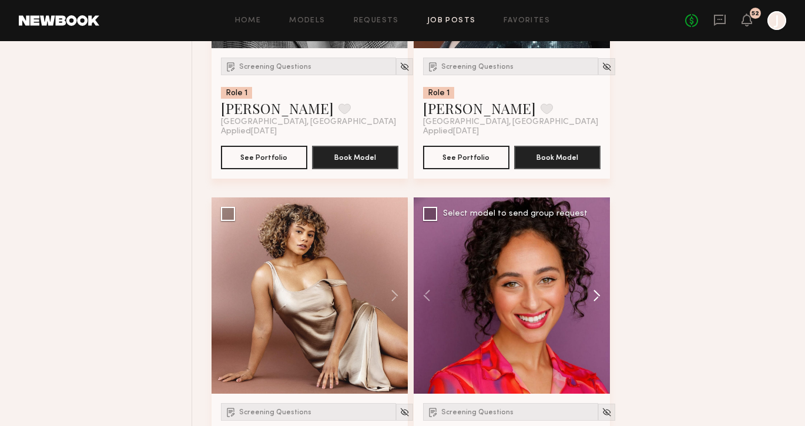
click at [598, 305] on button at bounding box center [591, 295] width 38 height 196
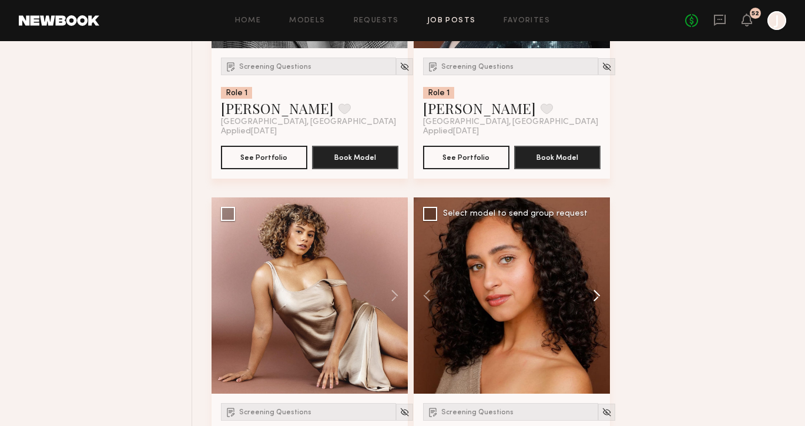
click at [598, 305] on button at bounding box center [591, 295] width 38 height 196
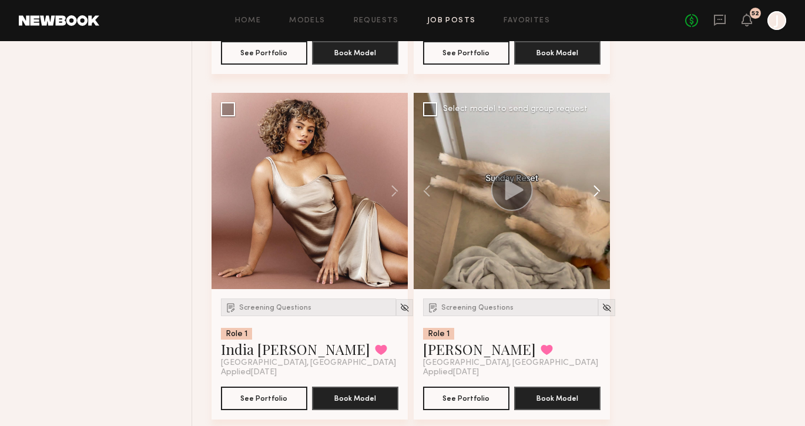
scroll to position [10485, 0]
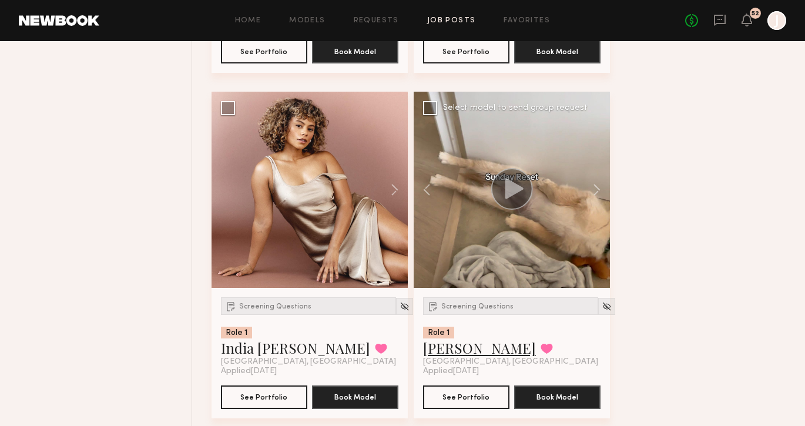
click at [449, 357] on link "Brandi O." at bounding box center [479, 347] width 113 height 19
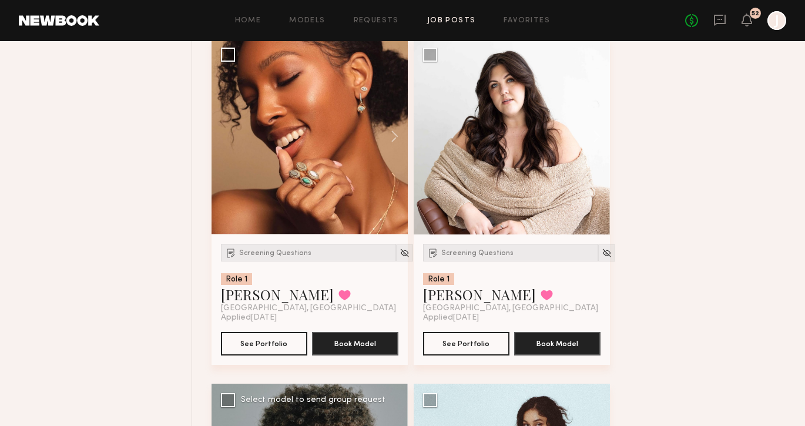
scroll to position [9421, 0]
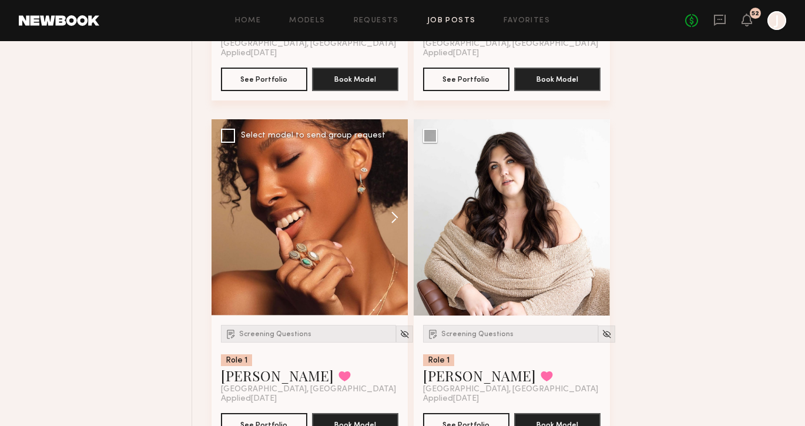
click at [389, 226] on button at bounding box center [389, 217] width 38 height 196
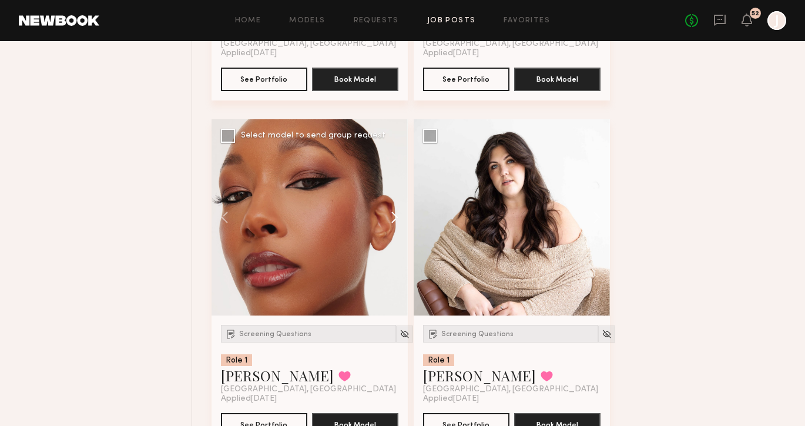
click at [390, 227] on button at bounding box center [389, 217] width 38 height 196
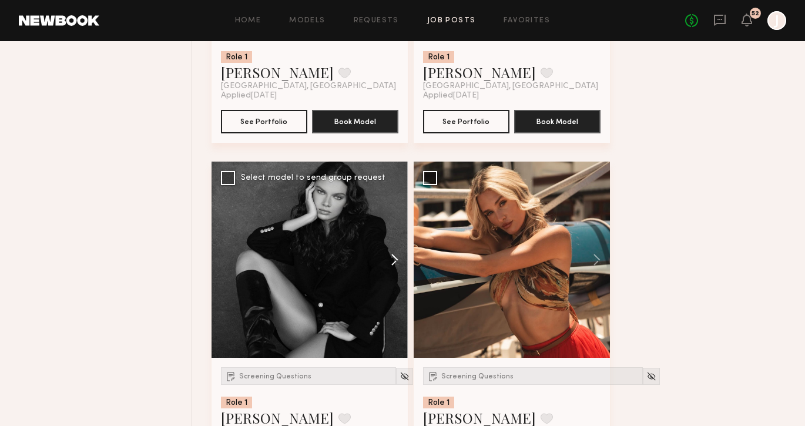
scroll to position [1082, 0]
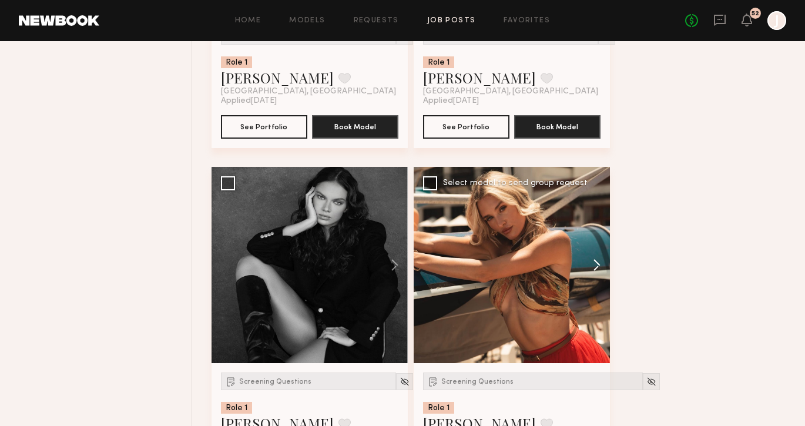
click at [592, 271] on button at bounding box center [591, 265] width 38 height 196
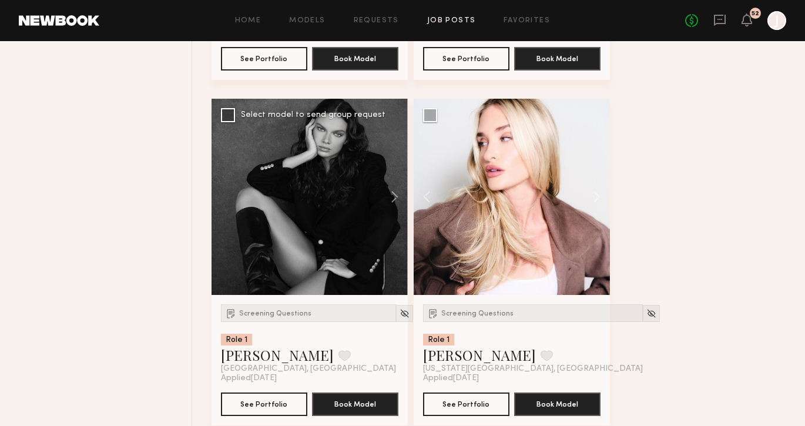
scroll to position [1128, 0]
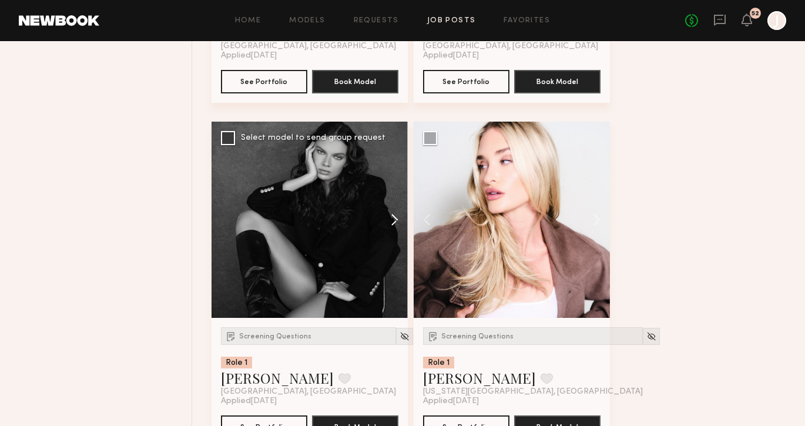
click at [395, 223] on button at bounding box center [389, 220] width 38 height 196
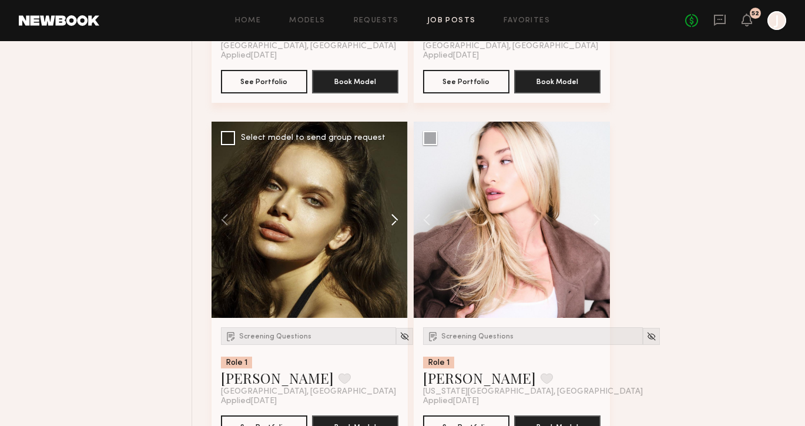
click at [395, 223] on button at bounding box center [389, 220] width 38 height 196
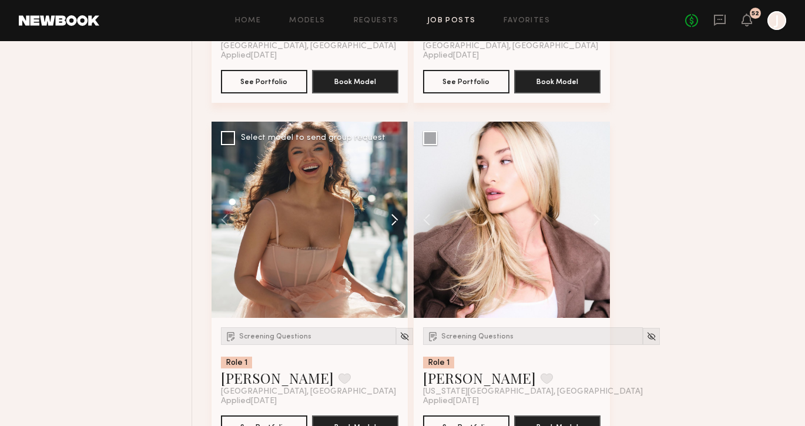
click at [395, 222] on button at bounding box center [389, 220] width 38 height 196
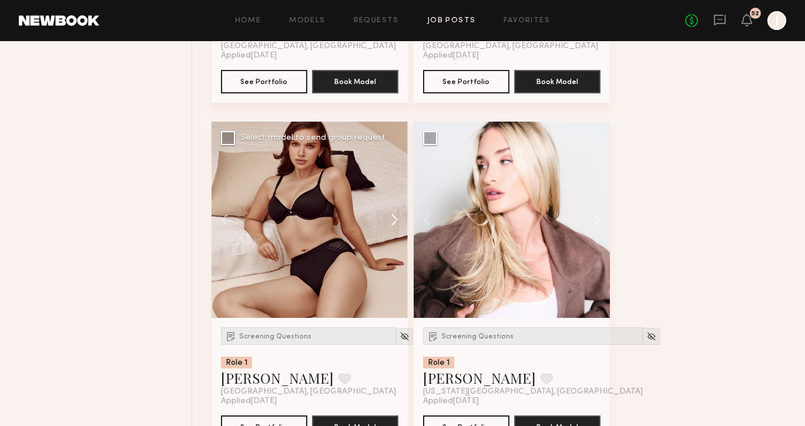
click at [395, 222] on button at bounding box center [389, 220] width 38 height 196
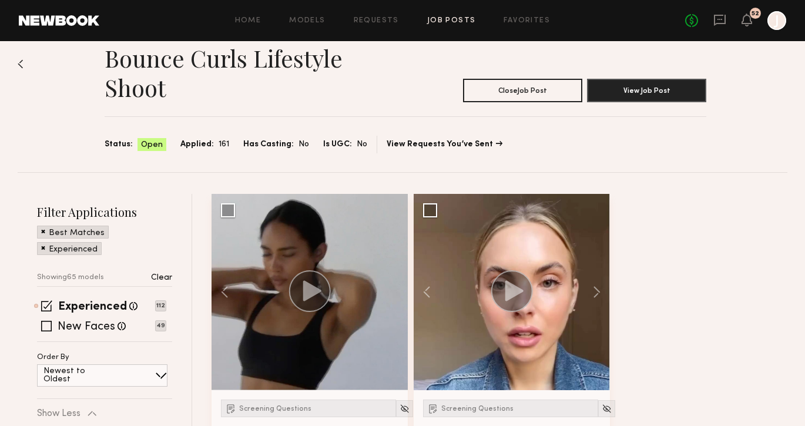
scroll to position [0, 0]
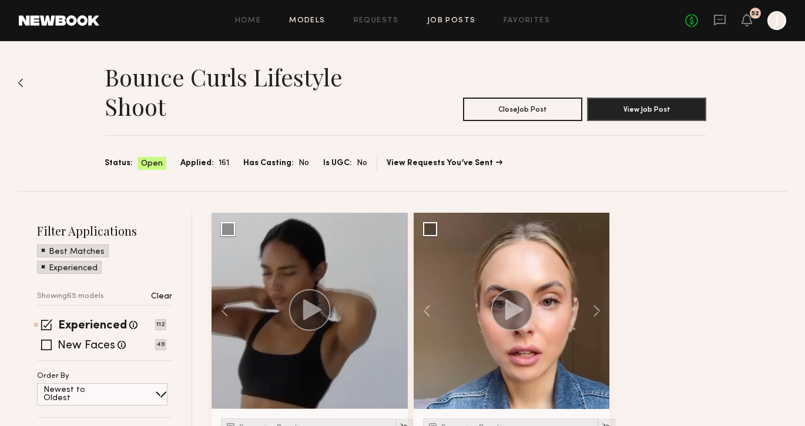
click at [303, 20] on link "Models" at bounding box center [307, 21] width 36 height 8
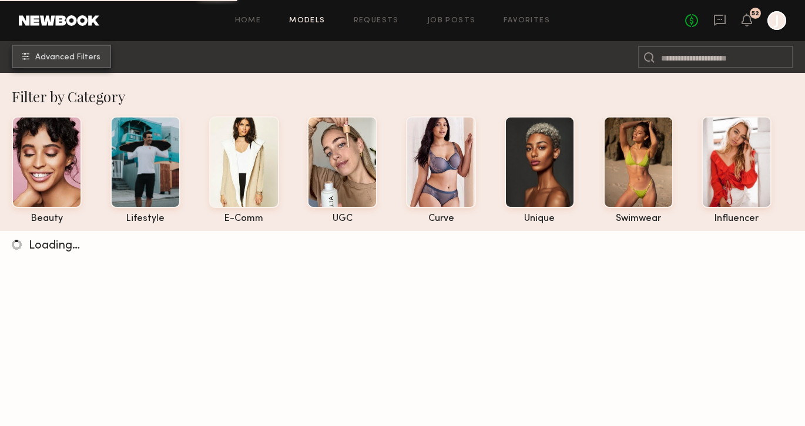
click at [60, 51] on button "Advanced Filters" at bounding box center [61, 57] width 99 height 24
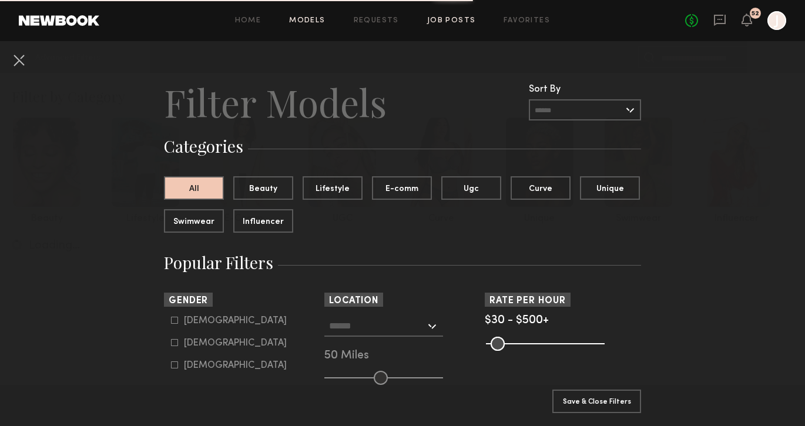
click at [439, 22] on link "Job Posts" at bounding box center [451, 21] width 49 height 8
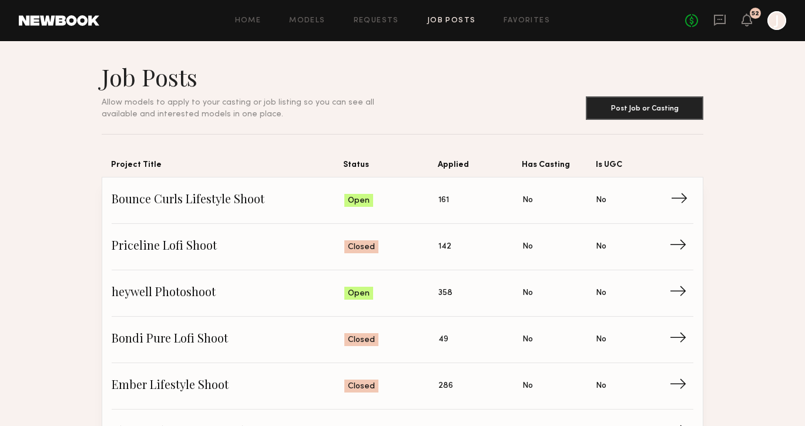
click at [684, 202] on span "→" at bounding box center [682, 201] width 24 height 18
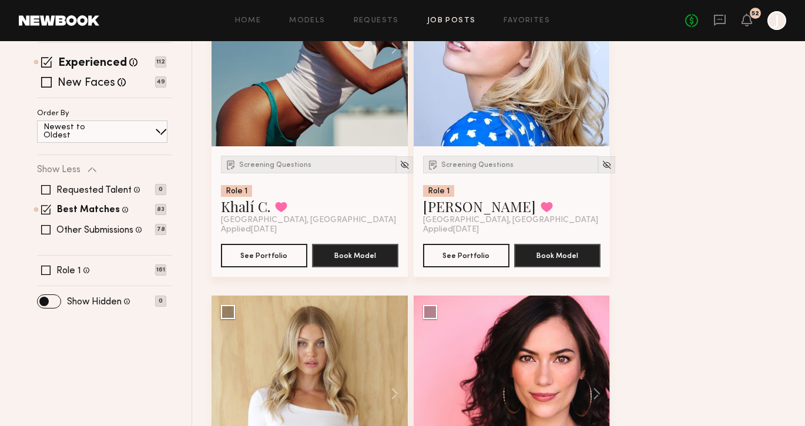
scroll to position [125, 0]
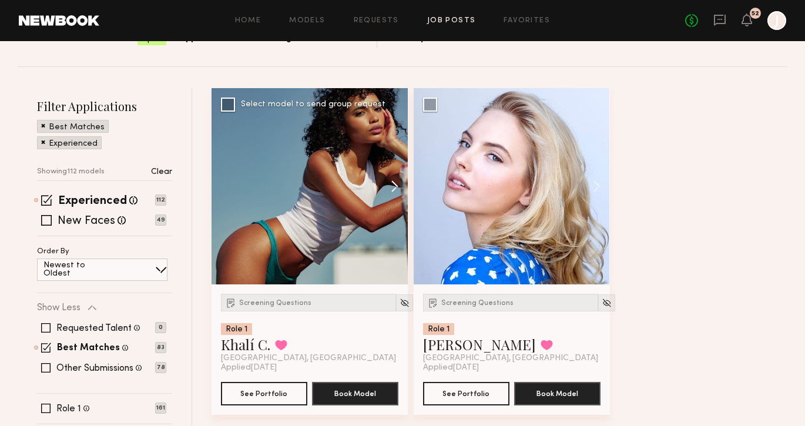
click at [391, 182] on button at bounding box center [389, 186] width 38 height 196
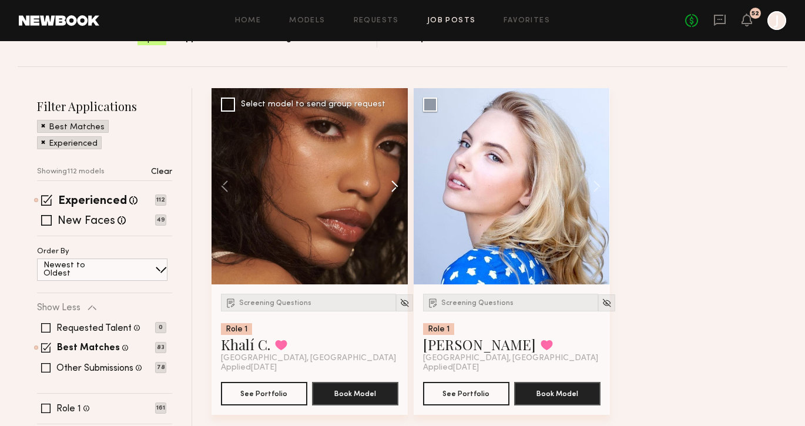
click at [392, 182] on button at bounding box center [389, 186] width 38 height 196
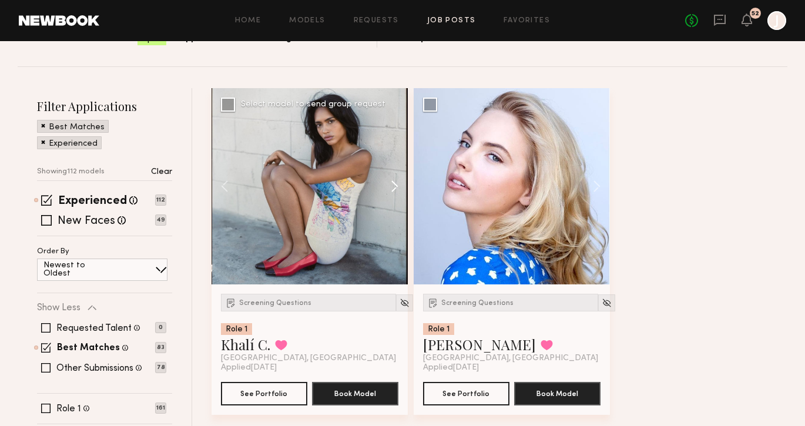
click at [392, 182] on button at bounding box center [389, 186] width 38 height 196
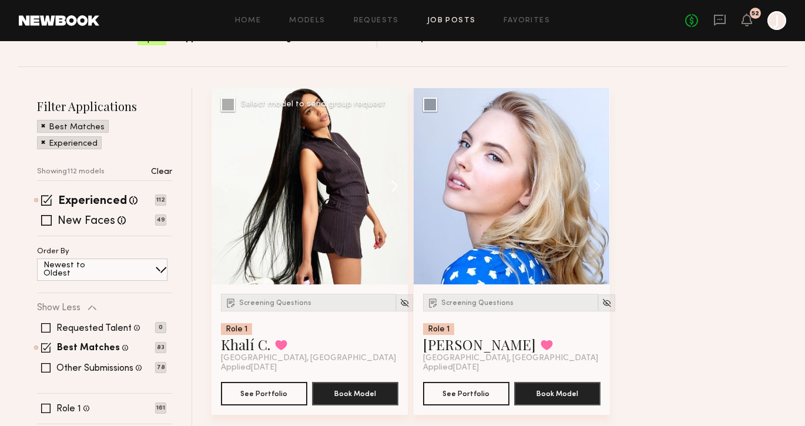
scroll to position [0, 0]
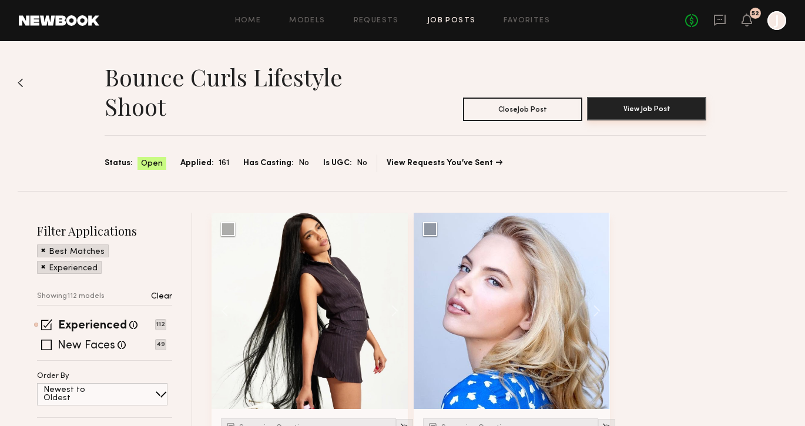
click at [612, 101] on button "View Job Post" at bounding box center [646, 109] width 119 height 24
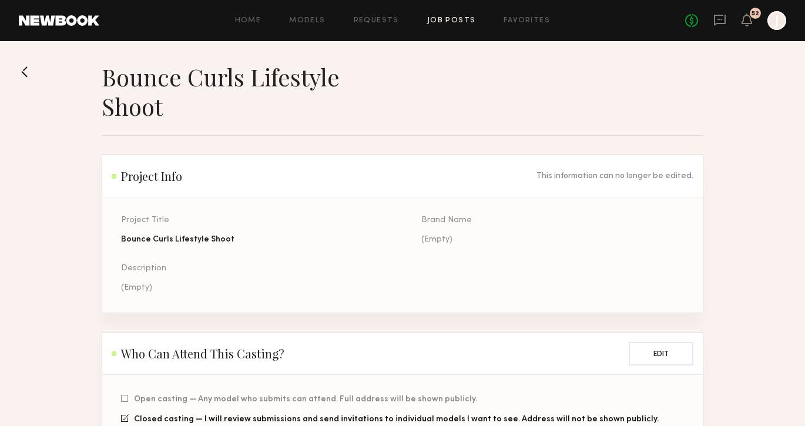
click at [88, 18] on link at bounding box center [59, 20] width 80 height 11
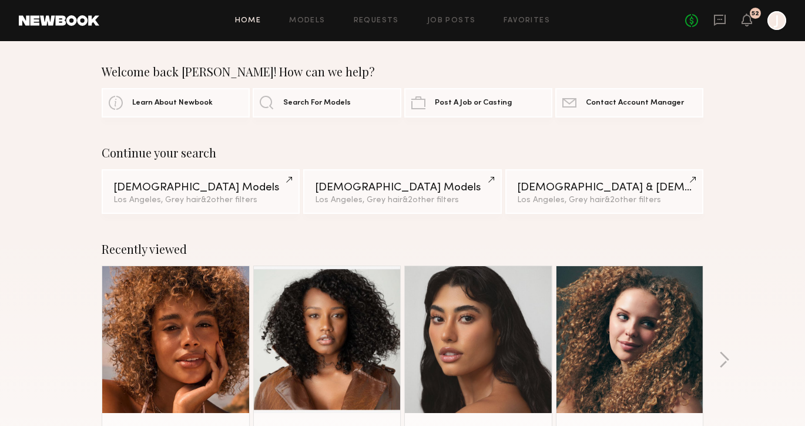
click at [249, 18] on link "Home" at bounding box center [248, 21] width 26 height 8
click at [301, 15] on div "Home Models Requests Job Posts Favorites Sign Out No fees up to $5,000 52 J" at bounding box center [442, 20] width 687 height 19
click at [298, 22] on link "Models" at bounding box center [307, 21] width 36 height 8
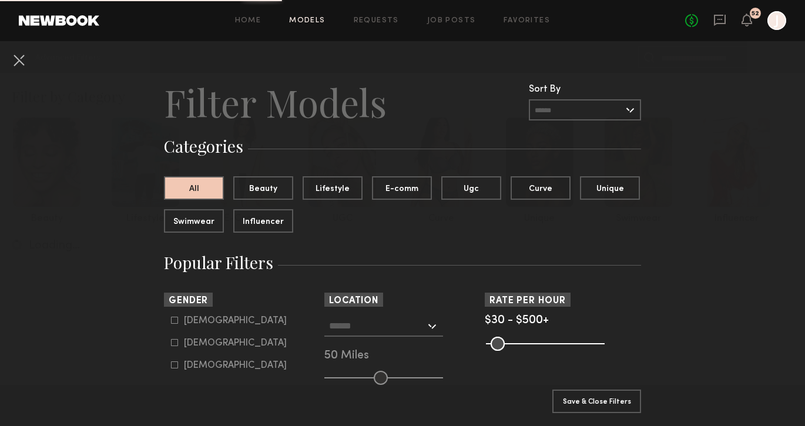
scroll to position [116, 0]
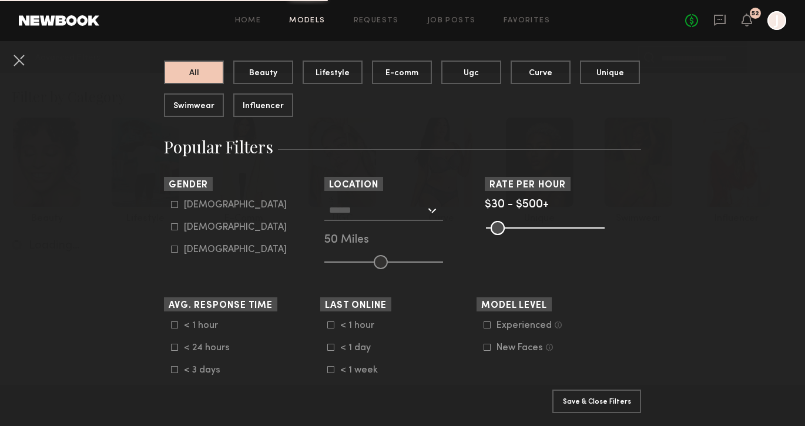
click at [382, 212] on input "text" at bounding box center [377, 210] width 96 height 20
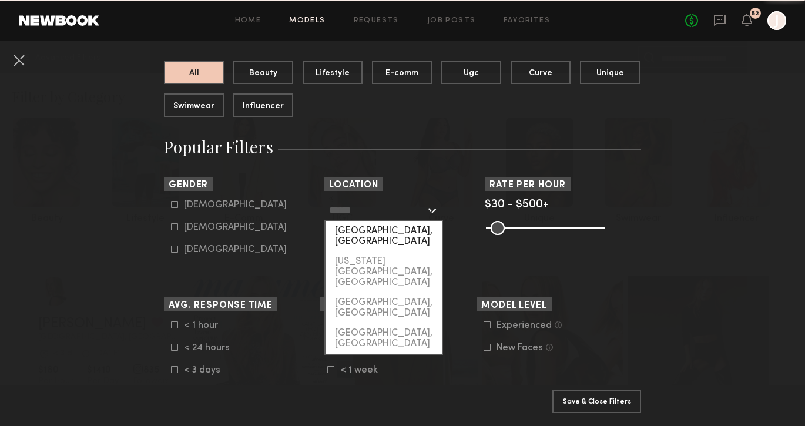
click at [377, 227] on div "[GEOGRAPHIC_DATA], [GEOGRAPHIC_DATA]" at bounding box center [384, 236] width 116 height 31
type input "**********"
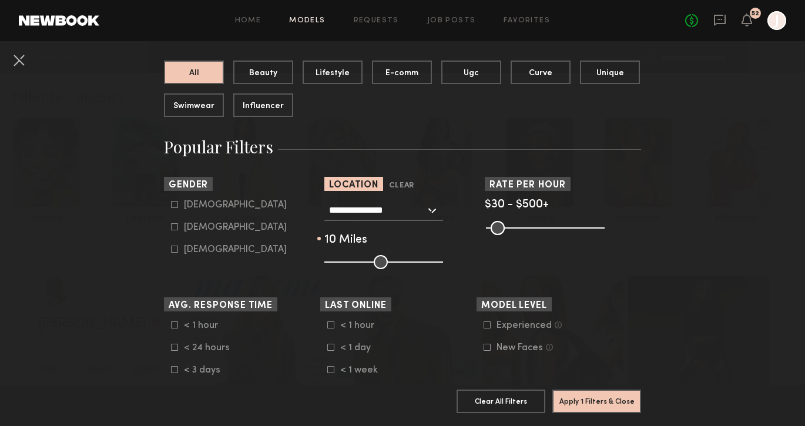
drag, startPoint x: 375, startPoint y: 265, endPoint x: 338, endPoint y: 266, distance: 36.4
type input "**"
click at [338, 266] on input "range" at bounding box center [383, 262] width 119 height 14
click at [177, 226] on icon at bounding box center [174, 226] width 7 height 7
click at [174, 204] on icon at bounding box center [174, 204] width 7 height 7
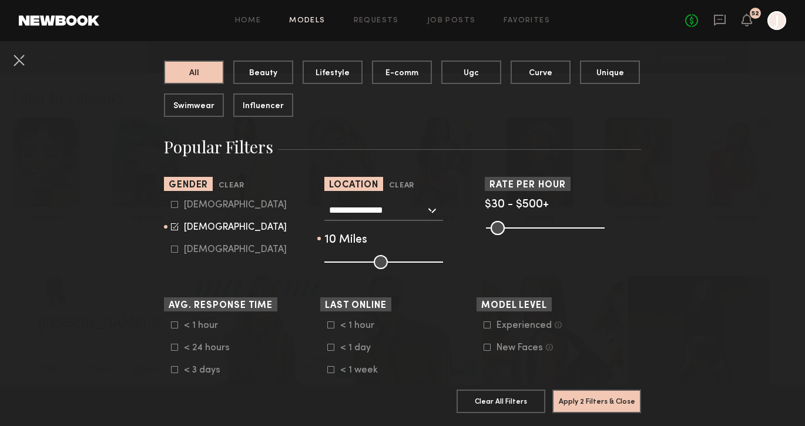
type input "**"
drag, startPoint x: 489, startPoint y: 229, endPoint x: 508, endPoint y: 230, distance: 19.4
type input "***"
click at [508, 230] on input "range" at bounding box center [545, 228] width 119 height 14
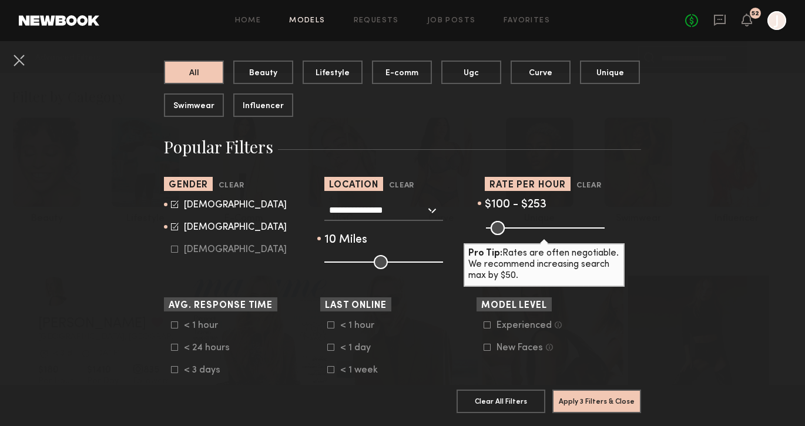
drag, startPoint x: 596, startPoint y: 224, endPoint x: 542, endPoint y: 224, distance: 53.5
type input "***"
click at [542, 224] on input "range" at bounding box center [545, 228] width 119 height 14
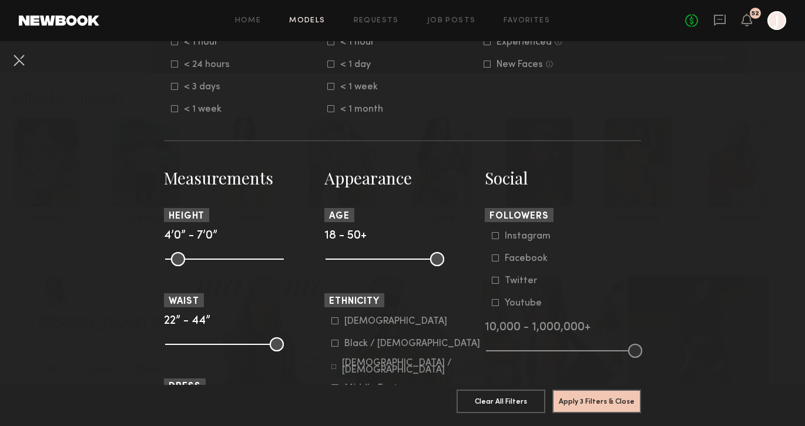
scroll to position [519, 0]
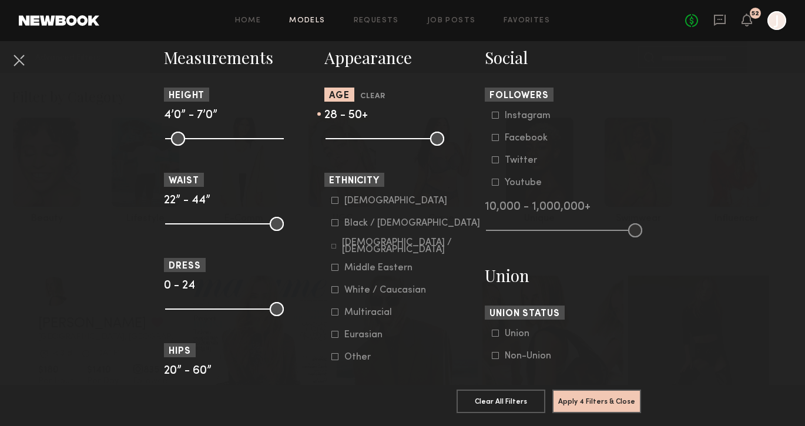
drag, startPoint x: 334, startPoint y: 144, endPoint x: 365, endPoint y: 143, distance: 31.1
type input "**"
click at [365, 143] on input "range" at bounding box center [385, 139] width 119 height 14
drag, startPoint x: 433, startPoint y: 142, endPoint x: 388, endPoint y: 142, distance: 44.7
type input "**"
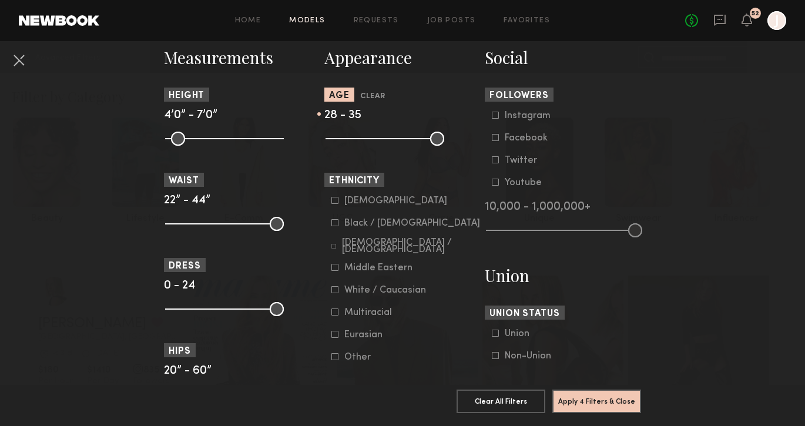
click at [388, 142] on input "range" at bounding box center [385, 139] width 119 height 14
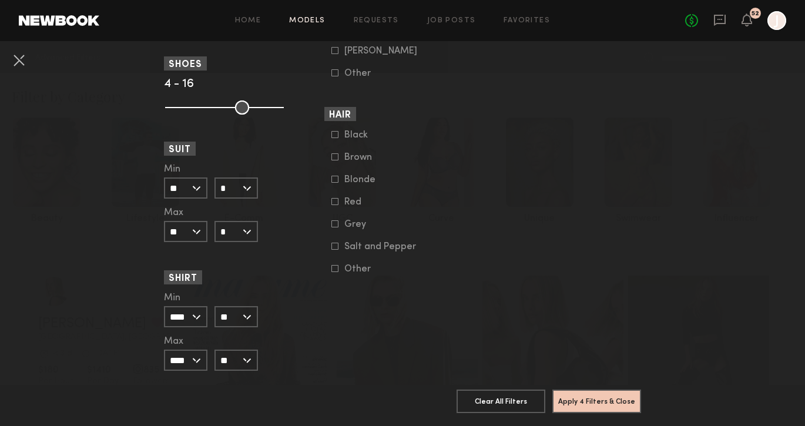
scroll to position [964, 0]
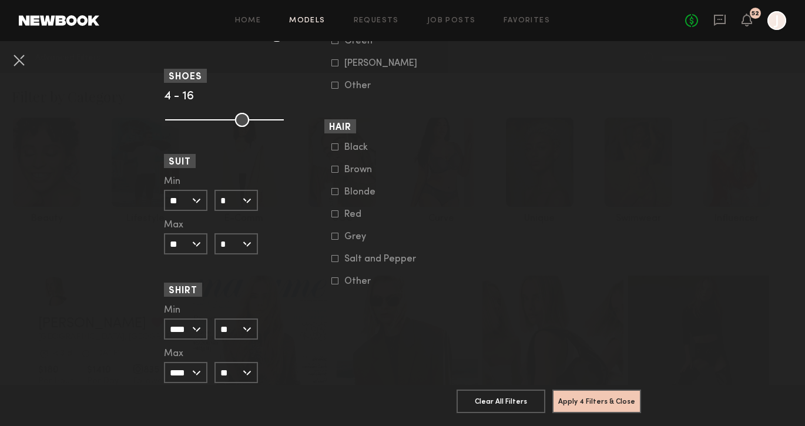
click at [334, 173] on icon at bounding box center [334, 169] width 7 height 7
click at [335, 217] on icon at bounding box center [334, 213] width 7 height 7
click at [335, 173] on icon at bounding box center [335, 169] width 8 height 8
click at [335, 193] on common-framework-checkbox "Blonde" at bounding box center [405, 192] width 149 height 11
click at [335, 195] on icon at bounding box center [334, 191] width 7 height 7
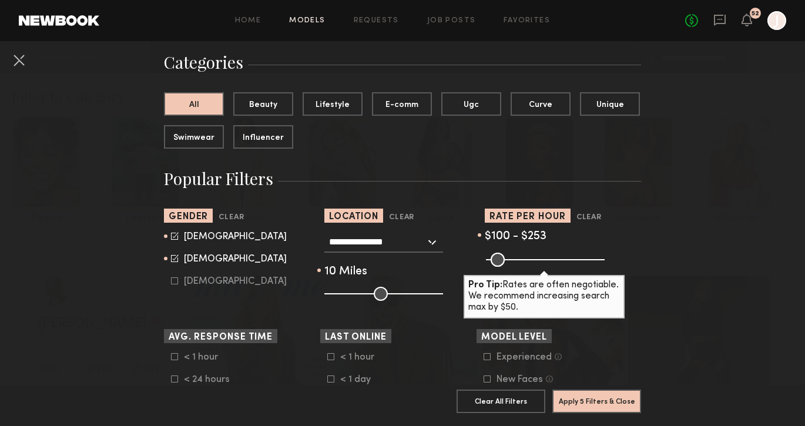
scroll to position [80, 0]
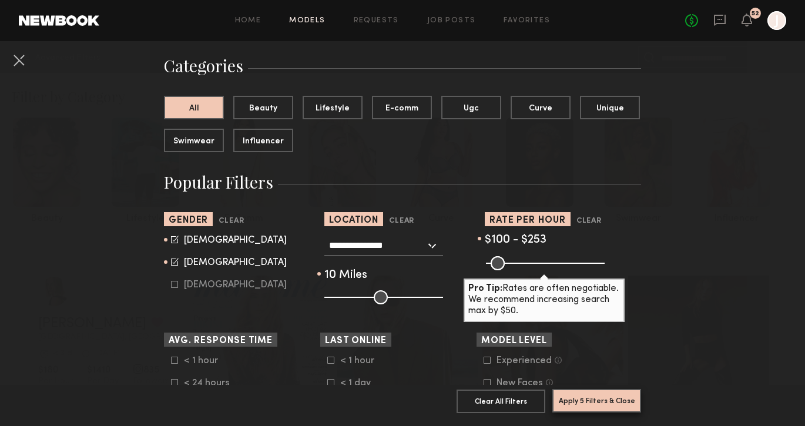
click at [576, 397] on button "Apply 5 Filters & Close" at bounding box center [596, 401] width 89 height 24
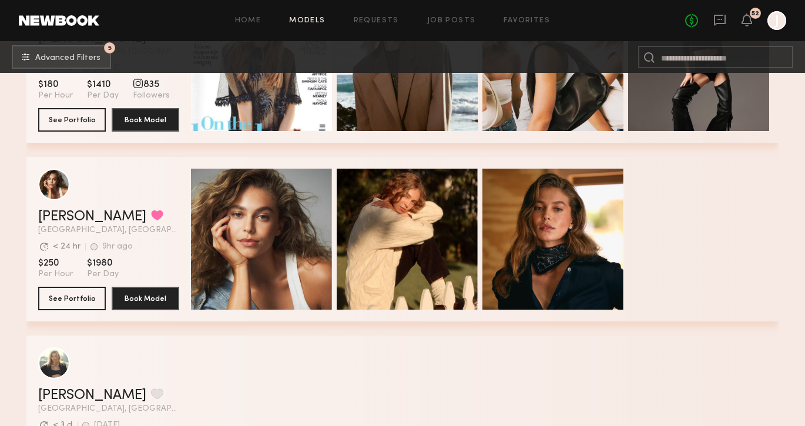
scroll to position [1369, 0]
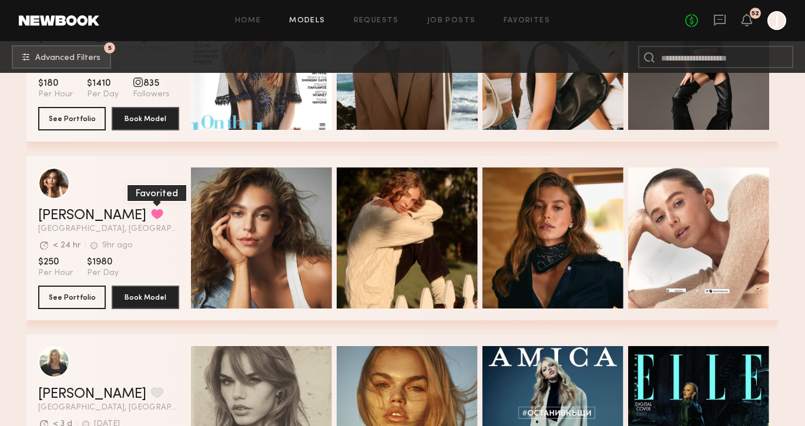
click at [151, 213] on button "grid" at bounding box center [157, 214] width 12 height 11
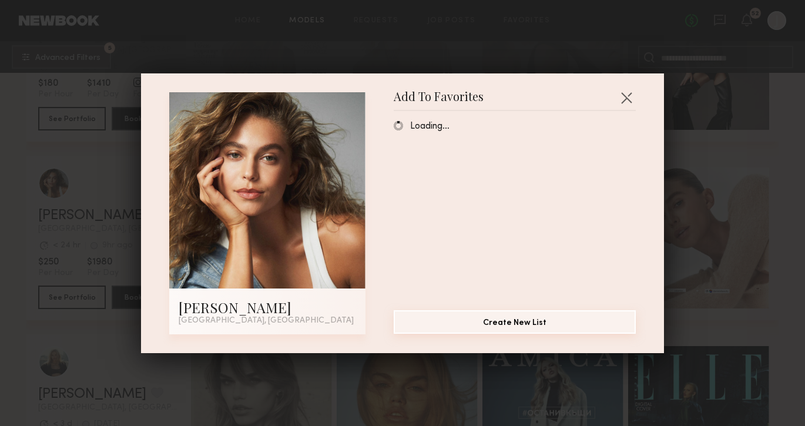
click at [516, 323] on button "Create New List" at bounding box center [515, 322] width 242 height 24
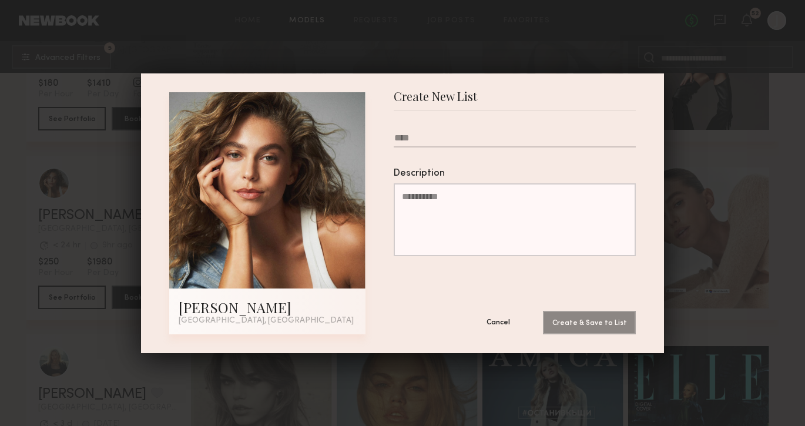
click at [500, 318] on button "Cancel" at bounding box center [498, 322] width 71 height 24
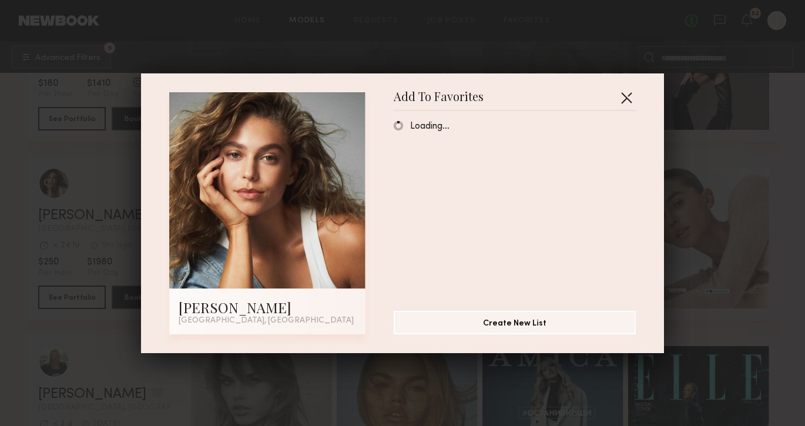
click at [626, 99] on button "button" at bounding box center [626, 97] width 19 height 19
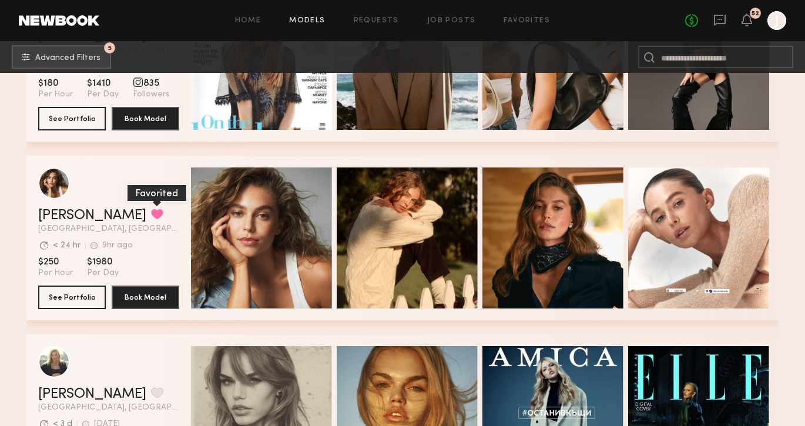
click at [151, 209] on button "grid" at bounding box center [157, 214] width 12 height 11
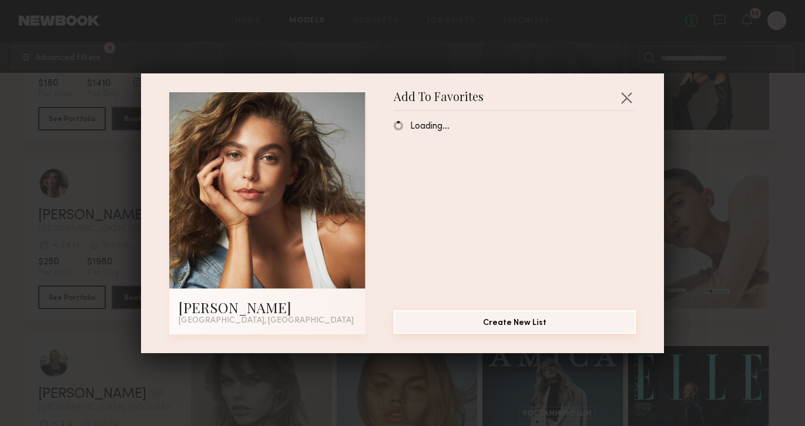
click at [512, 318] on button "Create New List" at bounding box center [515, 322] width 242 height 24
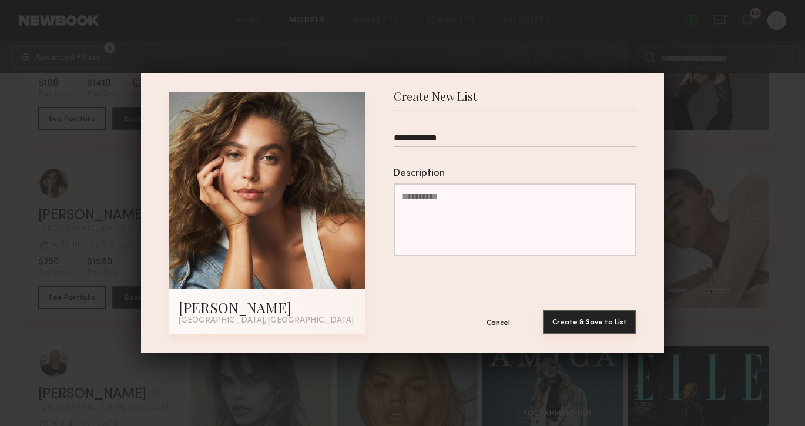
type input "**********"
click at [586, 321] on button "Create & Save to List" at bounding box center [589, 322] width 93 height 24
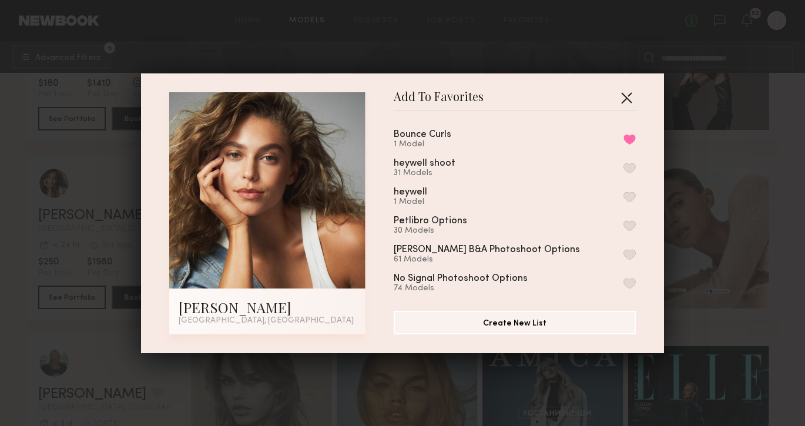
click at [626, 100] on button "button" at bounding box center [626, 97] width 19 height 19
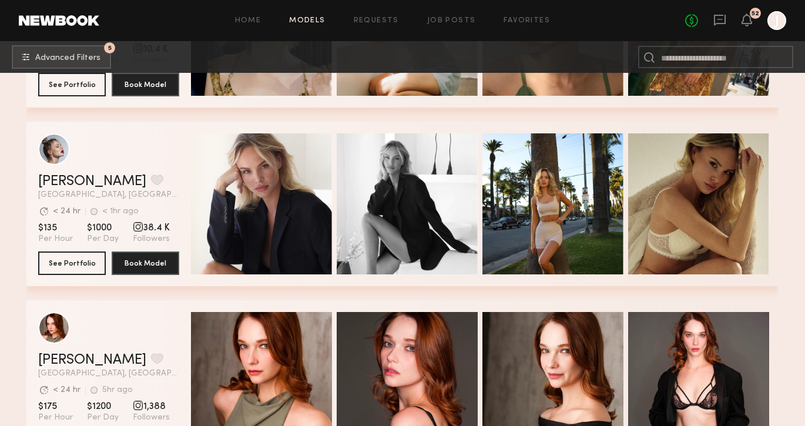
scroll to position [2491, 0]
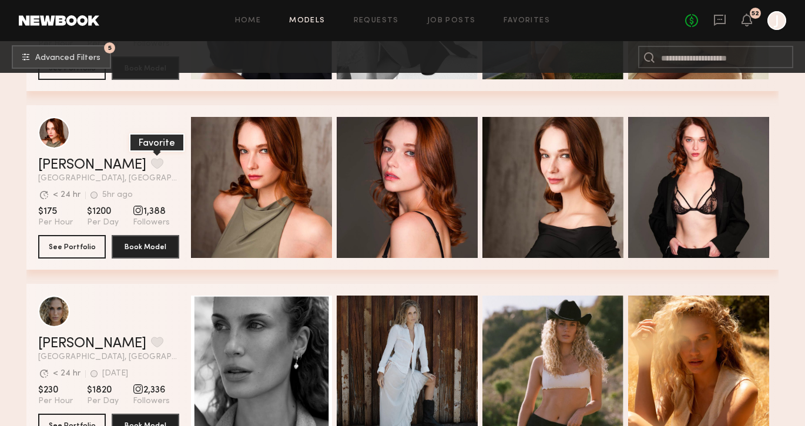
click at [151, 163] on button "grid" at bounding box center [157, 163] width 12 height 11
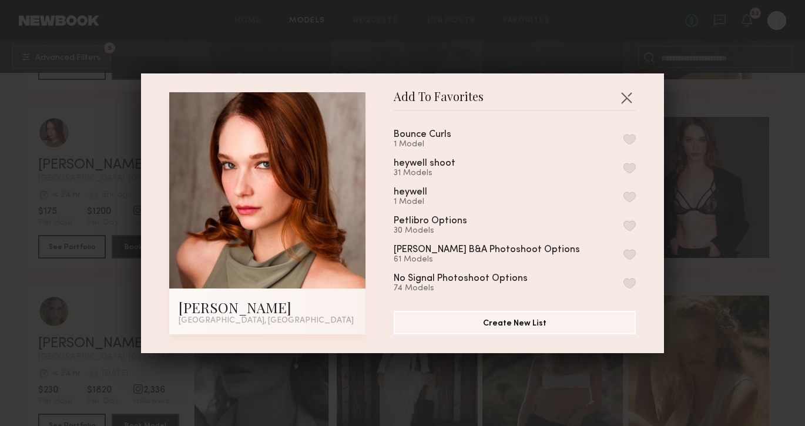
click at [629, 139] on button "button" at bounding box center [629, 139] width 12 height 11
click at [624, 104] on button "button" at bounding box center [626, 97] width 19 height 19
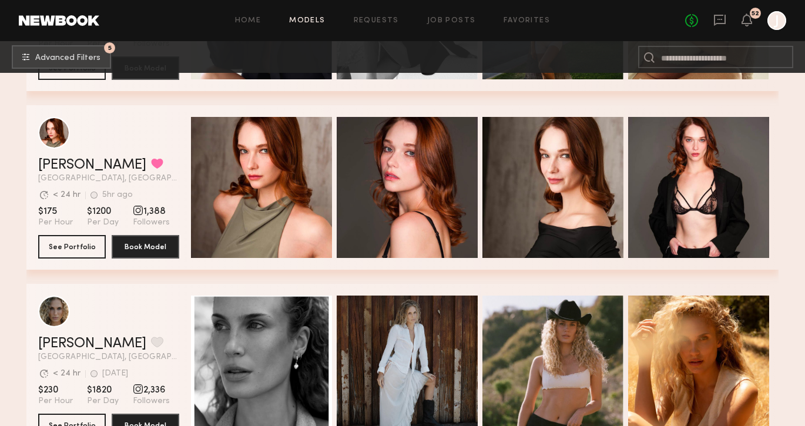
scroll to position [2632, 0]
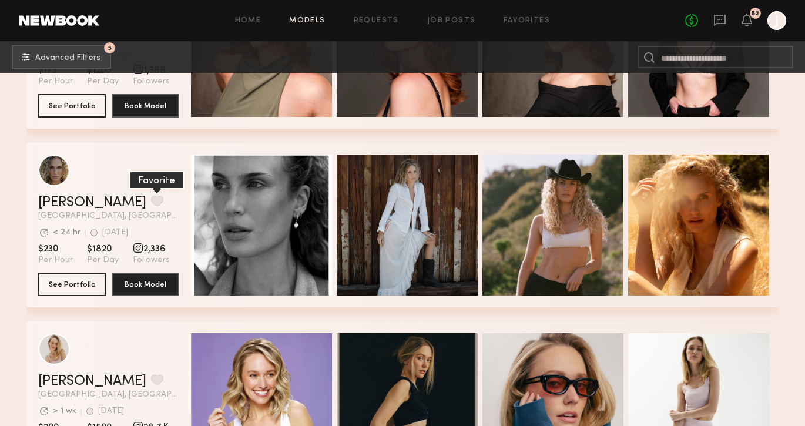
click at [151, 197] on button "grid" at bounding box center [157, 201] width 12 height 11
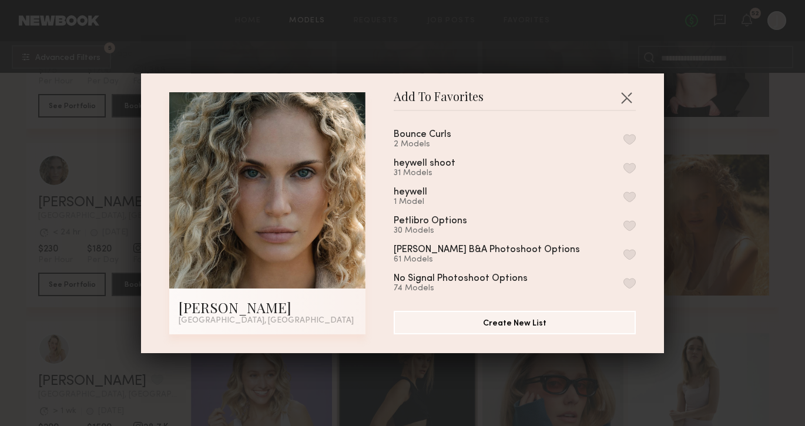
click at [627, 139] on button "button" at bounding box center [629, 139] width 12 height 11
click at [625, 95] on button "button" at bounding box center [626, 97] width 19 height 19
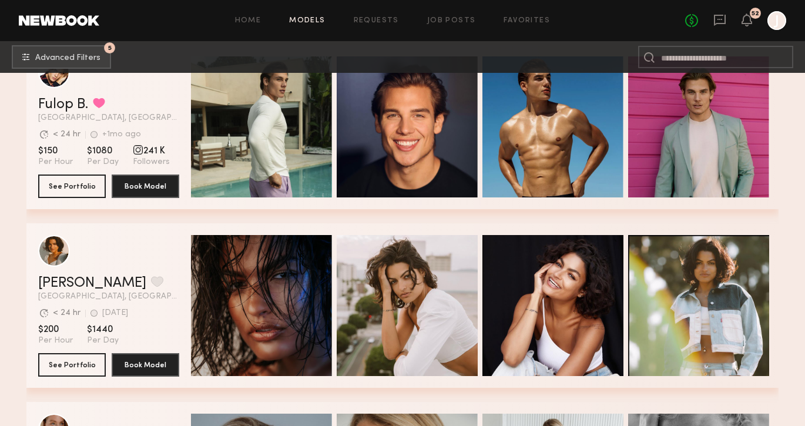
scroll to position [3551, 0]
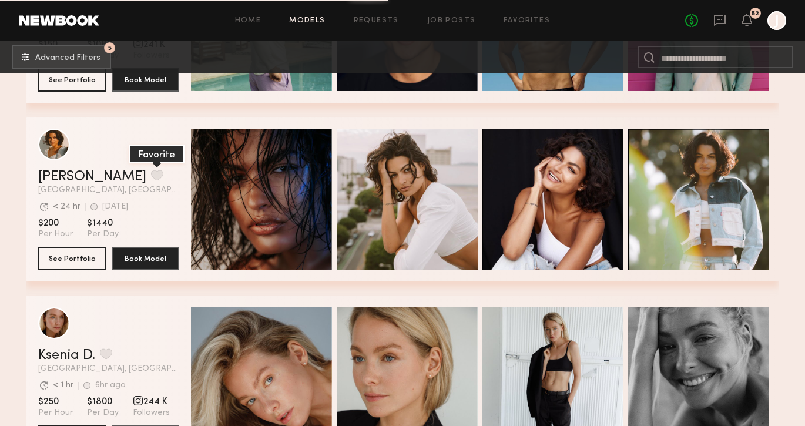
click at [151, 172] on button "grid" at bounding box center [157, 175] width 12 height 11
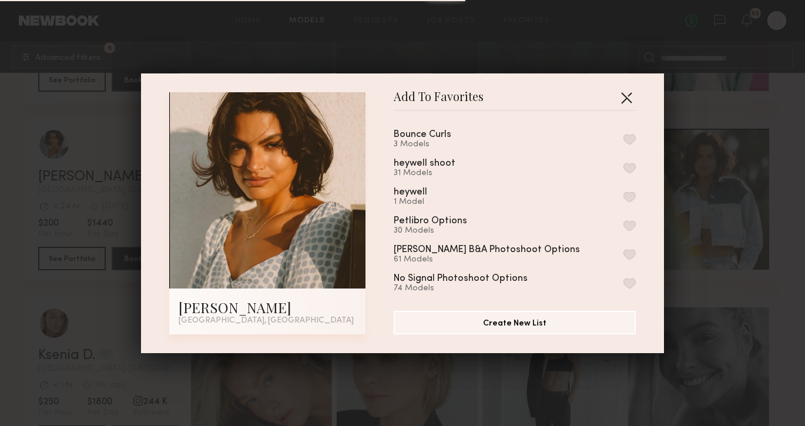
click at [628, 98] on button "button" at bounding box center [626, 97] width 19 height 19
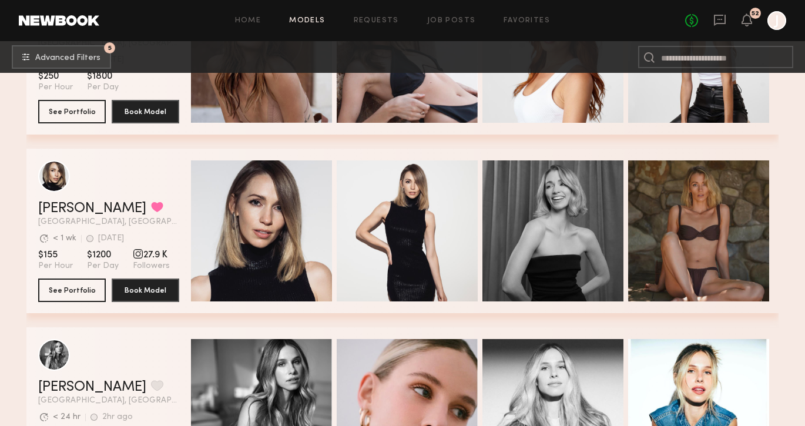
scroll to position [6759, 0]
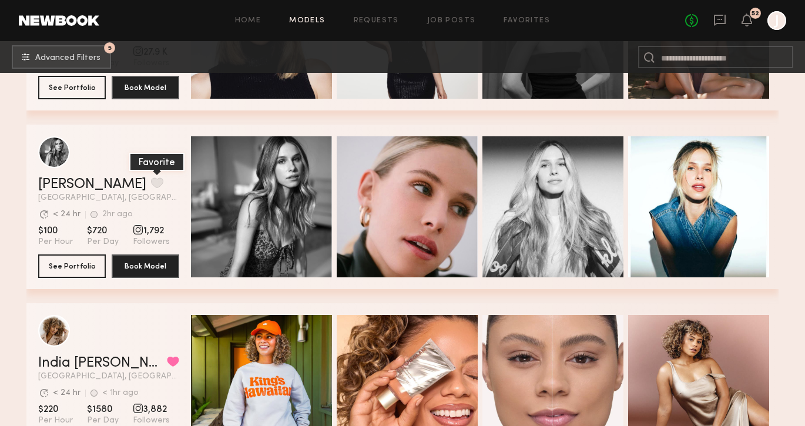
click at [151, 184] on button "grid" at bounding box center [157, 182] width 12 height 11
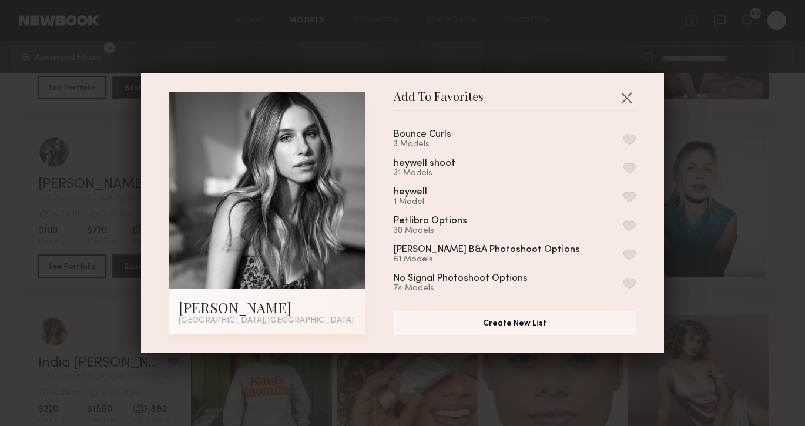
click at [633, 137] on button "button" at bounding box center [629, 139] width 12 height 11
click at [628, 102] on button "button" at bounding box center [626, 97] width 19 height 19
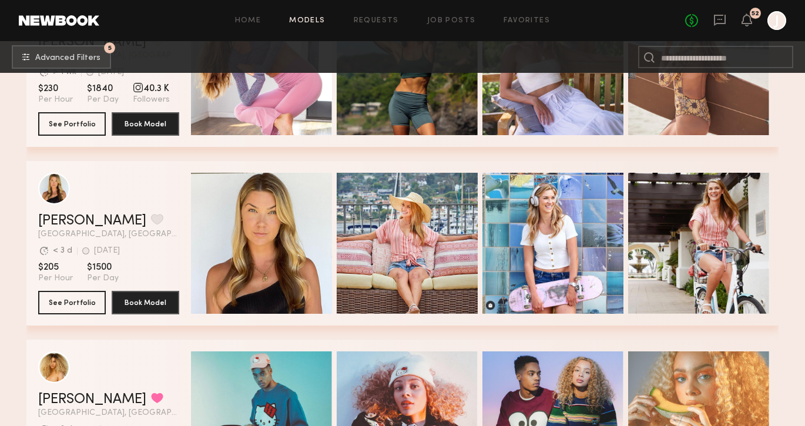
scroll to position [7669, 0]
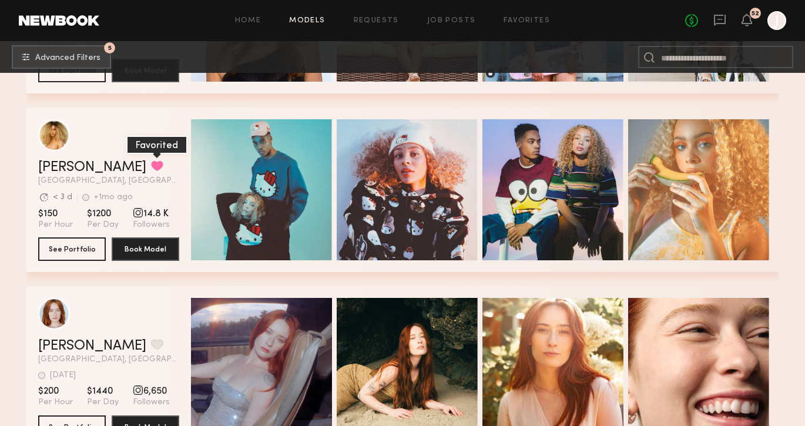
click at [151, 166] on button "grid" at bounding box center [157, 165] width 12 height 11
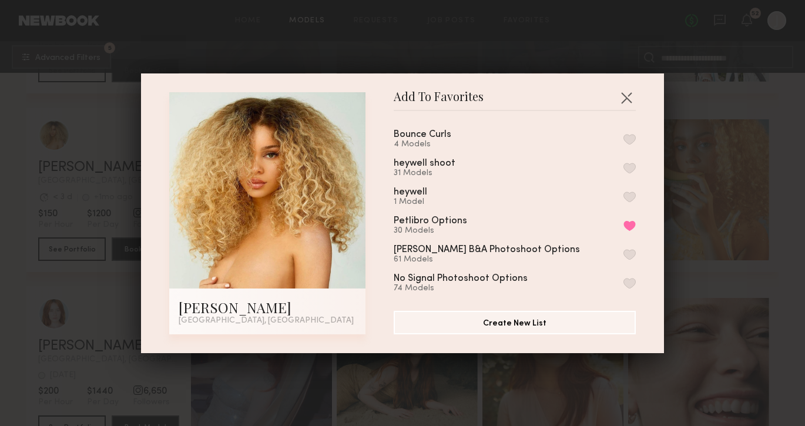
click at [630, 137] on button "button" at bounding box center [629, 139] width 12 height 11
click at [628, 93] on button "button" at bounding box center [626, 97] width 19 height 19
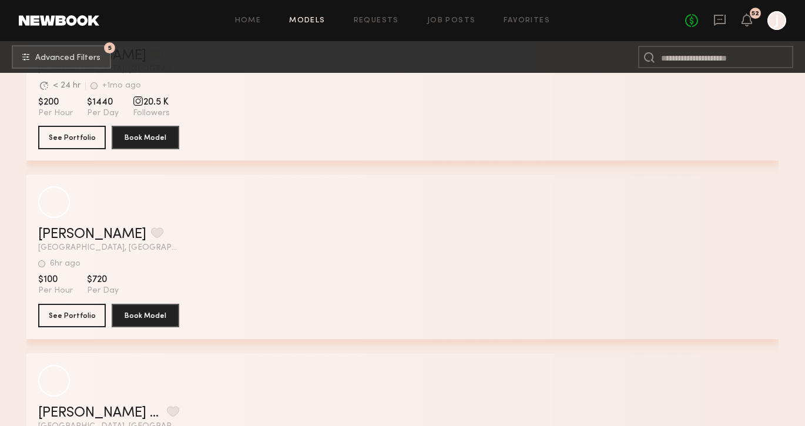
scroll to position [9569, 0]
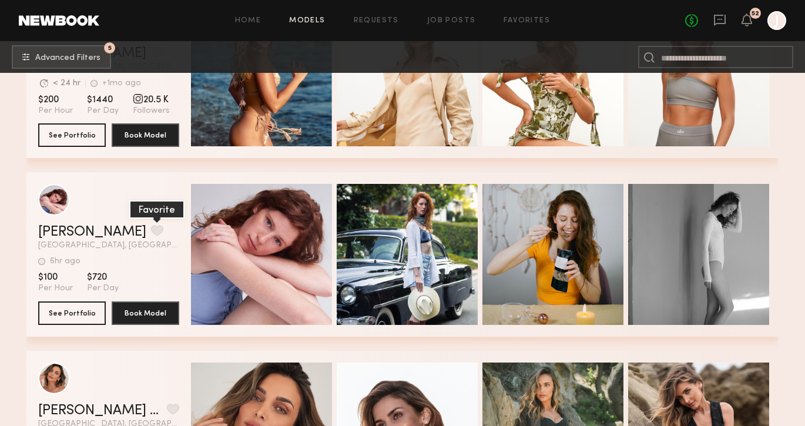
click at [151, 231] on button "grid" at bounding box center [157, 230] width 12 height 11
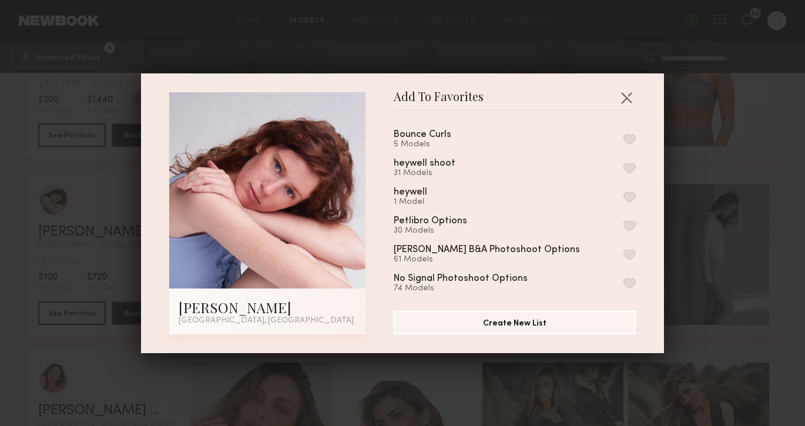
click at [632, 136] on button "button" at bounding box center [629, 139] width 12 height 11
click at [626, 96] on button "button" at bounding box center [626, 97] width 19 height 19
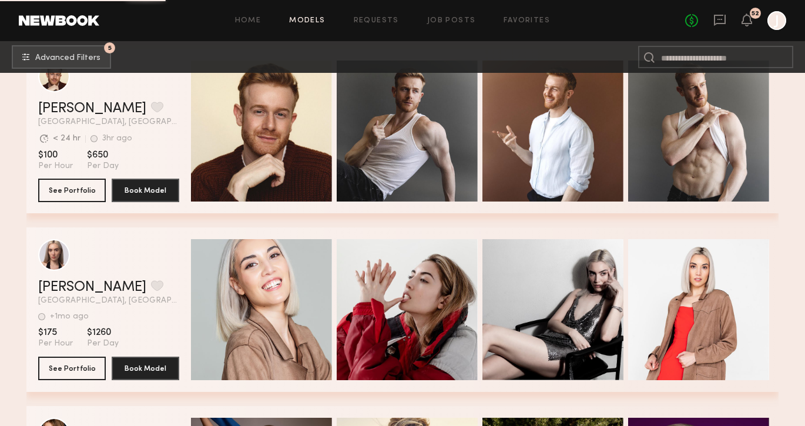
scroll to position [10250, 0]
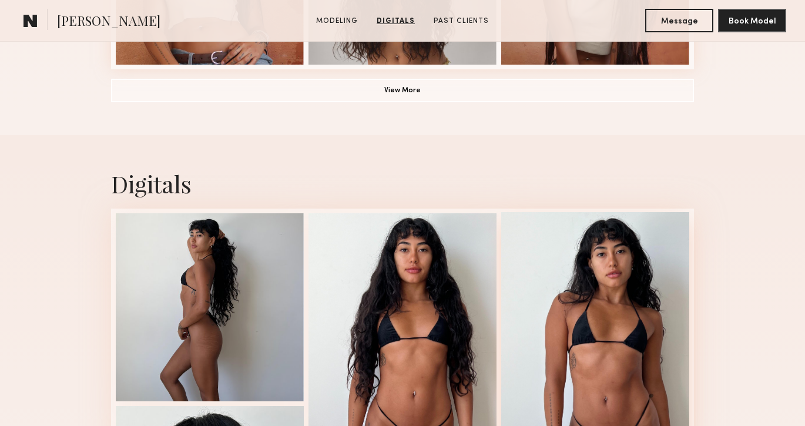
scroll to position [837, 0]
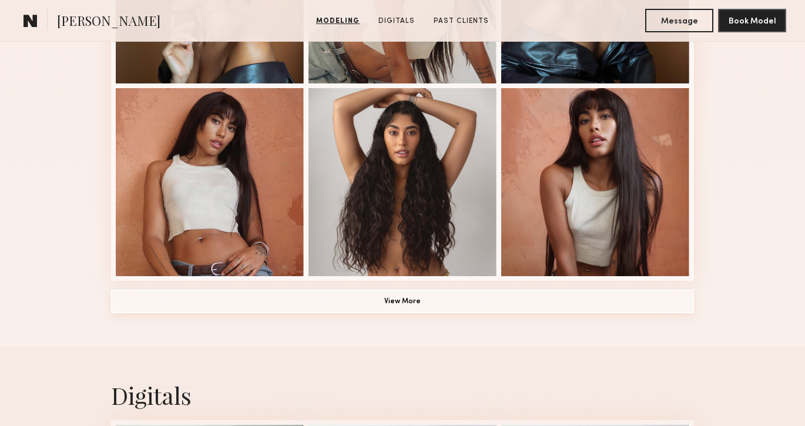
click at [478, 301] on button "View More" at bounding box center [402, 302] width 583 height 24
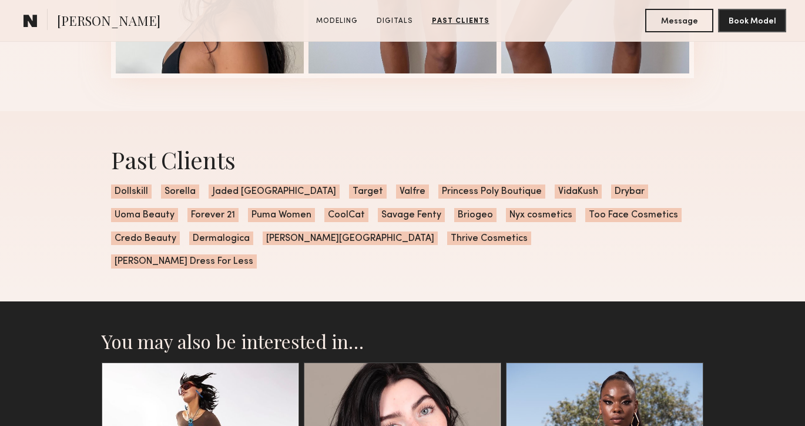
scroll to position [2450, 0]
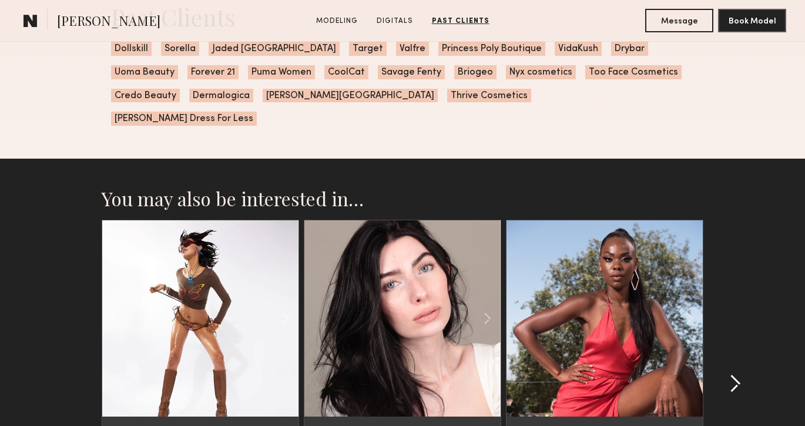
click at [740, 374] on common-icon at bounding box center [735, 383] width 12 height 19
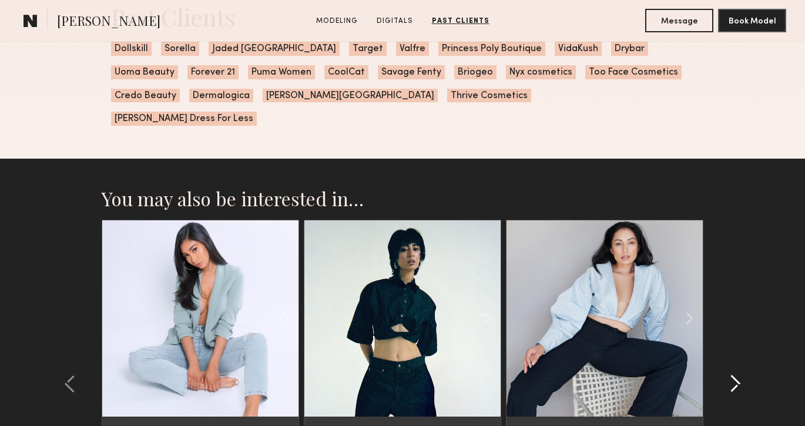
click at [740, 374] on common-icon at bounding box center [735, 383] width 12 height 19
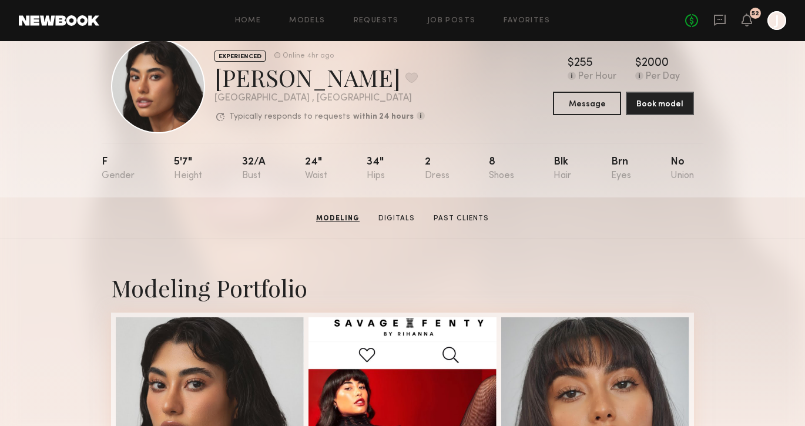
scroll to position [0, 0]
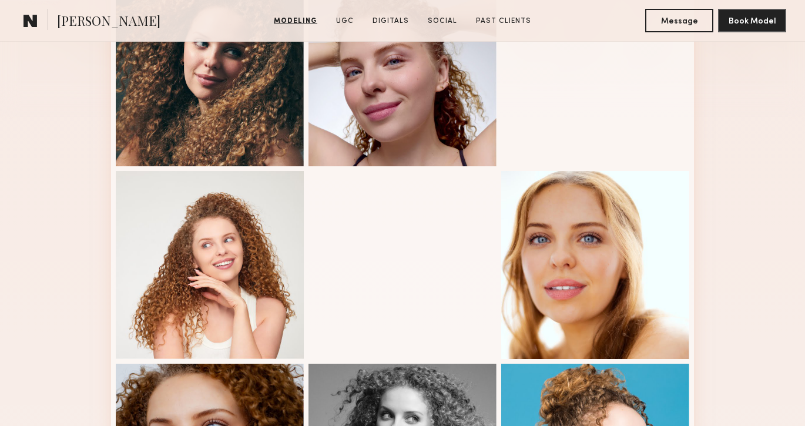
scroll to position [826, 0]
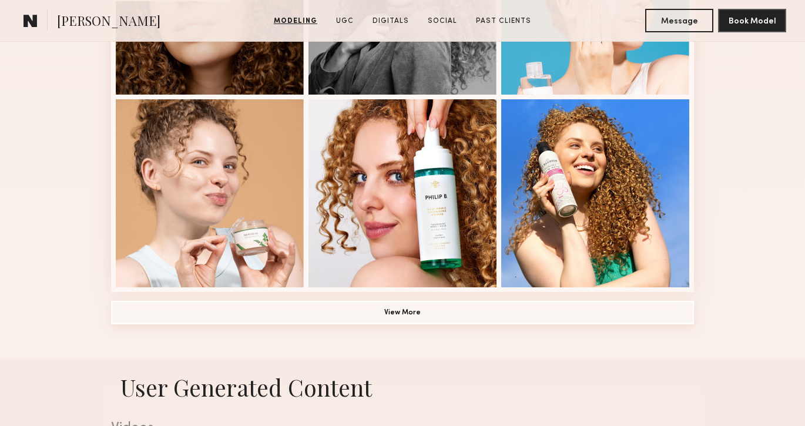
click at [447, 311] on button "View More" at bounding box center [402, 313] width 583 height 24
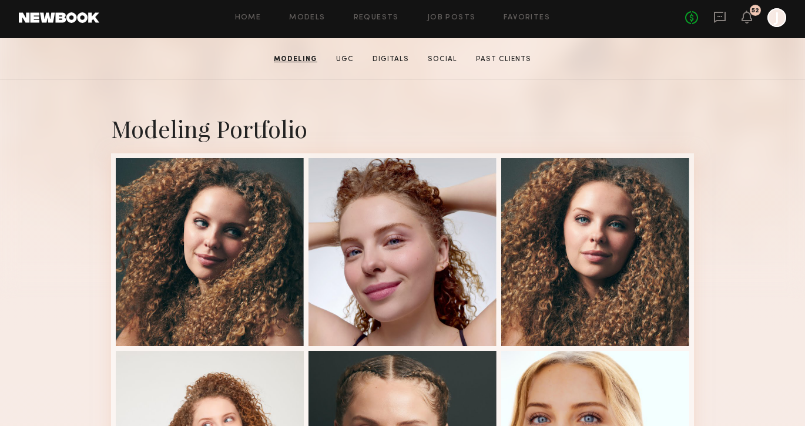
scroll to position [0, 0]
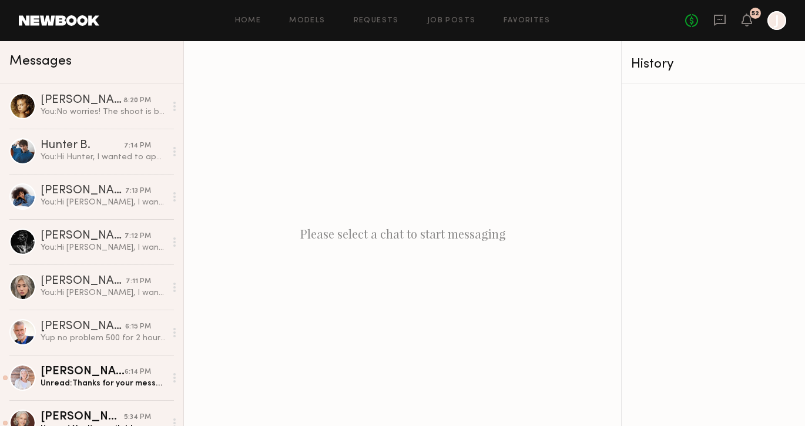
click at [314, 16] on div "Home Models Requests Job Posts Favorites Sign Out No fees up to $5,000 52 J" at bounding box center [442, 20] width 687 height 19
click at [312, 21] on link "Models" at bounding box center [307, 21] width 36 height 8
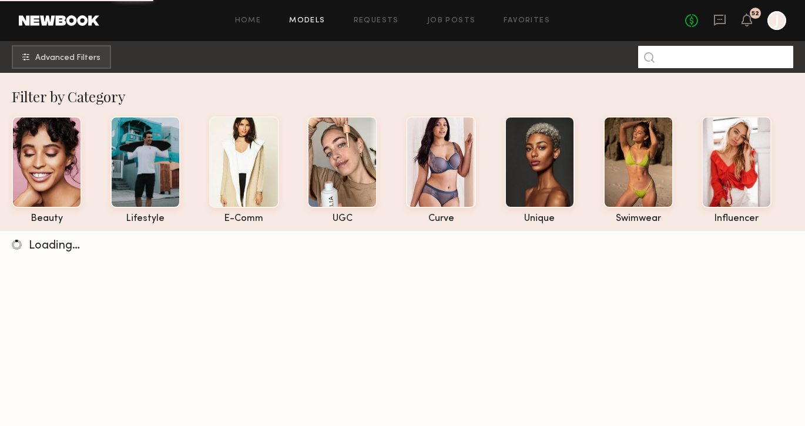
click at [672, 63] on input at bounding box center [715, 57] width 155 height 22
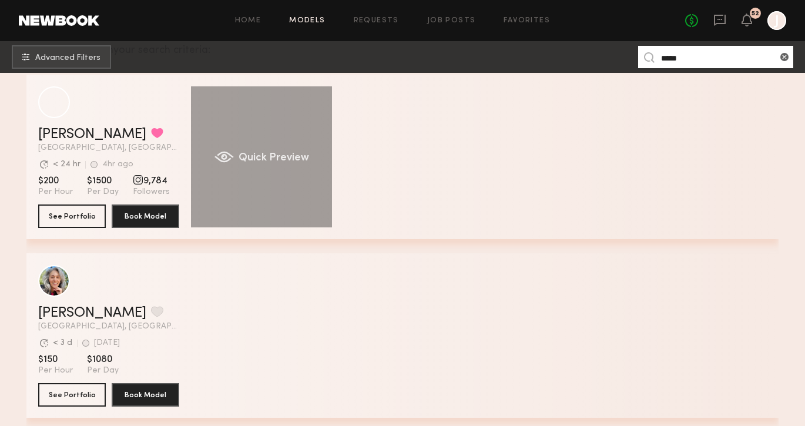
scroll to position [236, 0]
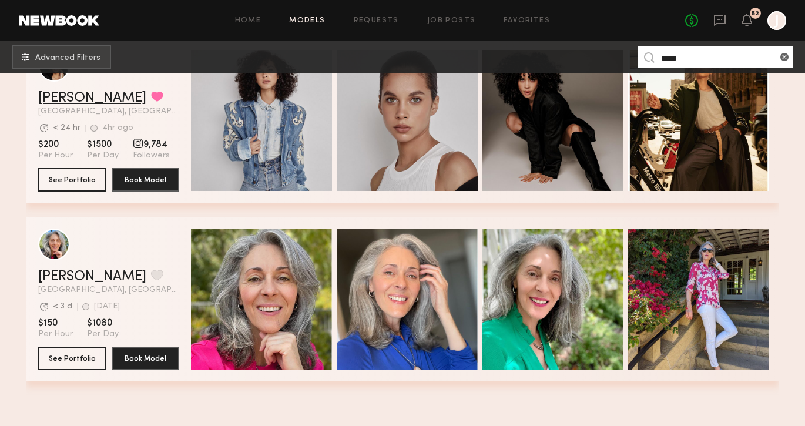
type input "*****"
click at [76, 95] on link "[PERSON_NAME]" at bounding box center [92, 98] width 108 height 14
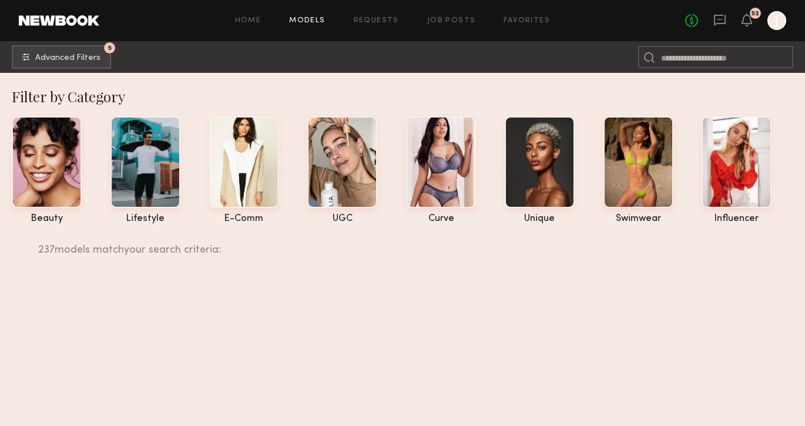
scroll to position [12471, 0]
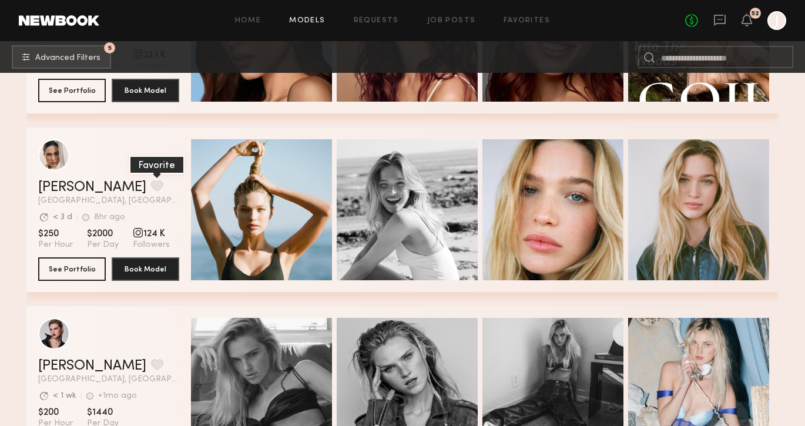
click at [151, 184] on button "grid" at bounding box center [157, 185] width 12 height 11
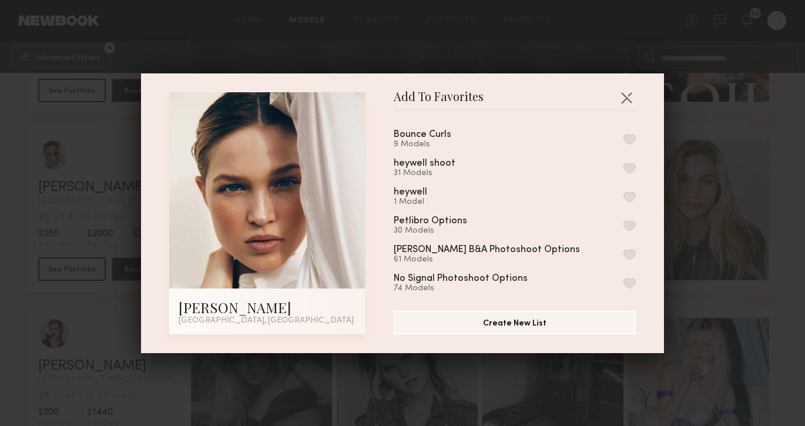
click at [631, 138] on button "button" at bounding box center [629, 139] width 12 height 11
click at [626, 96] on button "button" at bounding box center [626, 97] width 19 height 19
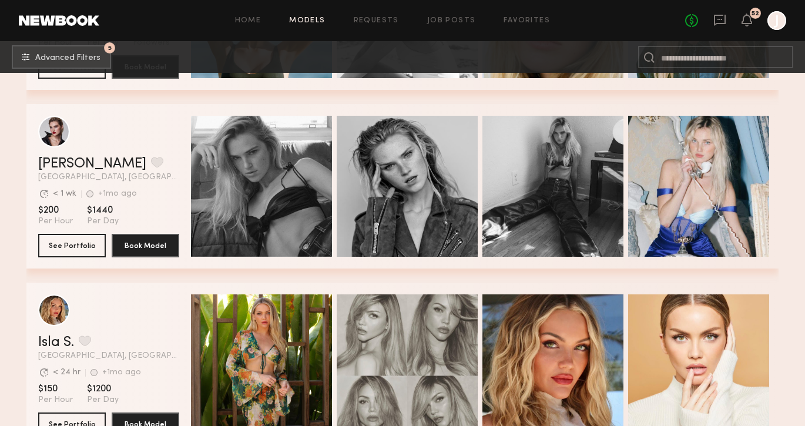
scroll to position [12641, 0]
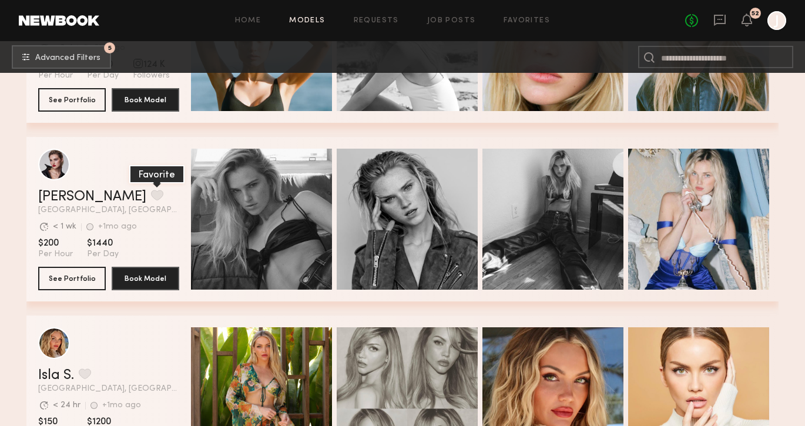
click at [151, 197] on button "grid" at bounding box center [157, 195] width 12 height 11
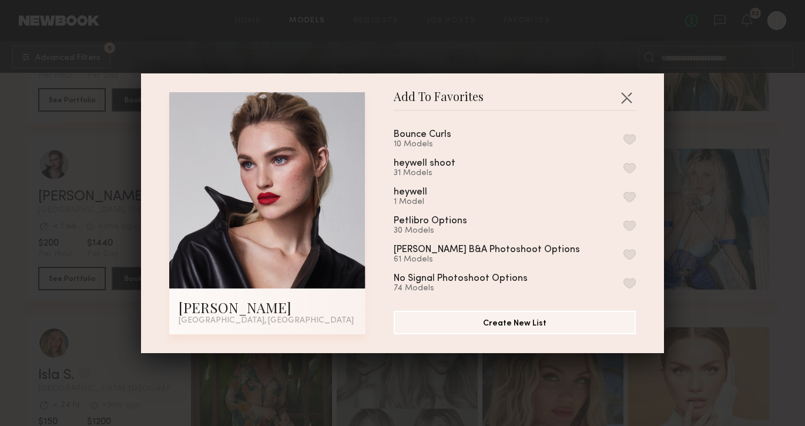
click at [631, 140] on button "button" at bounding box center [629, 139] width 12 height 11
click at [627, 93] on button "button" at bounding box center [626, 97] width 19 height 19
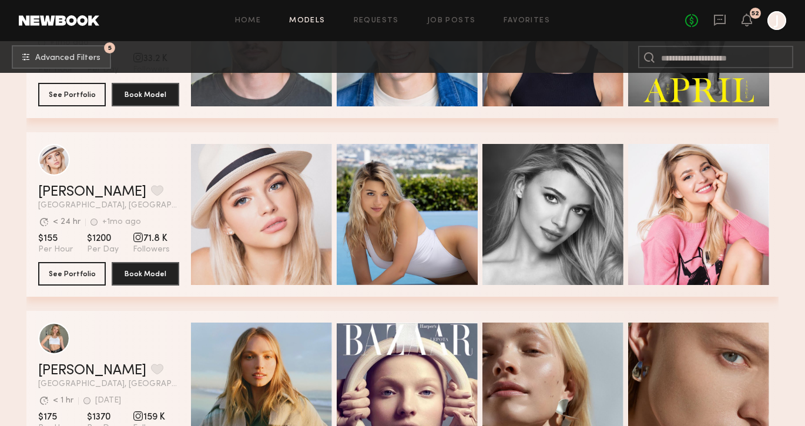
scroll to position [14782, 0]
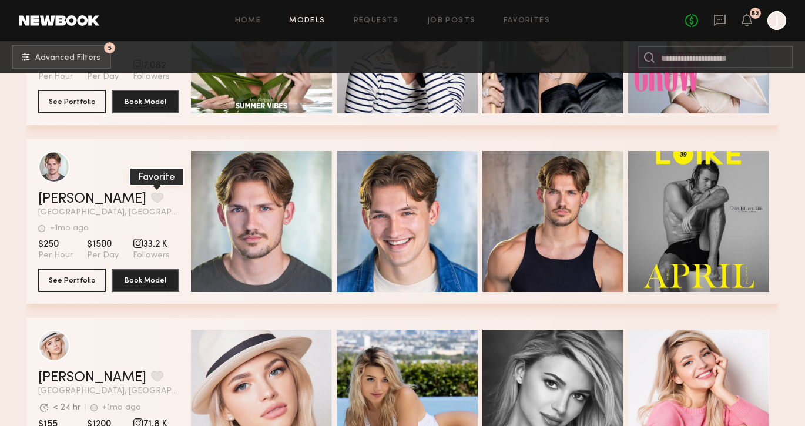
click at [151, 197] on button "grid" at bounding box center [157, 197] width 12 height 11
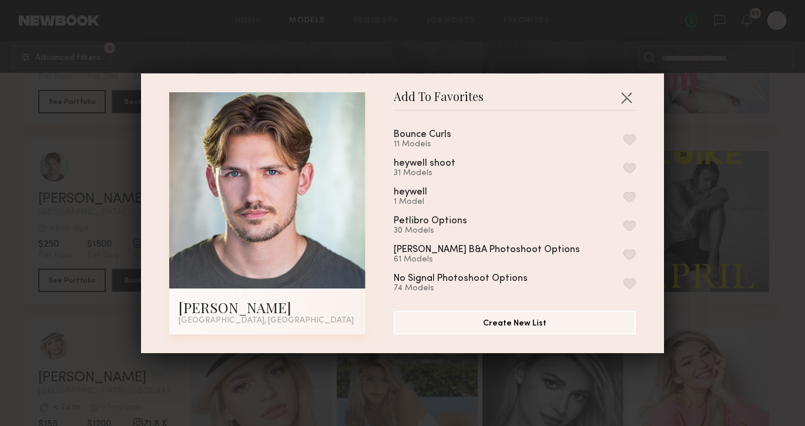
click at [631, 137] on button "button" at bounding box center [629, 139] width 12 height 11
click at [626, 90] on button "button" at bounding box center [626, 97] width 19 height 19
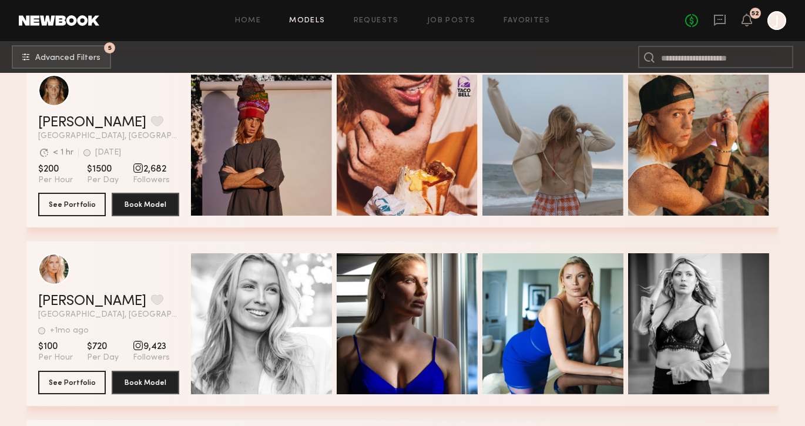
scroll to position [16271, 0]
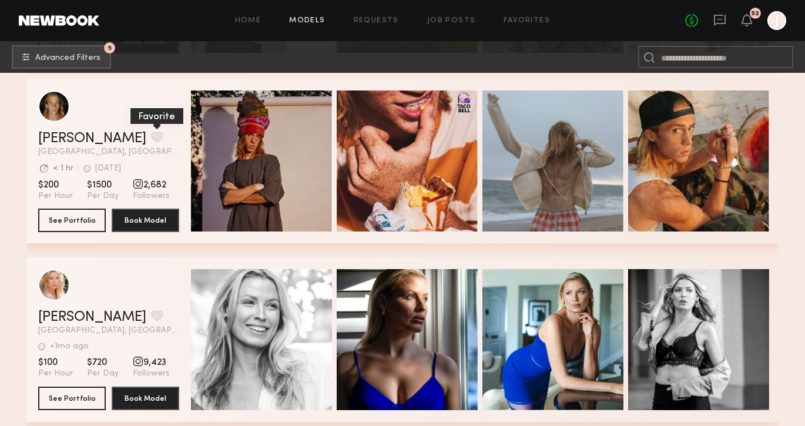
click at [151, 134] on button "grid" at bounding box center [157, 137] width 12 height 11
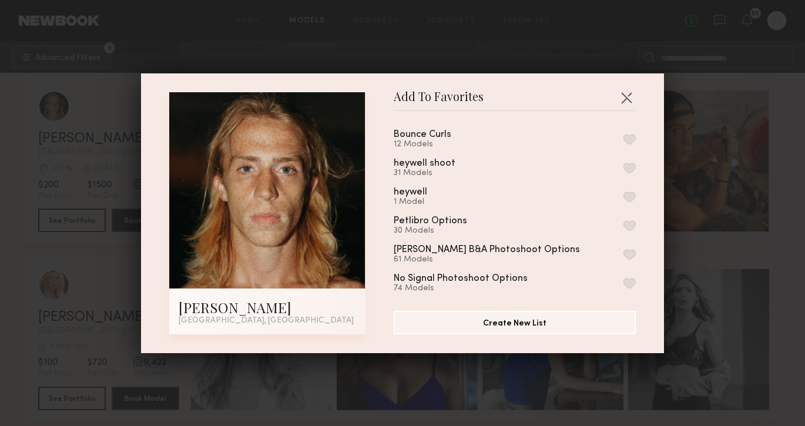
click at [629, 135] on button "button" at bounding box center [629, 139] width 12 height 11
click at [628, 94] on button "button" at bounding box center [626, 97] width 19 height 19
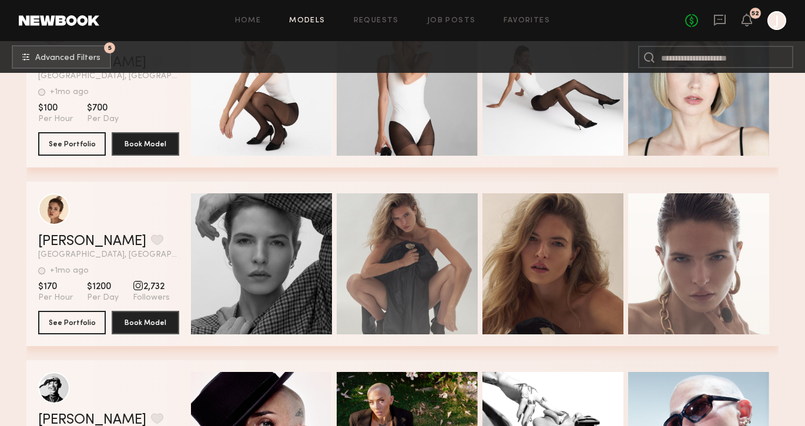
scroll to position [17063, 0]
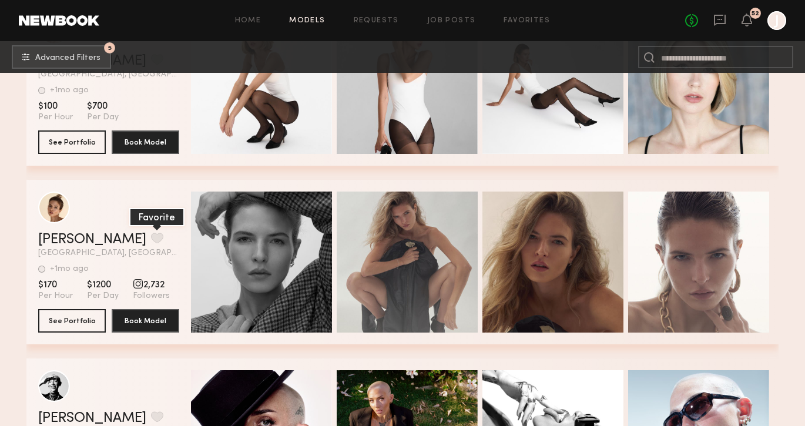
click at [151, 237] on button "grid" at bounding box center [157, 238] width 12 height 11
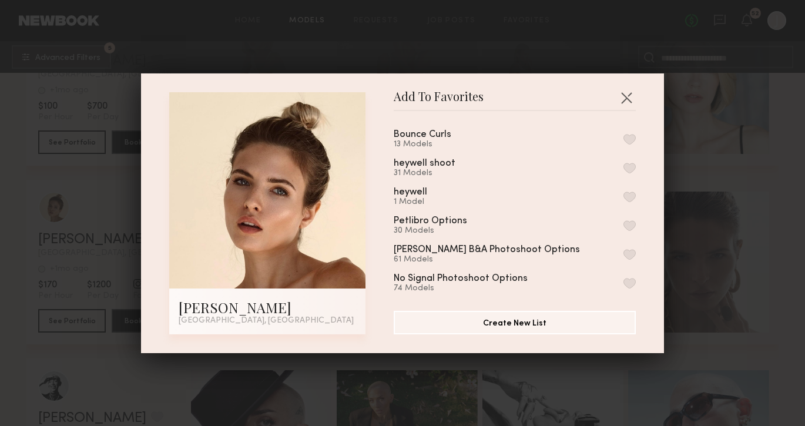
click at [629, 140] on button "button" at bounding box center [629, 139] width 12 height 11
click at [628, 106] on button "button" at bounding box center [626, 97] width 19 height 19
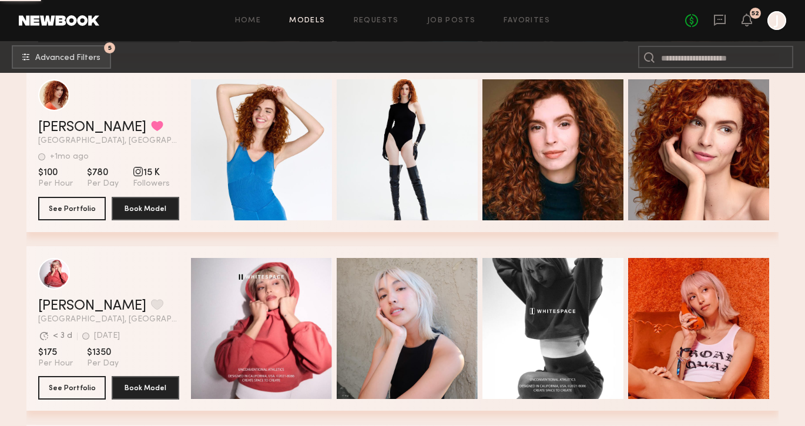
scroll to position [20726, 0]
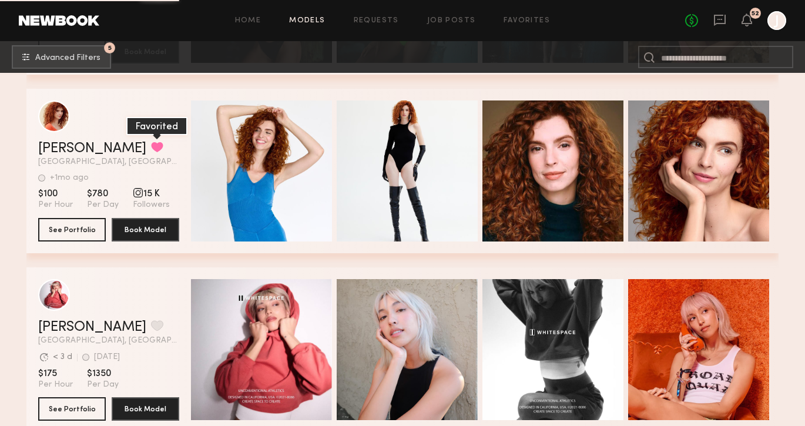
click at [151, 148] on button "grid" at bounding box center [157, 147] width 12 height 11
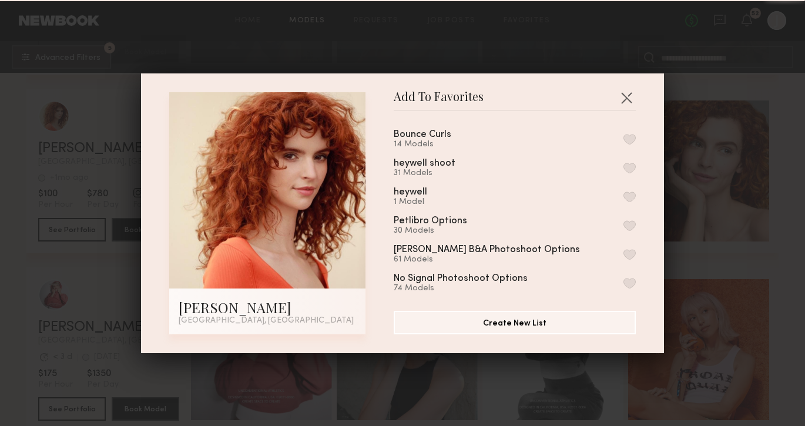
click at [629, 140] on button "button" at bounding box center [629, 139] width 12 height 11
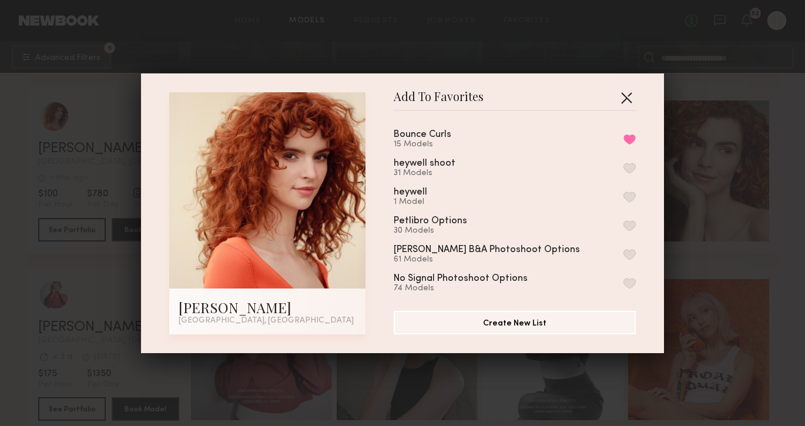
click at [625, 98] on button "button" at bounding box center [626, 97] width 19 height 19
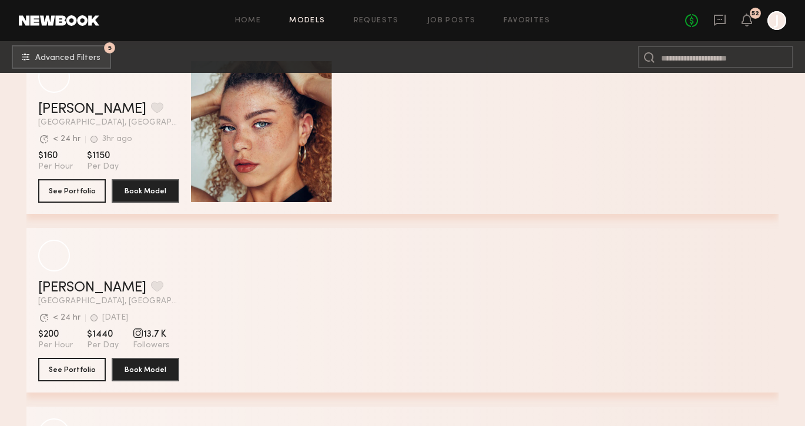
scroll to position [5867, 0]
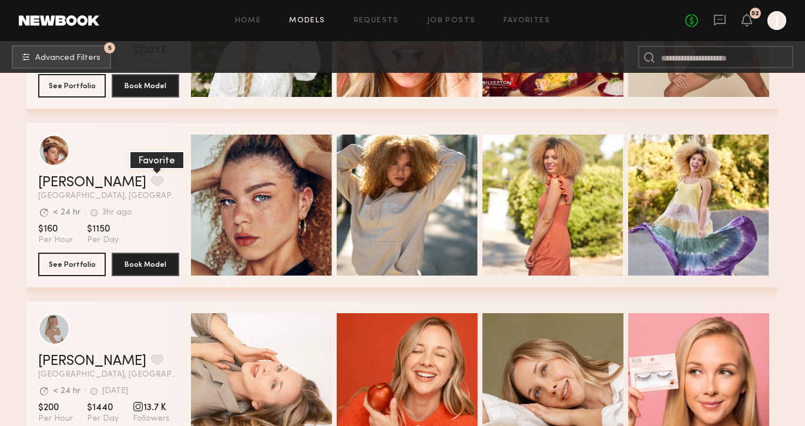
click at [151, 180] on button "grid" at bounding box center [157, 181] width 12 height 11
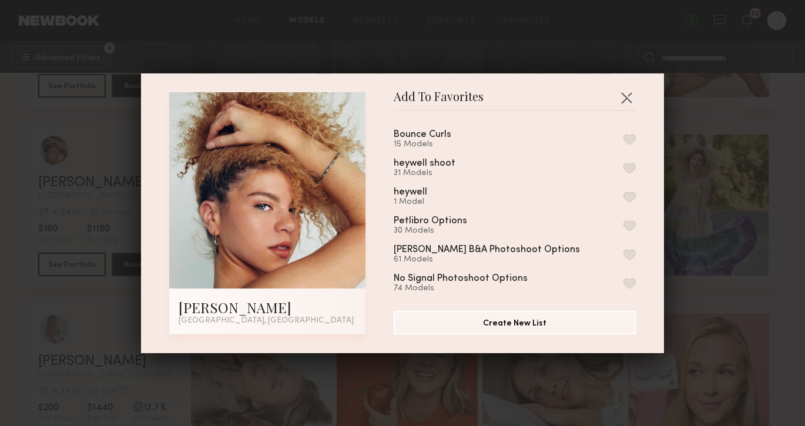
click at [630, 141] on button "button" at bounding box center [629, 139] width 12 height 11
click at [626, 92] on button "button" at bounding box center [626, 97] width 19 height 19
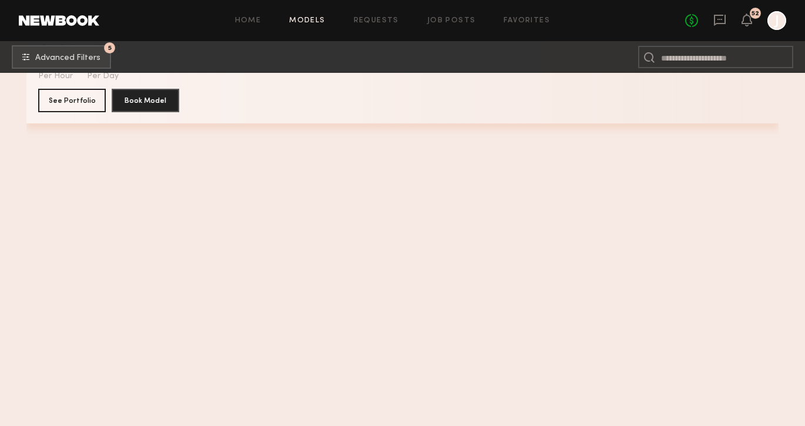
scroll to position [7051, 0]
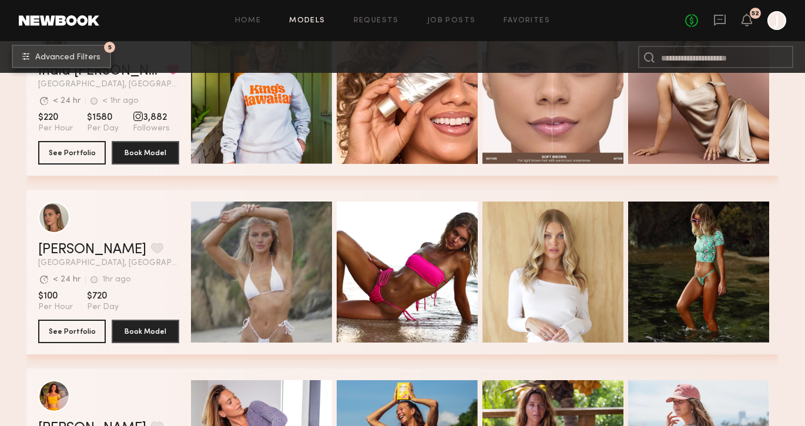
click at [75, 55] on span "Advanced Filters" at bounding box center [67, 57] width 65 height 8
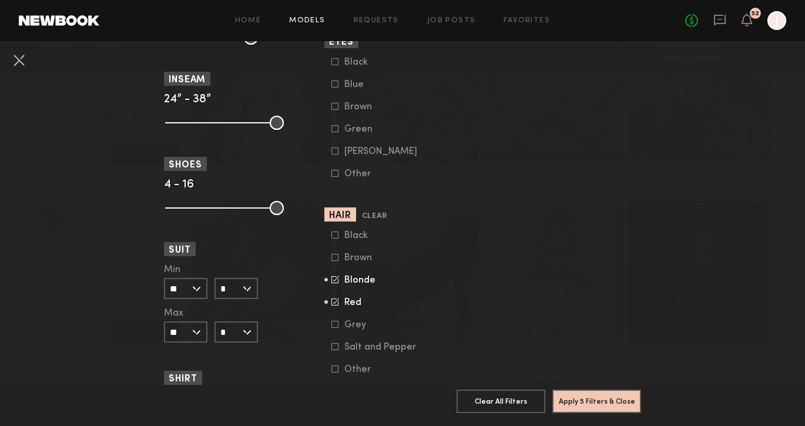
scroll to position [927, 0]
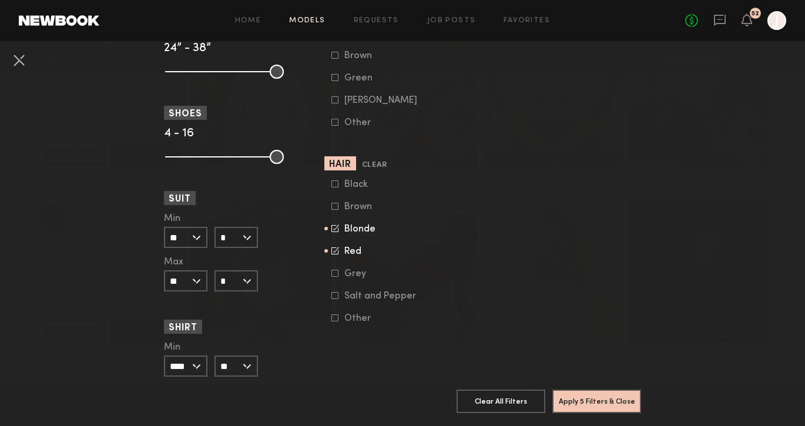
click at [335, 254] on icon at bounding box center [335, 251] width 8 height 8
click at [334, 232] on icon at bounding box center [335, 228] width 8 height 8
click at [334, 190] on common-framework-checkbox "Black" at bounding box center [405, 184] width 149 height 11
click at [337, 210] on icon at bounding box center [334, 206] width 7 height 7
click at [335, 321] on icon at bounding box center [334, 317] width 7 height 7
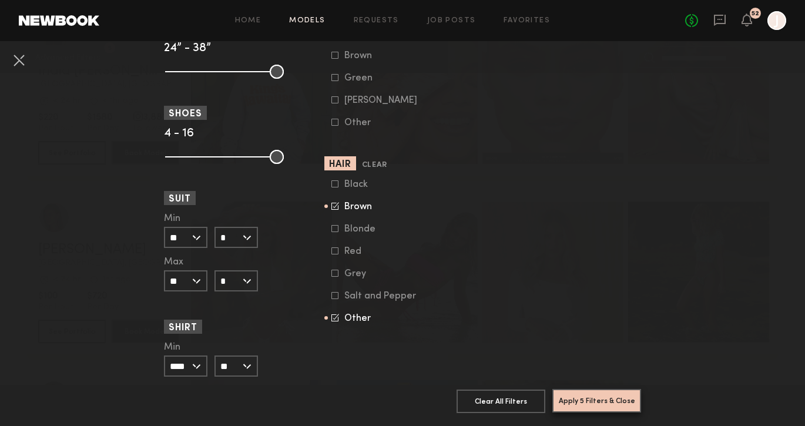
click at [574, 399] on button "Apply 5 Filters & Close" at bounding box center [596, 401] width 89 height 24
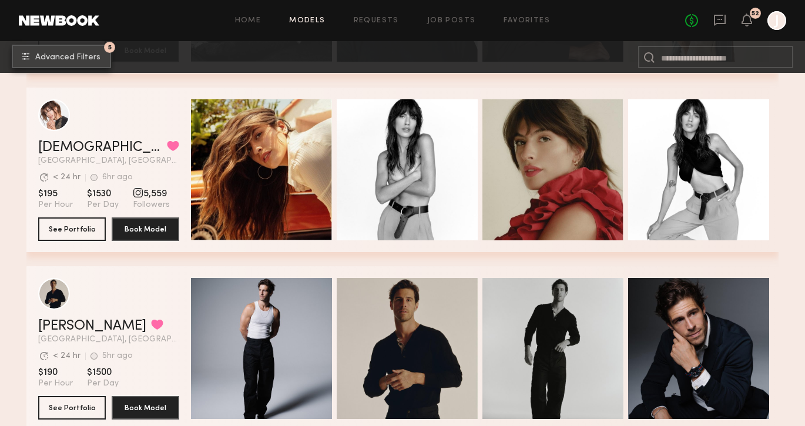
scroll to position [354, 0]
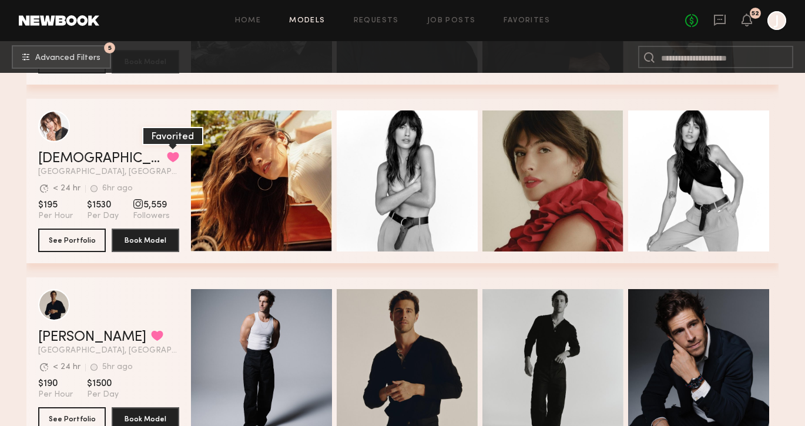
click at [167, 155] on button "grid" at bounding box center [173, 157] width 12 height 11
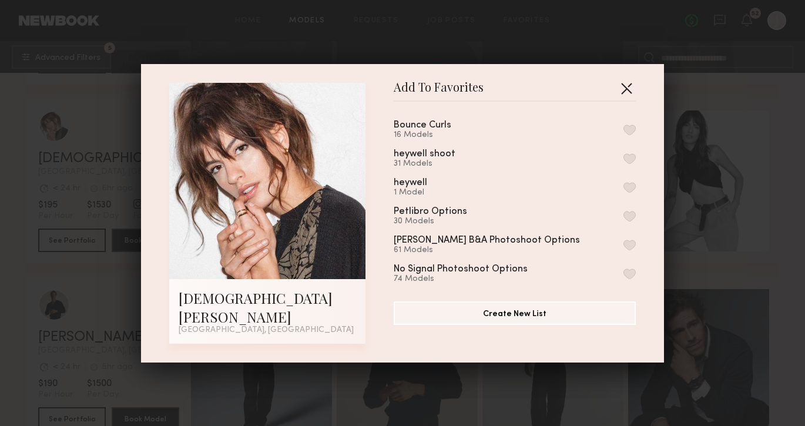
click at [625, 95] on button "button" at bounding box center [626, 88] width 19 height 19
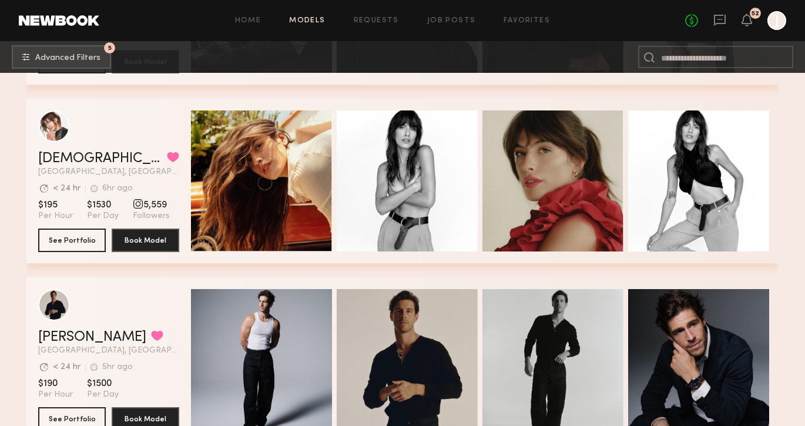
scroll to position [539, 0]
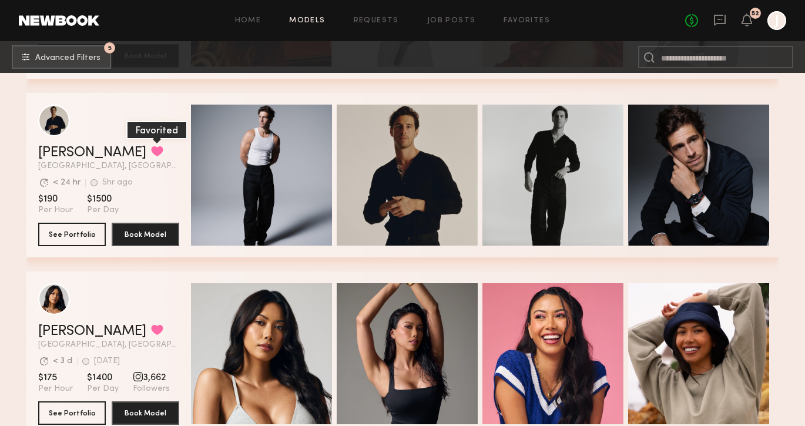
click at [151, 149] on button "grid" at bounding box center [157, 151] width 12 height 11
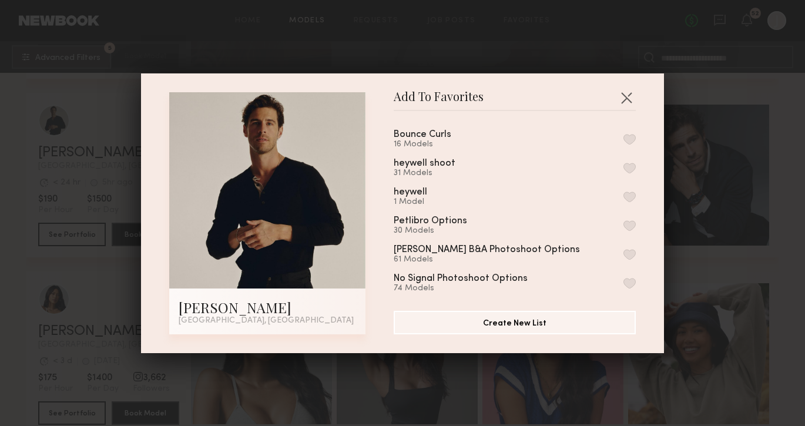
click at [628, 135] on button "button" at bounding box center [629, 139] width 12 height 11
click at [628, 94] on button "button" at bounding box center [626, 97] width 19 height 19
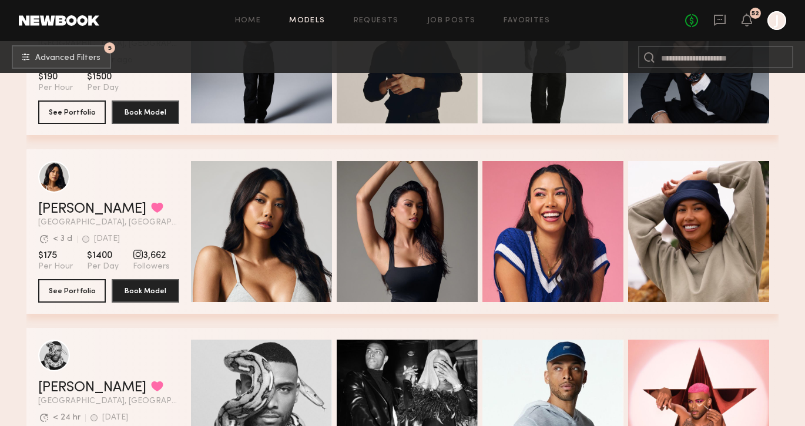
scroll to position [662, 0]
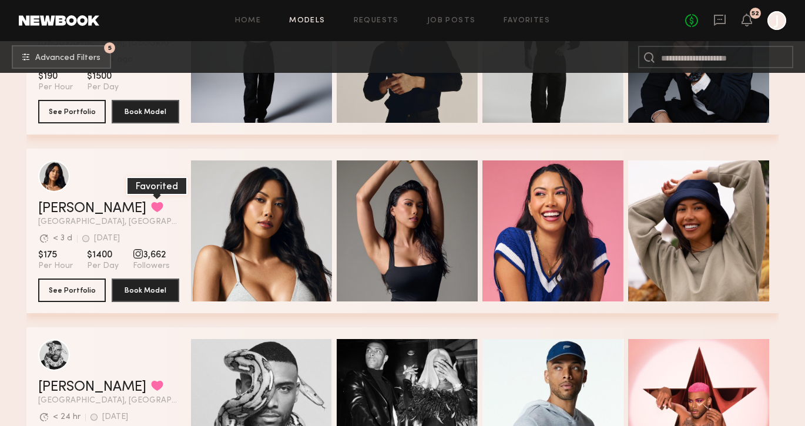
click at [151, 204] on button "grid" at bounding box center [157, 207] width 12 height 11
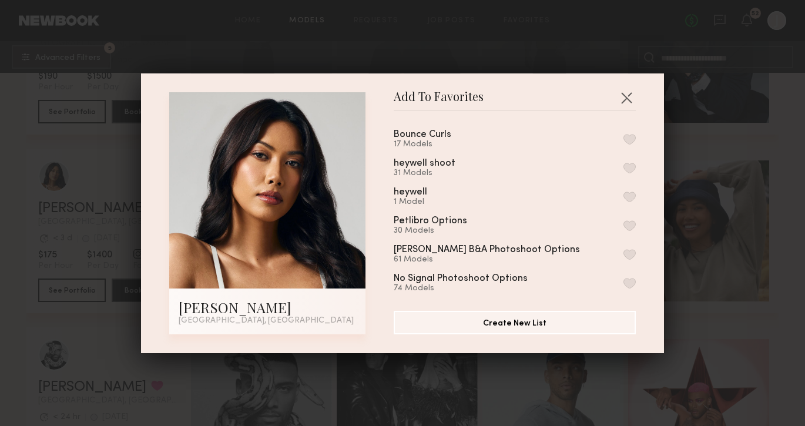
click at [631, 139] on button "button" at bounding box center [629, 139] width 12 height 11
click at [625, 98] on button "button" at bounding box center [626, 97] width 19 height 19
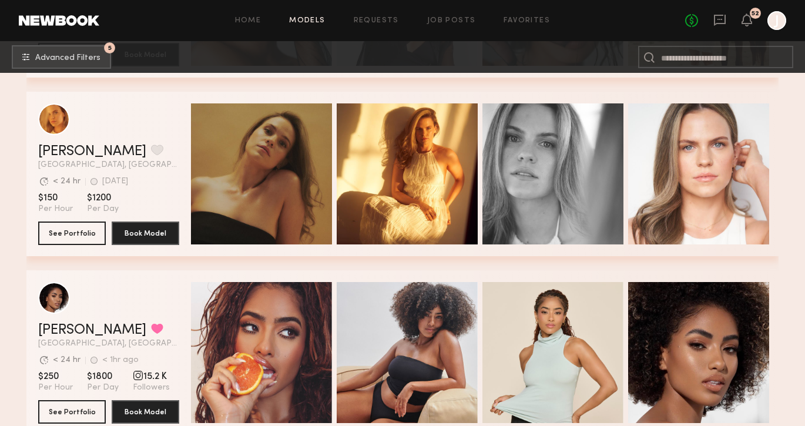
scroll to position [2299, 0]
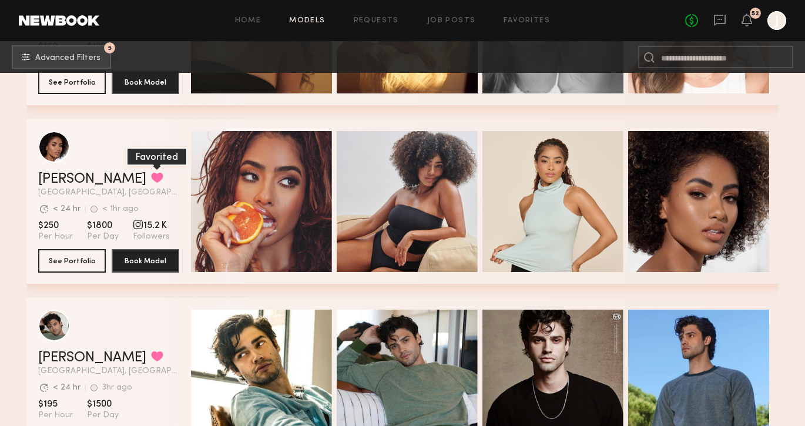
click at [151, 179] on button "grid" at bounding box center [157, 177] width 12 height 11
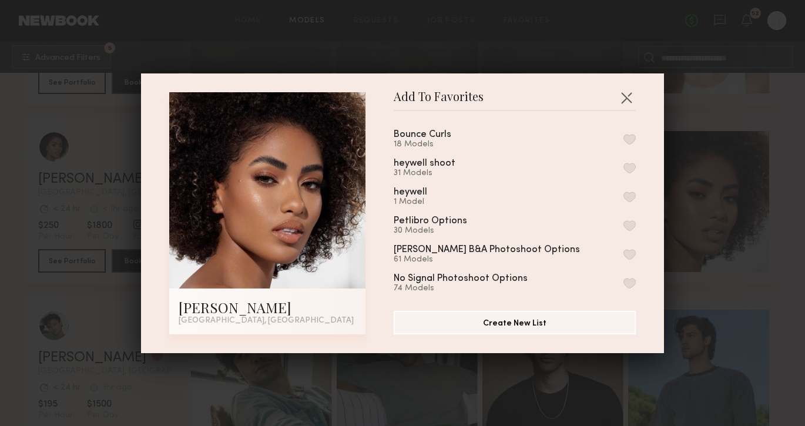
click at [628, 139] on button "button" at bounding box center [629, 139] width 12 height 11
click at [627, 98] on button "button" at bounding box center [626, 97] width 19 height 19
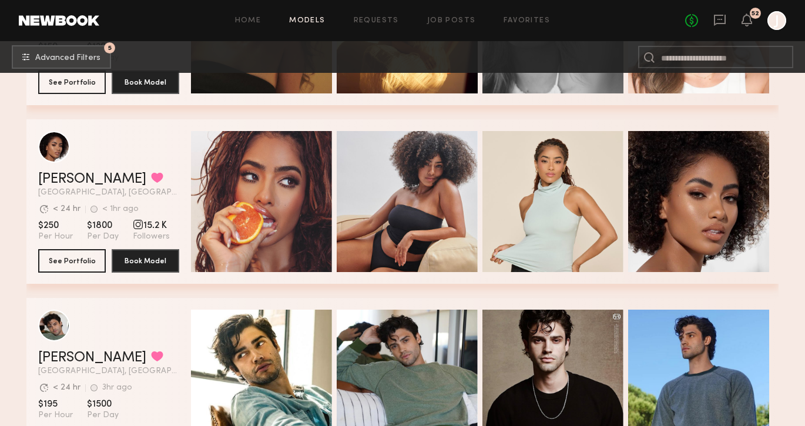
scroll to position [2456, 0]
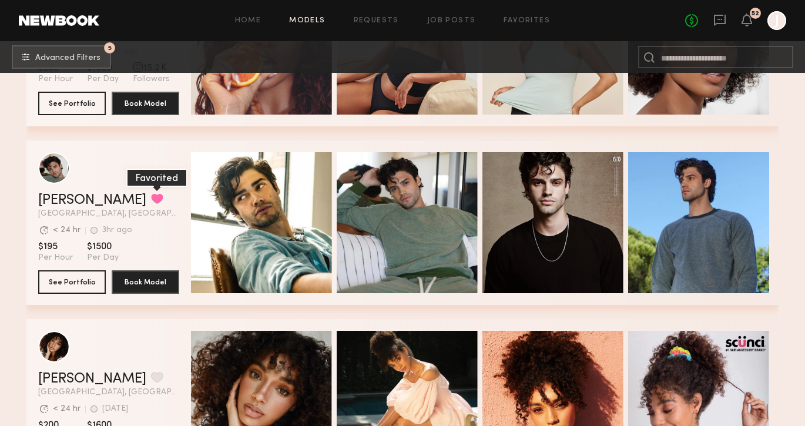
click at [151, 199] on button "grid" at bounding box center [157, 198] width 12 height 11
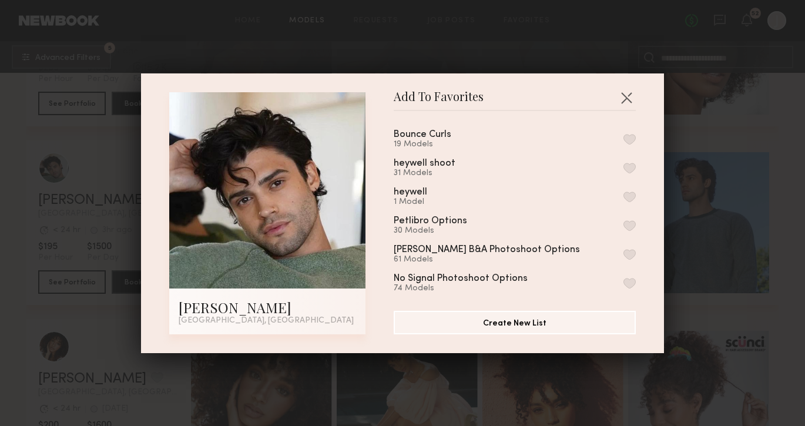
click at [629, 141] on button "button" at bounding box center [629, 139] width 12 height 11
click at [629, 96] on button "button" at bounding box center [626, 97] width 19 height 19
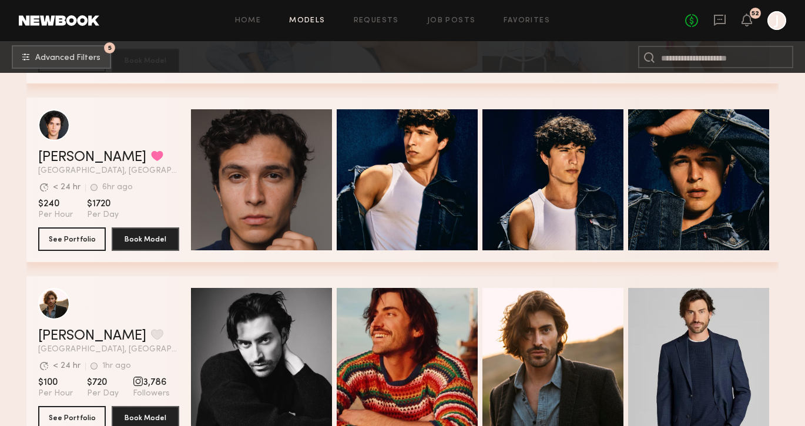
scroll to position [3032, 0]
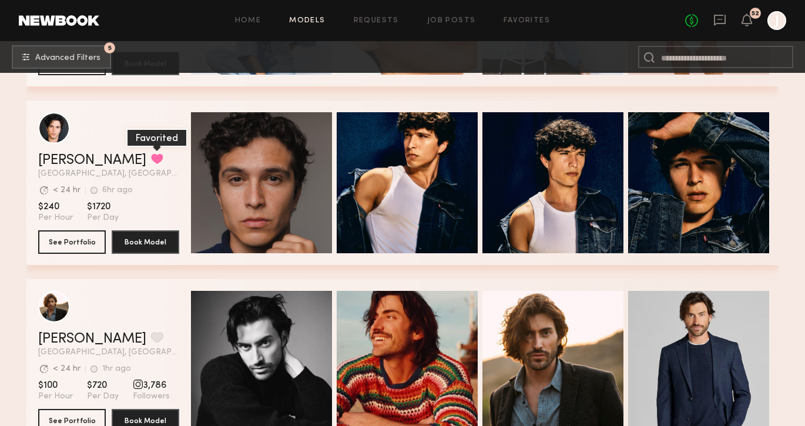
click at [151, 162] on button "grid" at bounding box center [157, 158] width 12 height 11
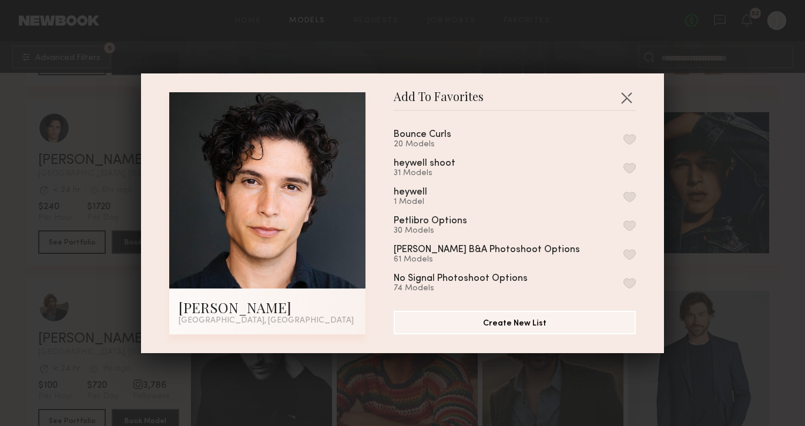
click at [630, 137] on button "button" at bounding box center [629, 139] width 12 height 11
click at [626, 94] on button "button" at bounding box center [626, 97] width 19 height 19
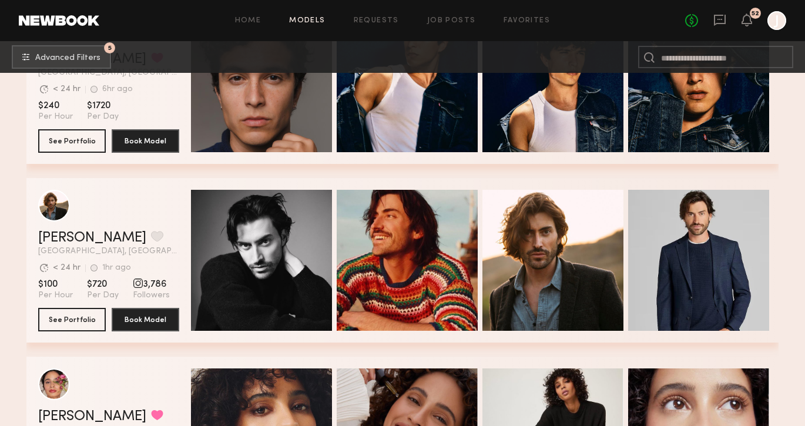
scroll to position [3135, 0]
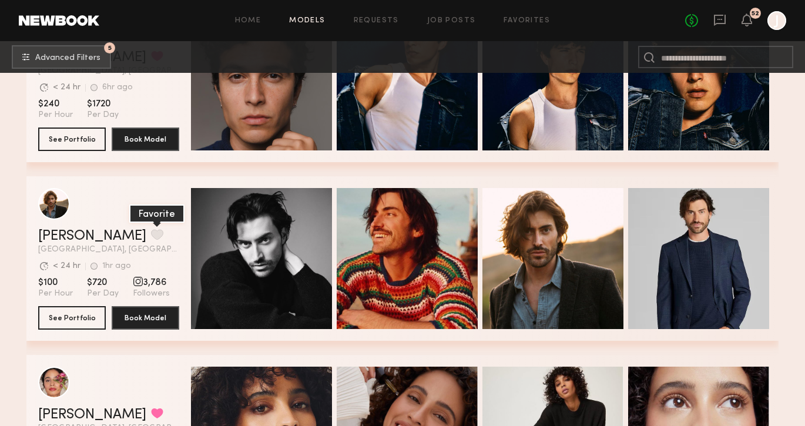
click at [151, 233] on button "grid" at bounding box center [157, 234] width 12 height 11
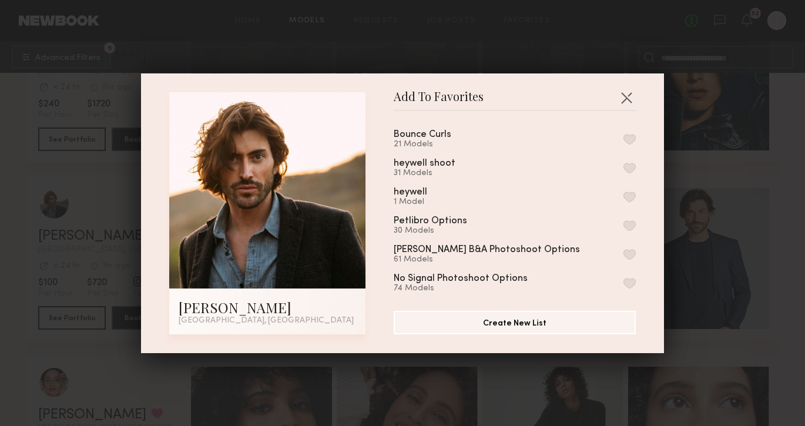
click at [629, 135] on button "button" at bounding box center [629, 139] width 12 height 11
click at [625, 101] on button "button" at bounding box center [626, 97] width 19 height 19
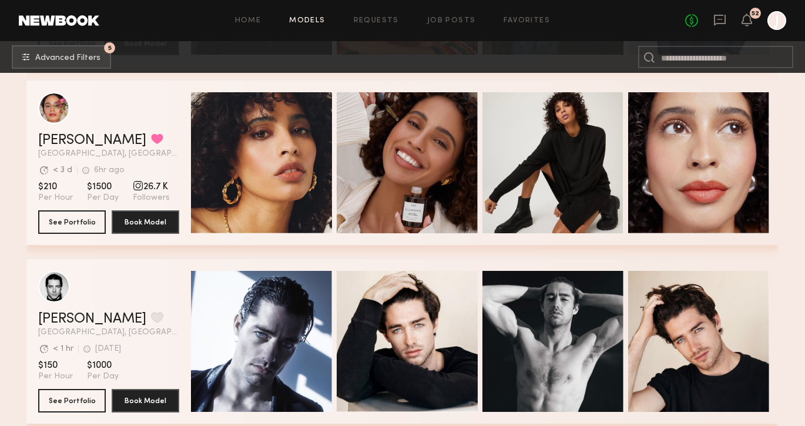
scroll to position [3551, 0]
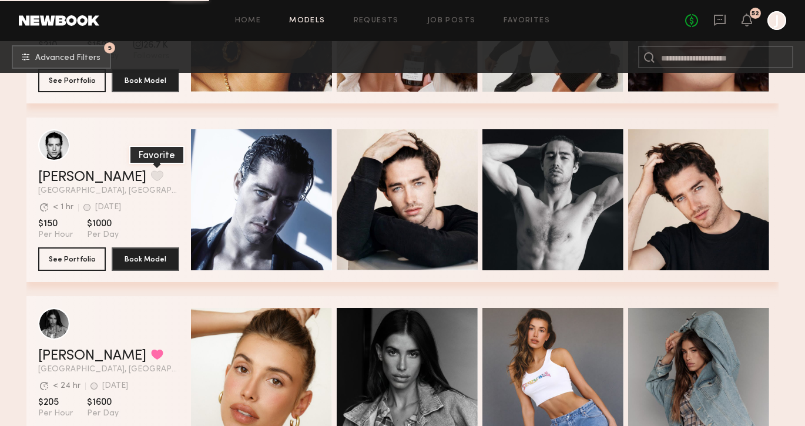
click at [151, 172] on button "grid" at bounding box center [157, 175] width 12 height 11
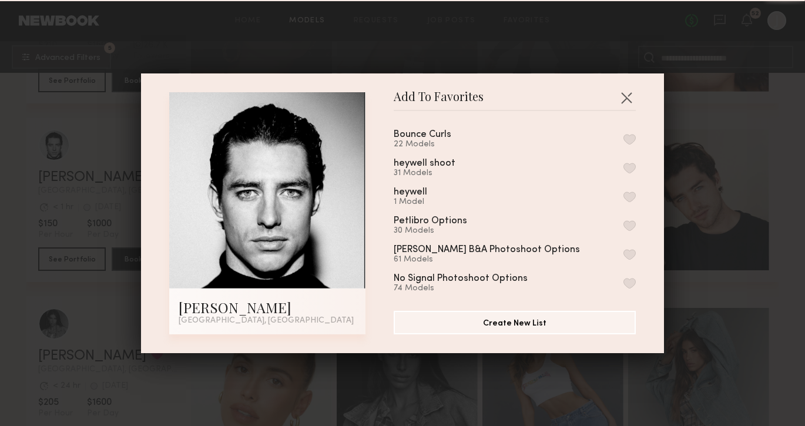
click at [629, 136] on button "button" at bounding box center [629, 139] width 12 height 11
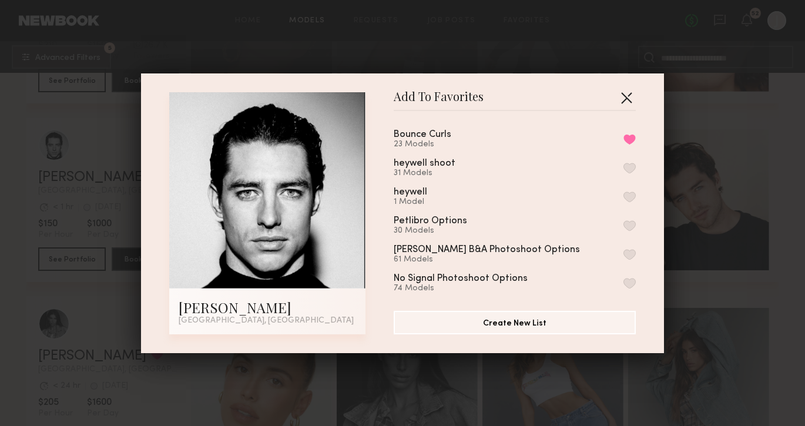
click at [624, 97] on button "button" at bounding box center [626, 97] width 19 height 19
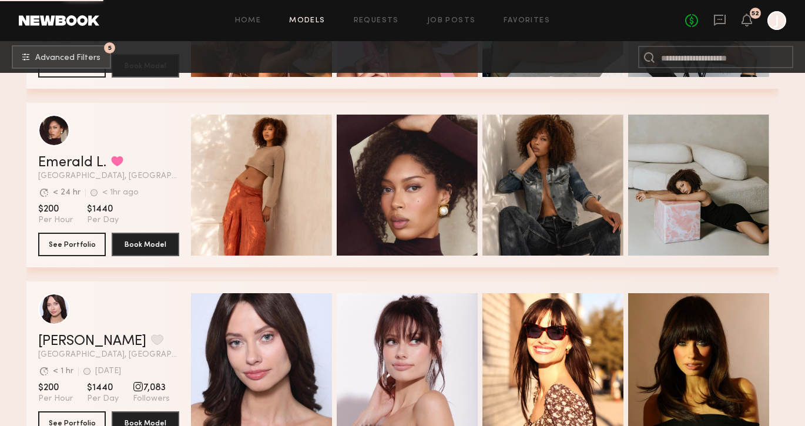
scroll to position [8029, 0]
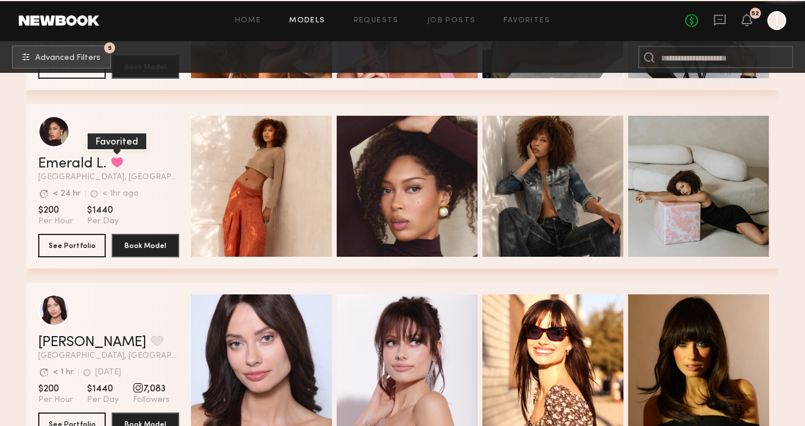
click at [113, 161] on button "grid" at bounding box center [117, 162] width 12 height 11
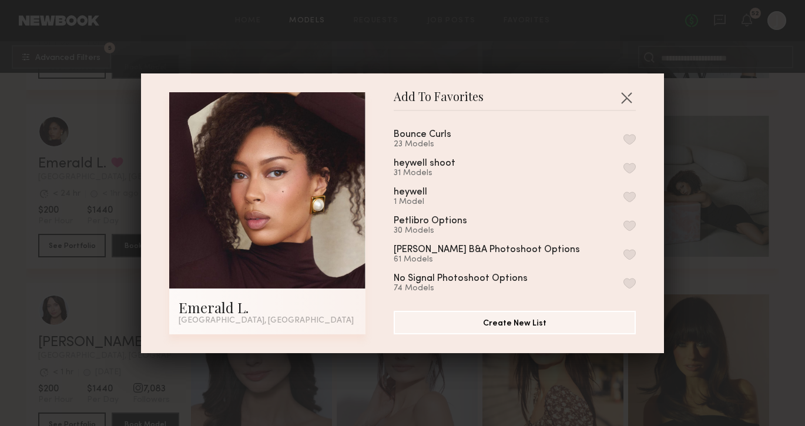
click at [632, 136] on button "button" at bounding box center [629, 139] width 12 height 11
click at [623, 95] on button "button" at bounding box center [626, 97] width 19 height 19
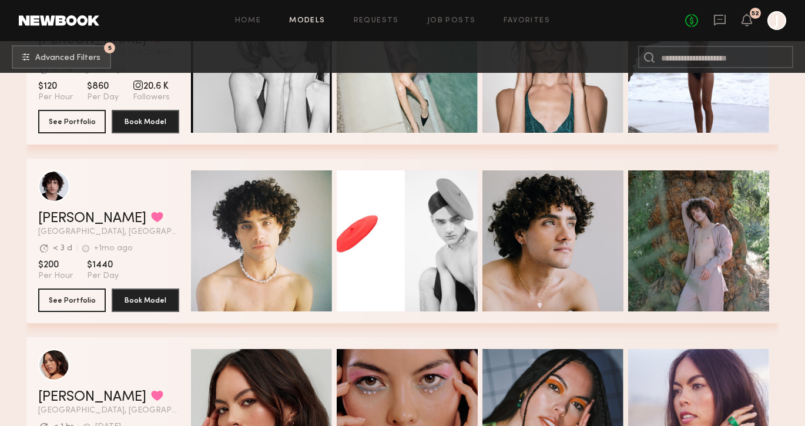
scroll to position [10669, 0]
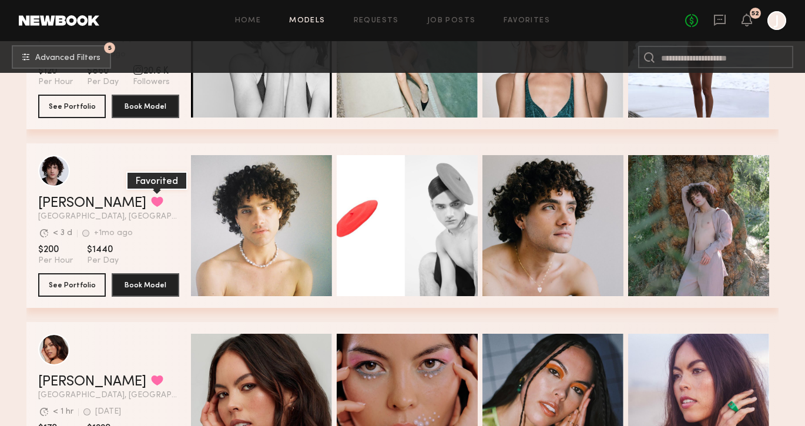
click at [151, 201] on button "grid" at bounding box center [157, 201] width 12 height 11
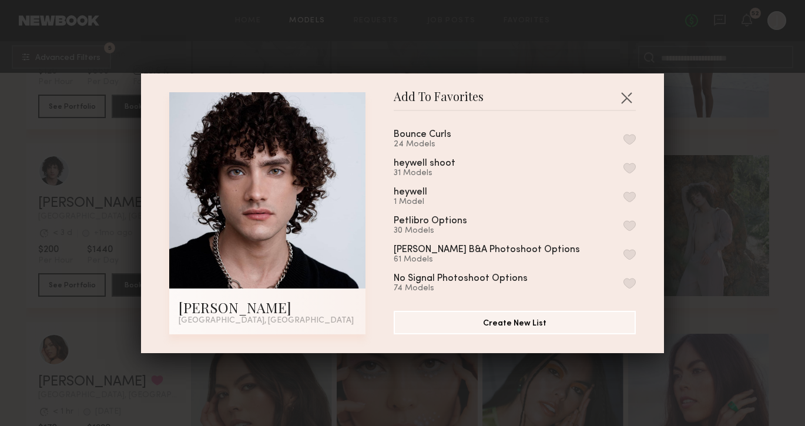
click at [633, 137] on button "button" at bounding box center [629, 139] width 12 height 11
click at [630, 103] on button "button" at bounding box center [626, 97] width 19 height 19
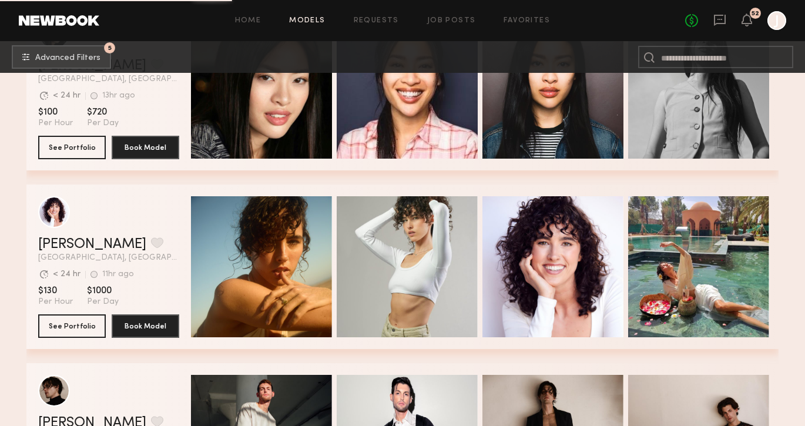
scroll to position [12639, 0]
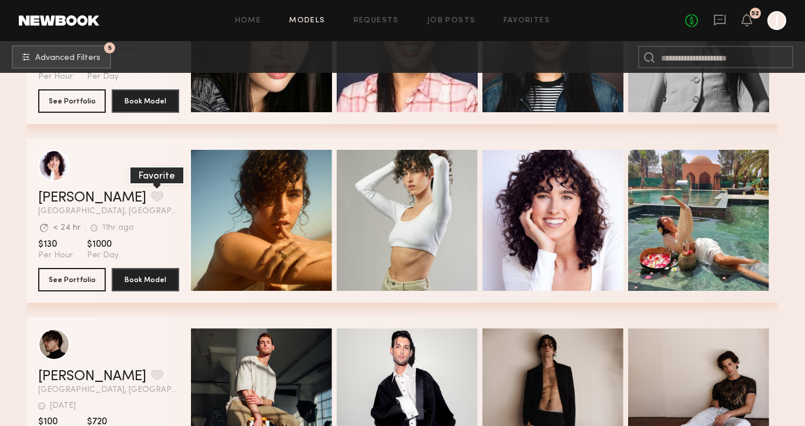
click at [151, 197] on button "grid" at bounding box center [157, 196] width 12 height 11
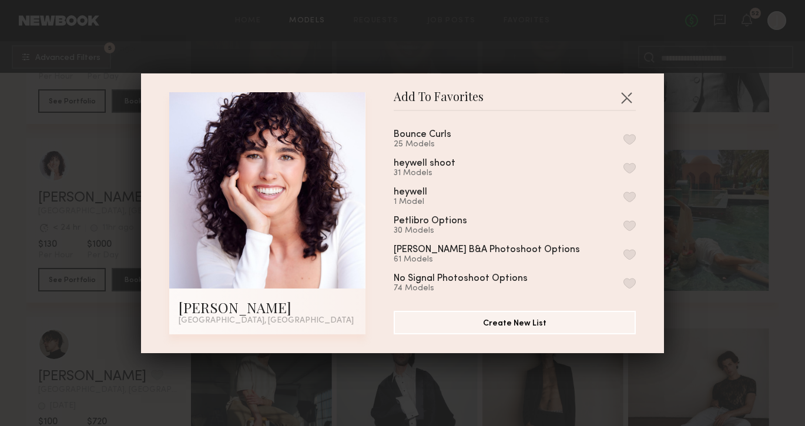
click at [632, 142] on button "button" at bounding box center [629, 139] width 12 height 11
click at [624, 98] on button "button" at bounding box center [626, 97] width 19 height 19
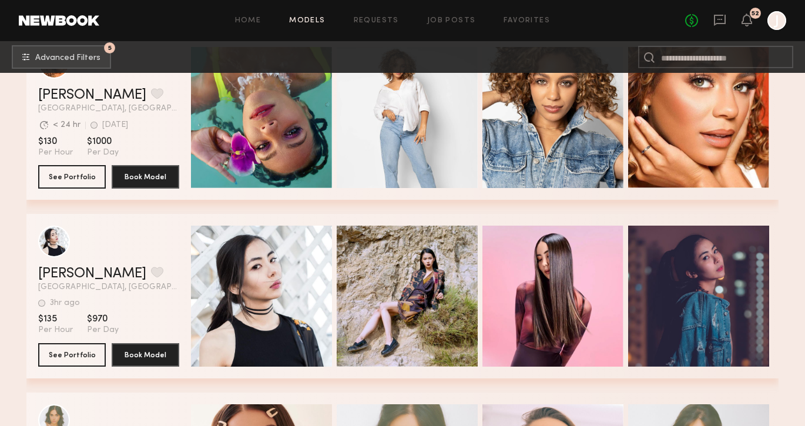
scroll to position [17473, 0]
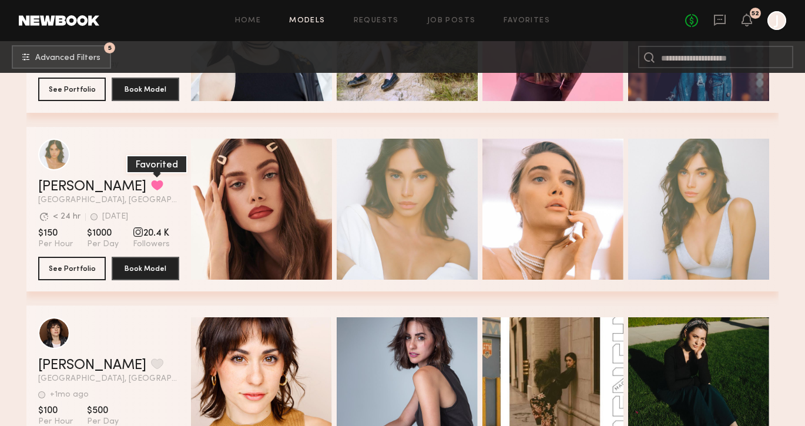
click at [151, 184] on button "grid" at bounding box center [157, 185] width 12 height 11
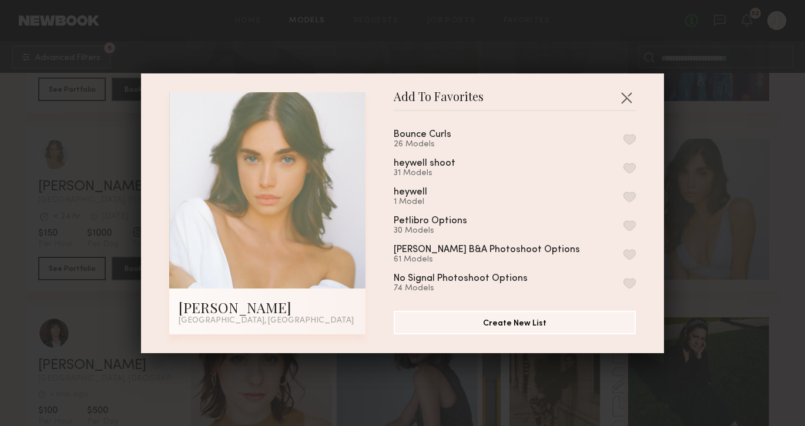
click at [628, 139] on button "button" at bounding box center [629, 139] width 12 height 11
click at [628, 96] on button "button" at bounding box center [626, 97] width 19 height 19
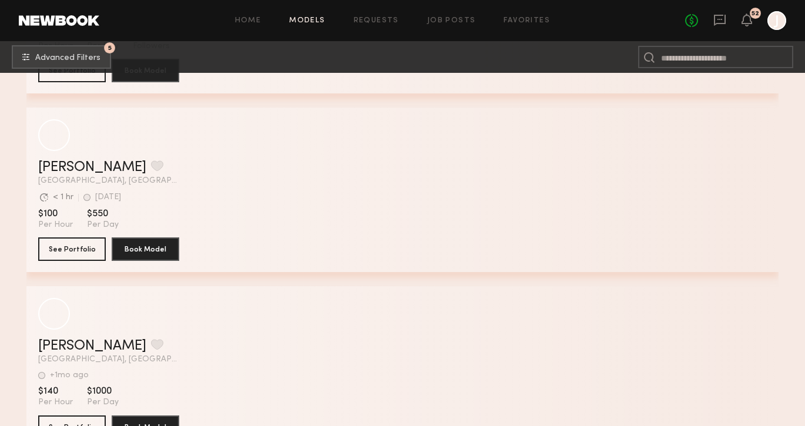
scroll to position [20496, 0]
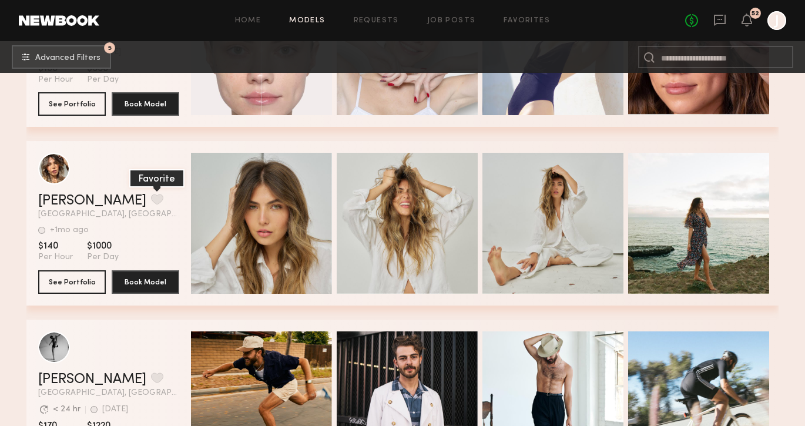
click at [151, 201] on button "grid" at bounding box center [157, 199] width 12 height 11
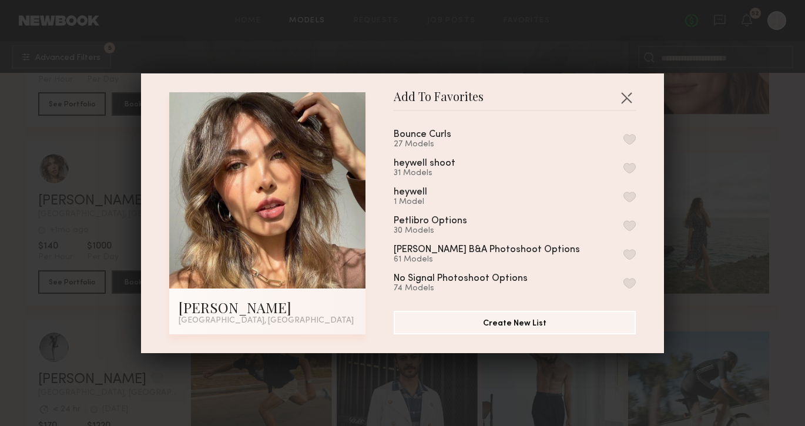
click at [629, 137] on button "button" at bounding box center [629, 139] width 12 height 11
click at [629, 94] on button "button" at bounding box center [626, 97] width 19 height 19
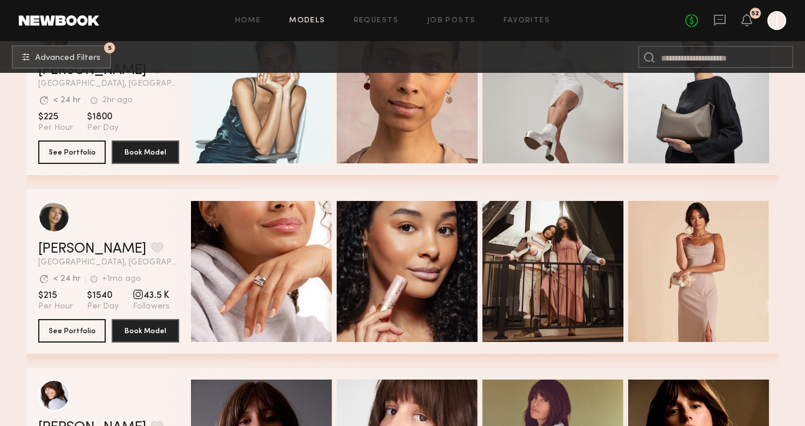
scroll to position [22413, 0]
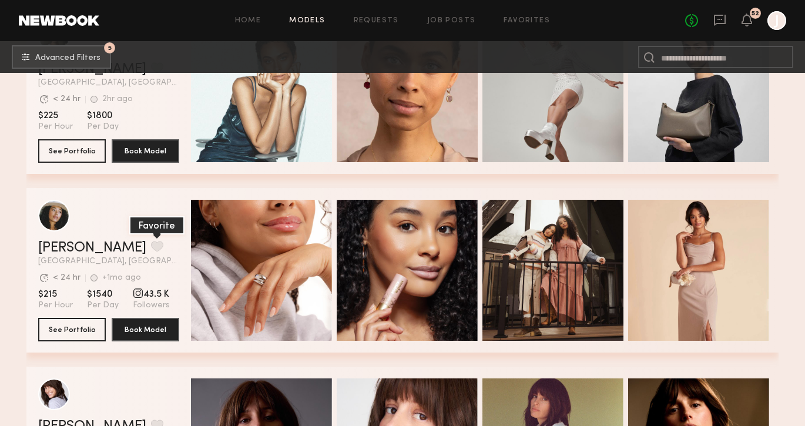
click at [151, 249] on button "grid" at bounding box center [157, 246] width 12 height 11
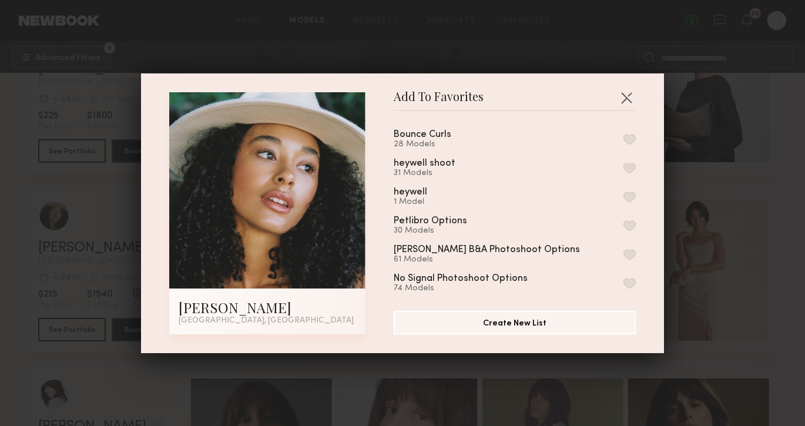
click at [632, 139] on button "button" at bounding box center [629, 139] width 12 height 11
click at [631, 99] on button "button" at bounding box center [626, 97] width 19 height 19
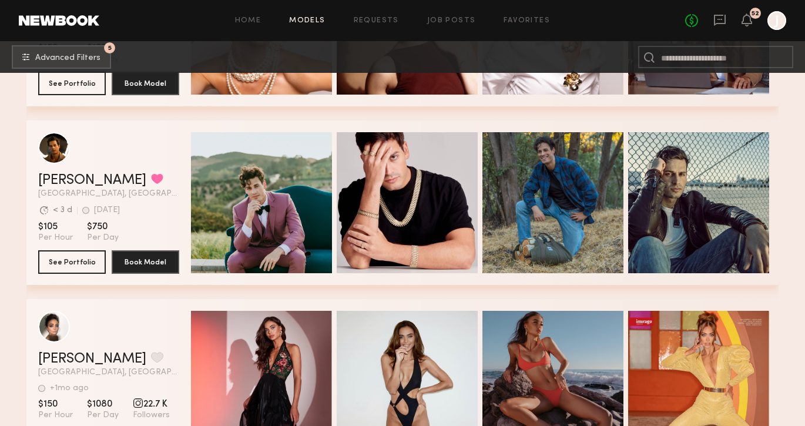
scroll to position [23572, 0]
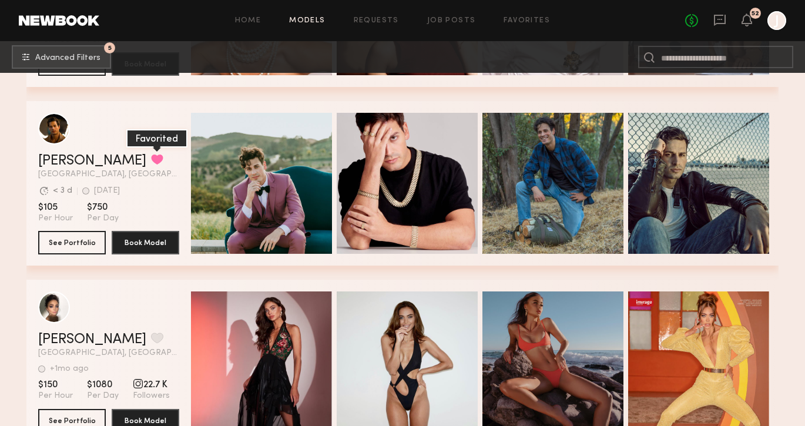
click at [151, 160] on button "grid" at bounding box center [157, 159] width 12 height 11
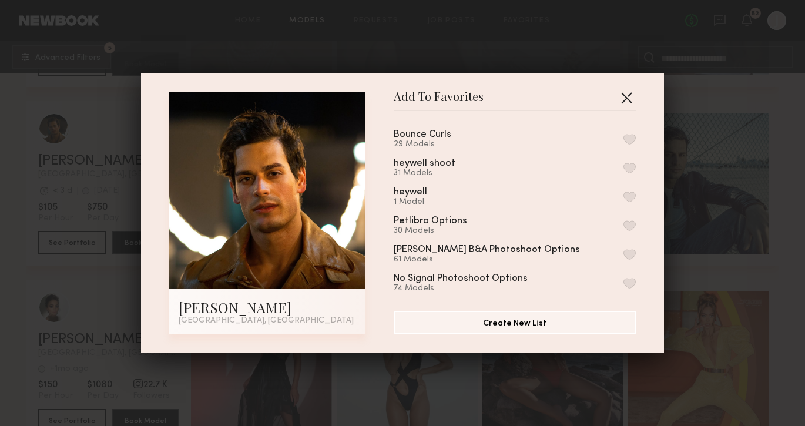
click at [628, 94] on button "button" at bounding box center [626, 97] width 19 height 19
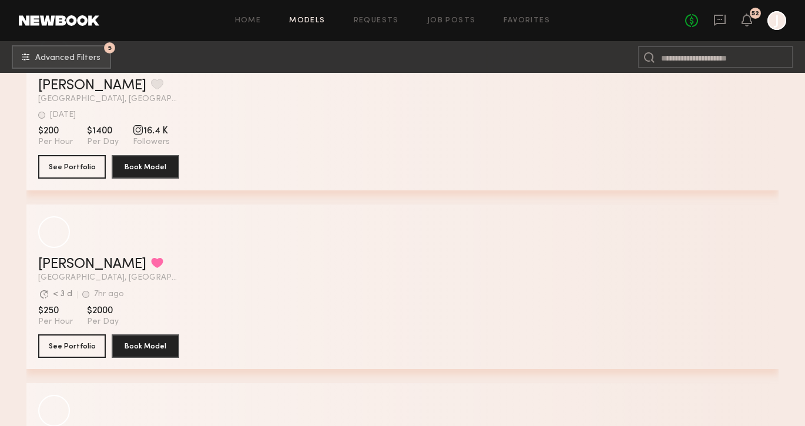
scroll to position [27070, 0]
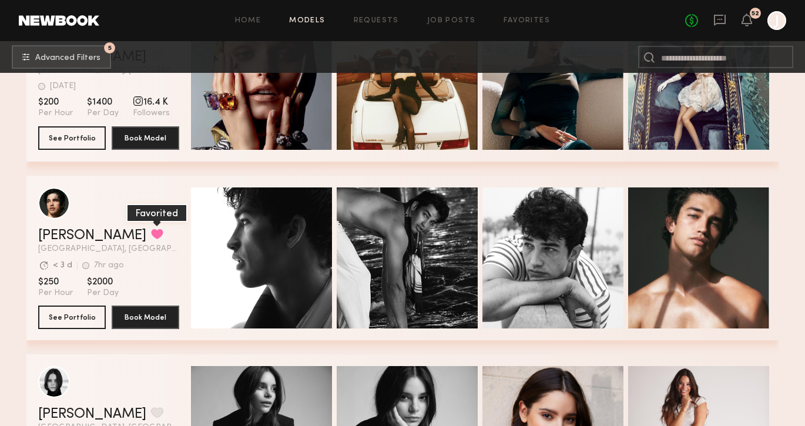
click at [151, 233] on button "grid" at bounding box center [157, 234] width 12 height 11
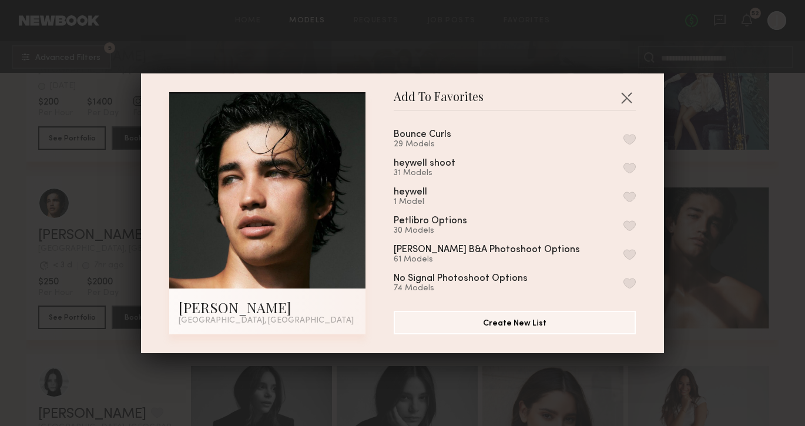
click at [630, 133] on div "Bounce Curls 29 Models" at bounding box center [515, 139] width 242 height 19
click at [630, 137] on button "button" at bounding box center [629, 139] width 12 height 11
click at [628, 96] on button "button" at bounding box center [626, 97] width 19 height 19
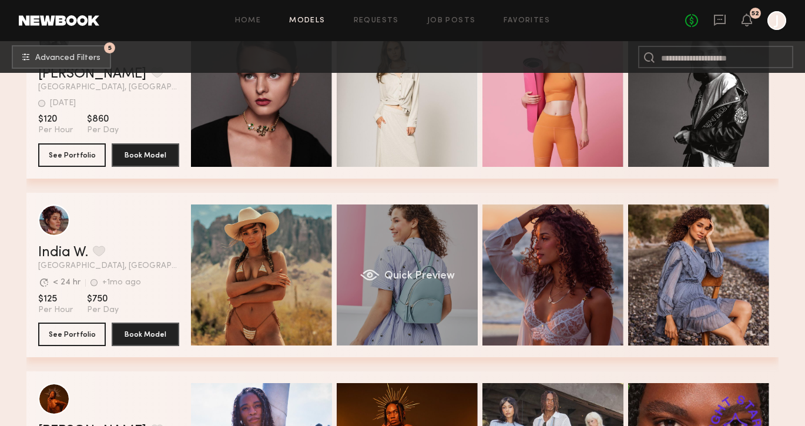
scroll to position [27837, 0]
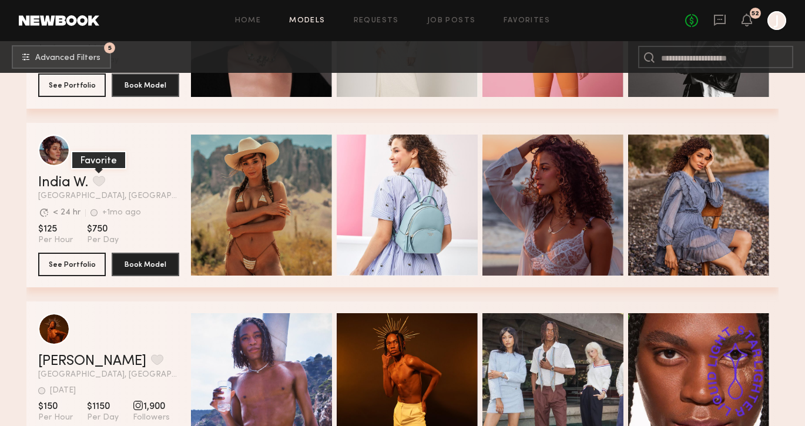
click at [98, 180] on button "grid" at bounding box center [99, 181] width 12 height 11
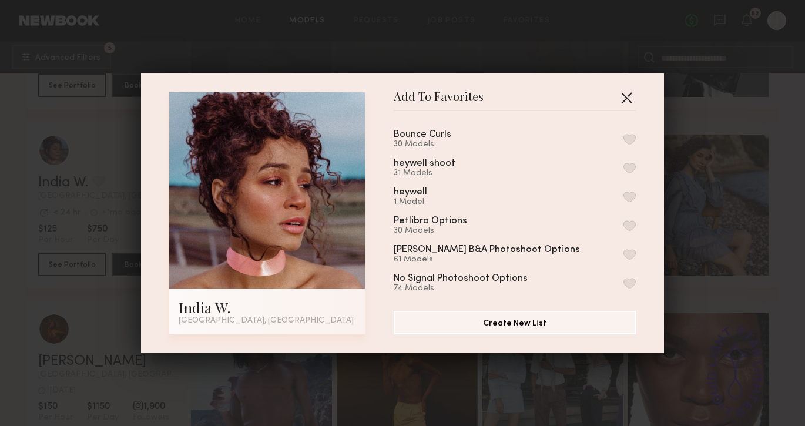
click at [633, 95] on button "button" at bounding box center [626, 97] width 19 height 19
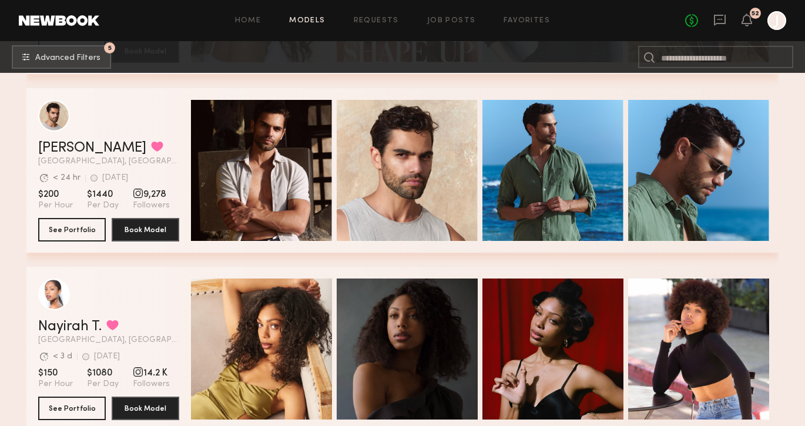
scroll to position [29949, 0]
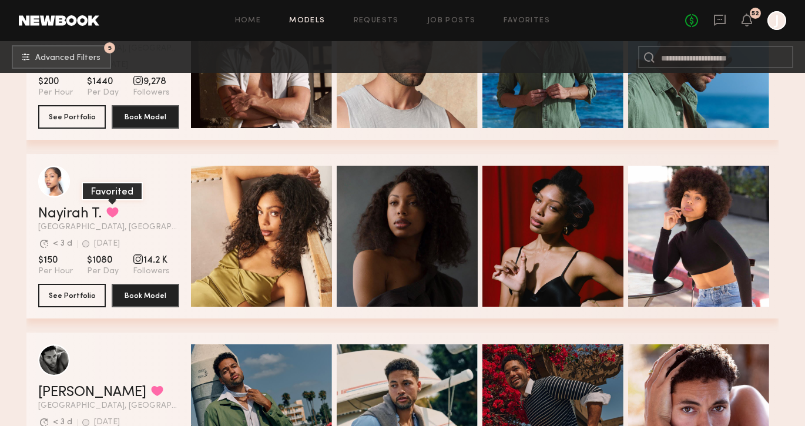
click at [118, 216] on button "grid" at bounding box center [112, 212] width 12 height 11
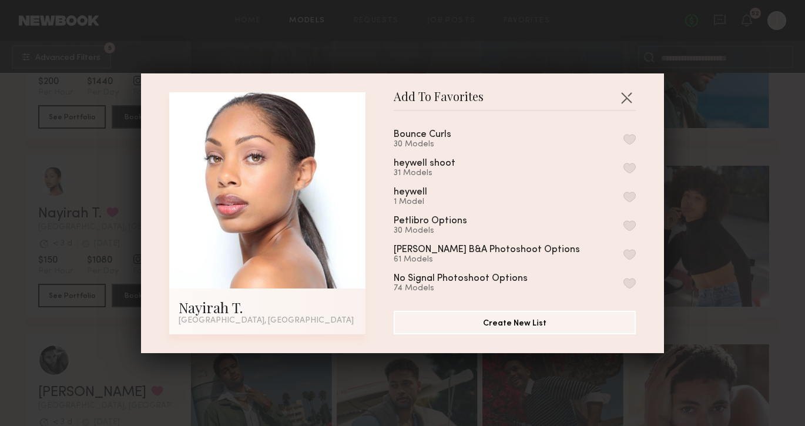
click at [633, 135] on button "button" at bounding box center [629, 139] width 12 height 11
click at [629, 97] on button "button" at bounding box center [626, 97] width 19 height 19
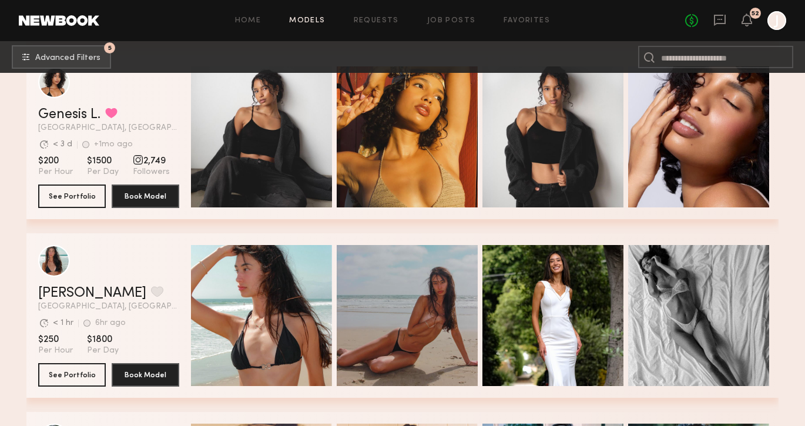
scroll to position [30697, 0]
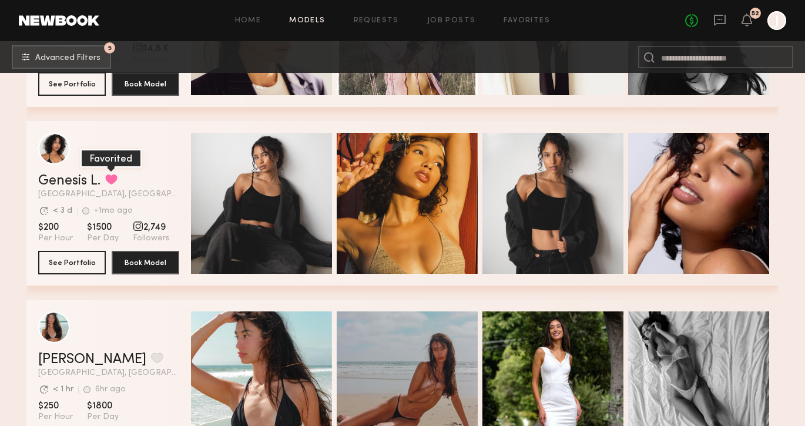
click at [117, 181] on button "grid" at bounding box center [111, 179] width 12 height 11
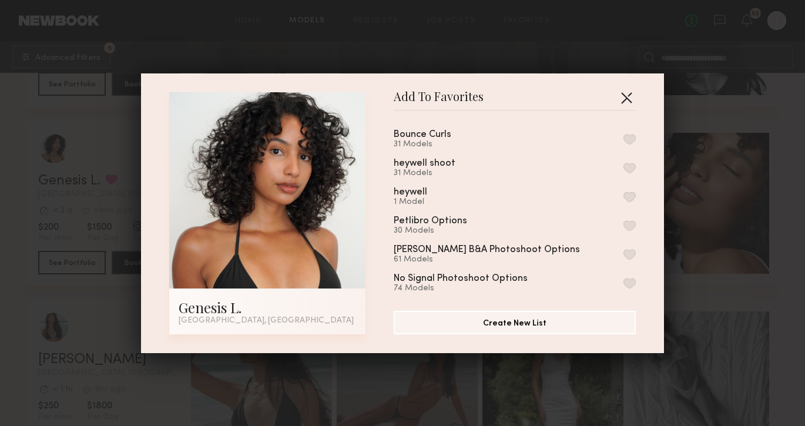
click at [626, 95] on button "button" at bounding box center [626, 97] width 19 height 19
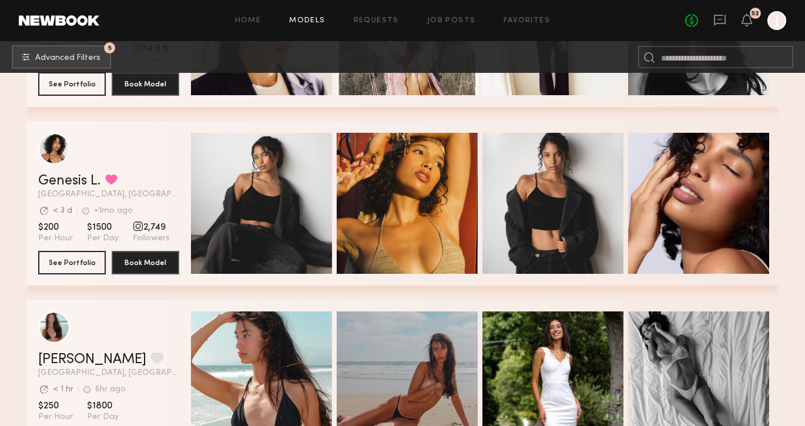
scroll to position [30856, 0]
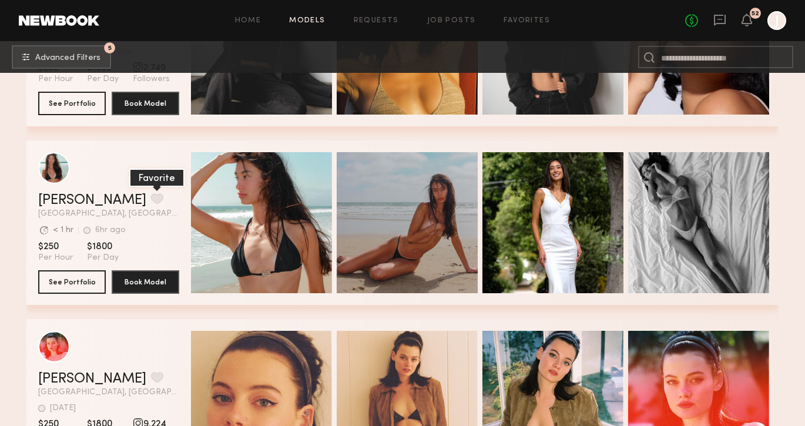
click at [151, 199] on button "grid" at bounding box center [157, 198] width 12 height 11
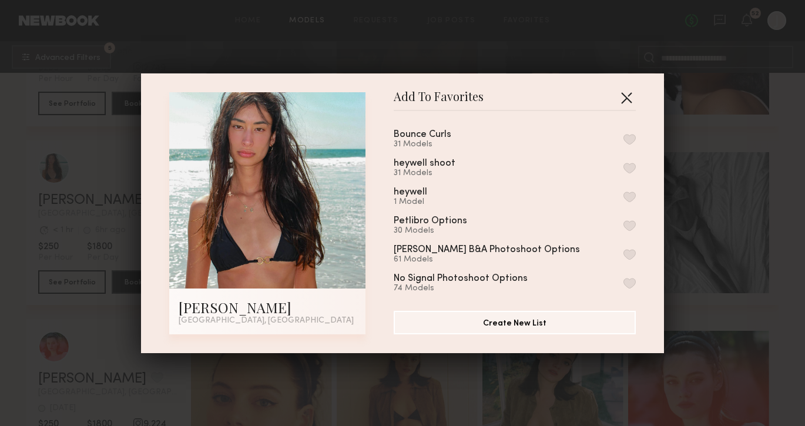
click at [626, 93] on button "button" at bounding box center [626, 97] width 19 height 19
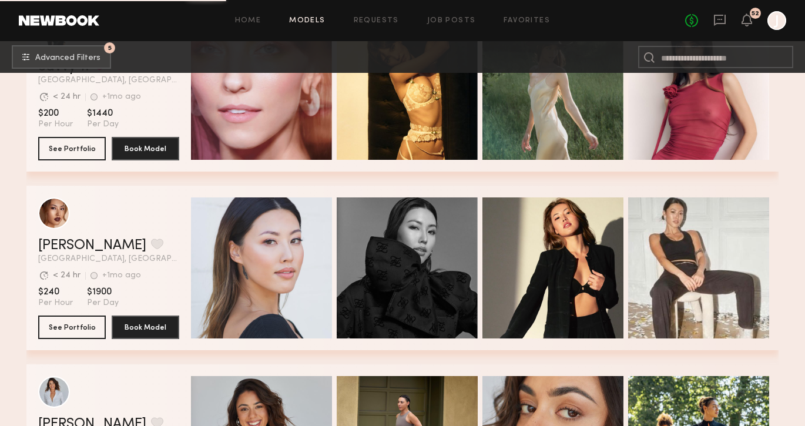
scroll to position [31717, 0]
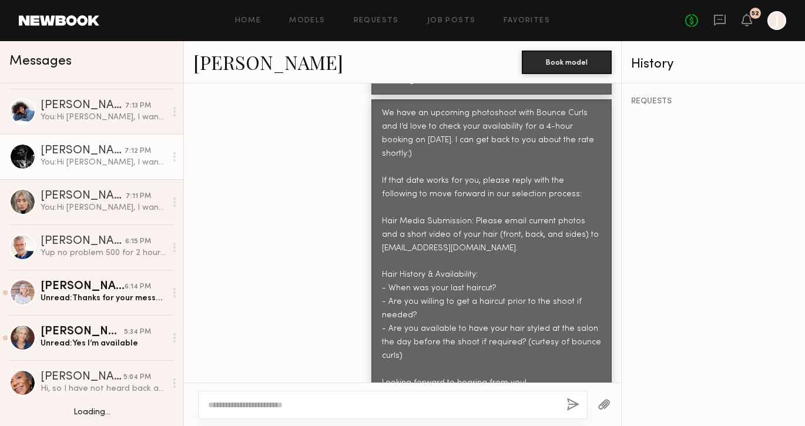
scroll to position [88, 0]
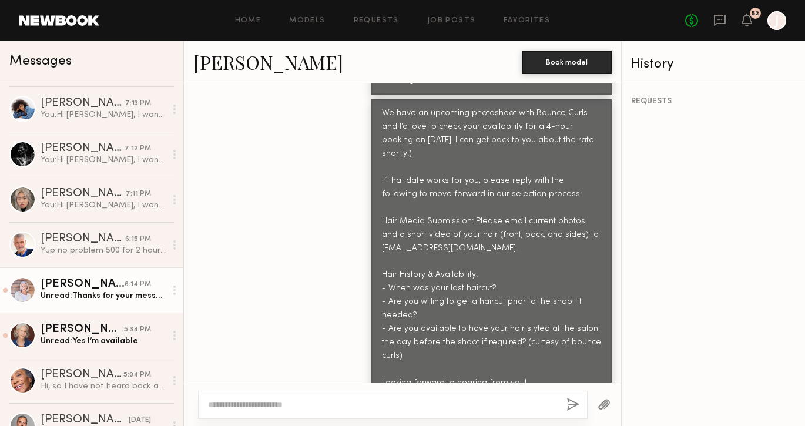
click at [85, 288] on div "[PERSON_NAME]" at bounding box center [83, 284] width 84 height 12
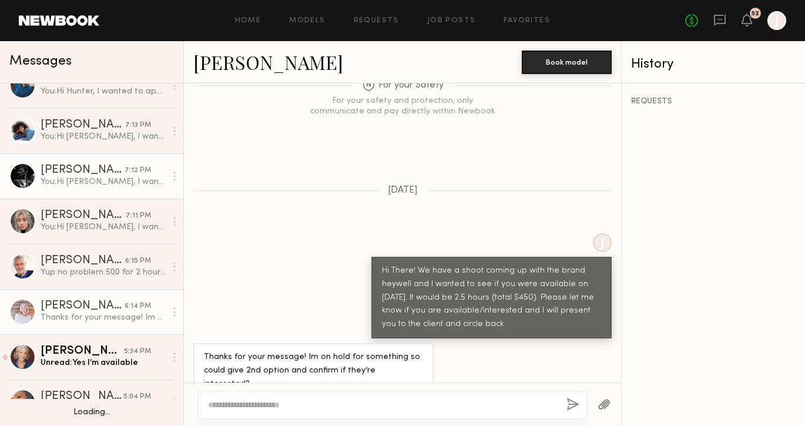
scroll to position [90, 0]
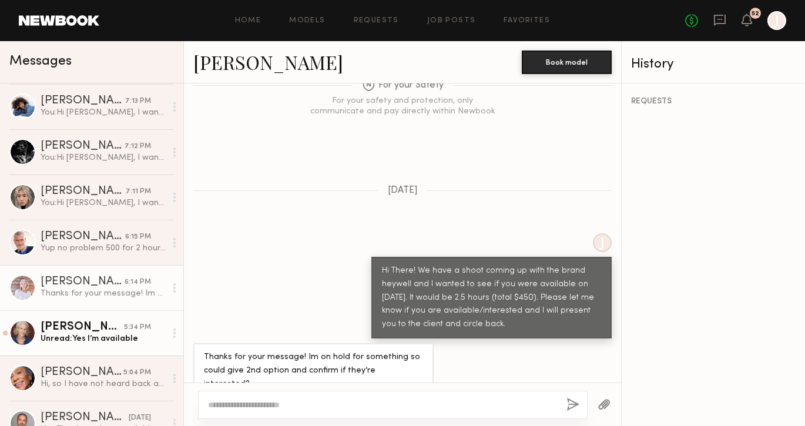
click at [87, 336] on div "Unread: Yes I’m available" at bounding box center [103, 338] width 125 height 11
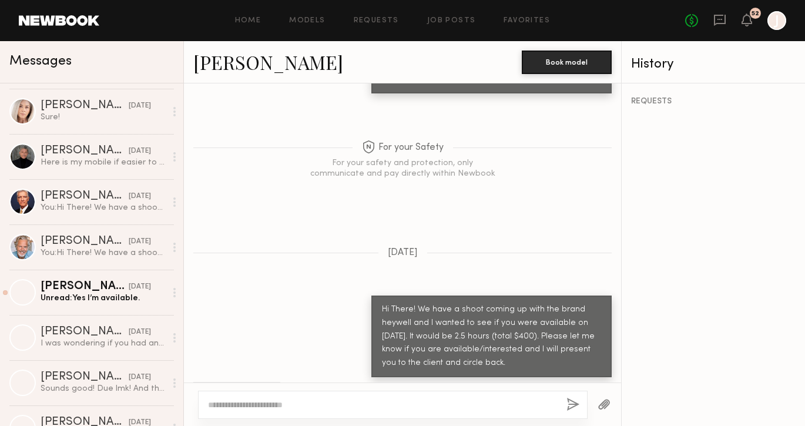
scroll to position [721, 0]
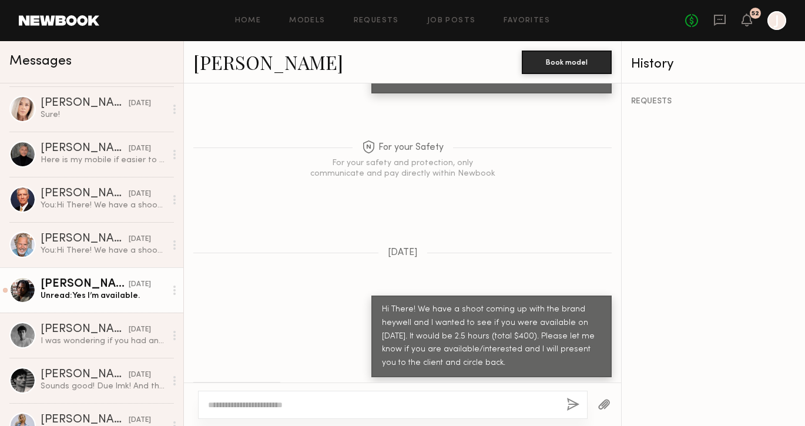
click at [97, 293] on div "Unread: Yes I’m available." at bounding box center [103, 295] width 125 height 11
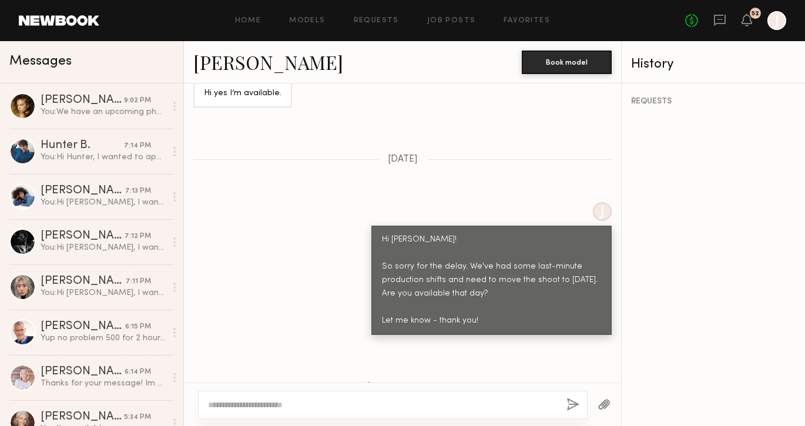
scroll to position [628, 0]
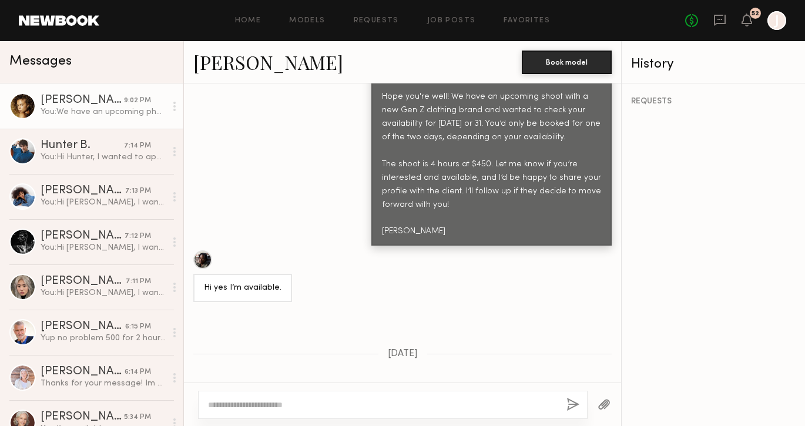
click at [86, 115] on div "You: We have an upcoming photoshoot with Bounce Curls and I’d love to check you…" at bounding box center [103, 111] width 125 height 11
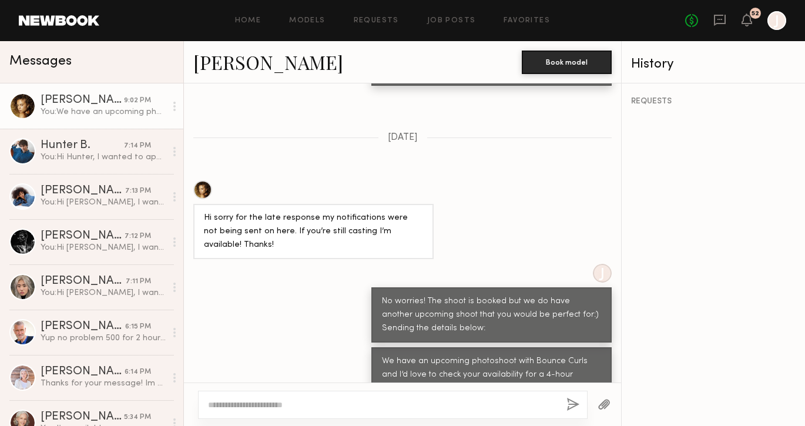
scroll to position [1336, 0]
